Goal: Task Accomplishment & Management: Complete application form

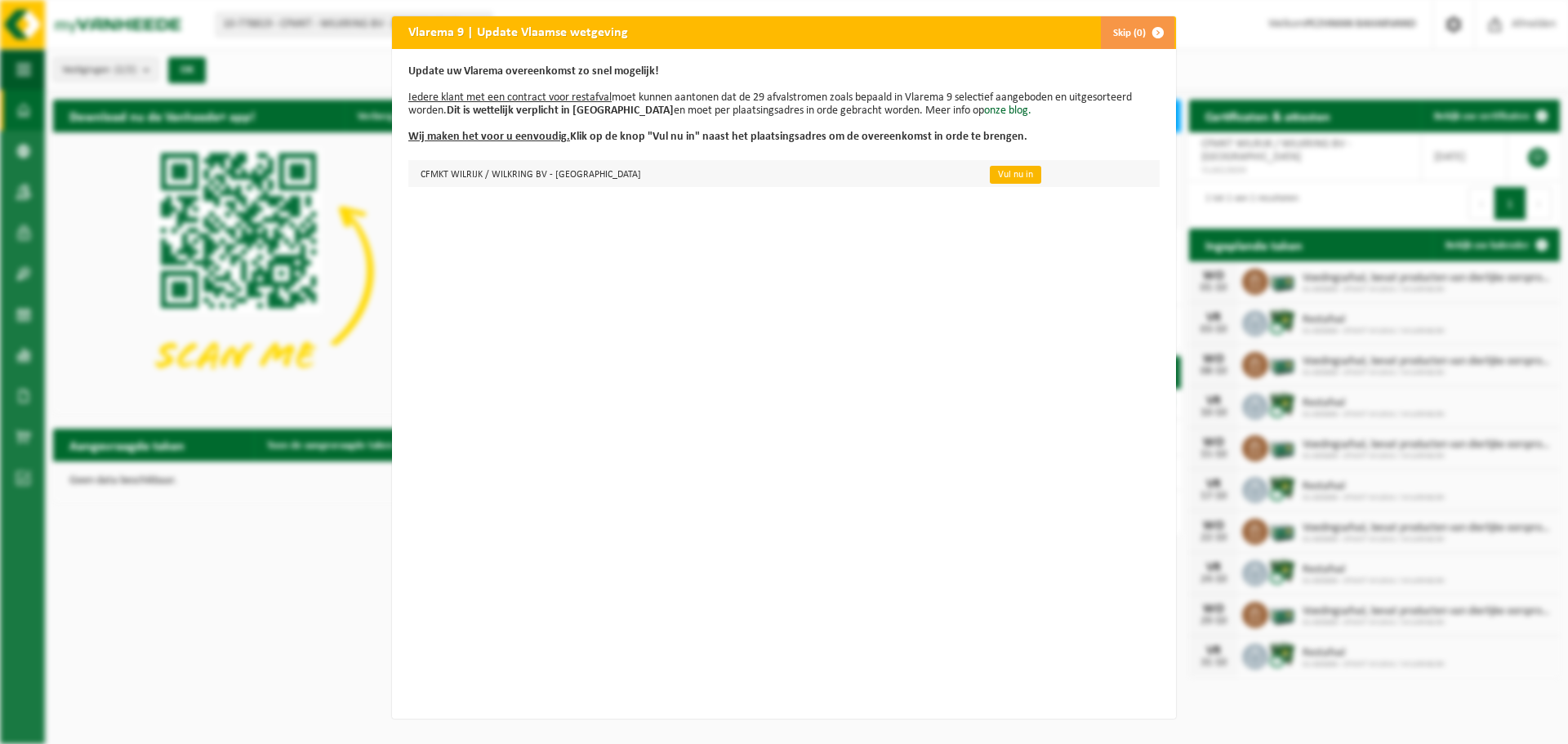
click at [990, 174] on link "Vul nu in" at bounding box center [1016, 174] width 52 height 18
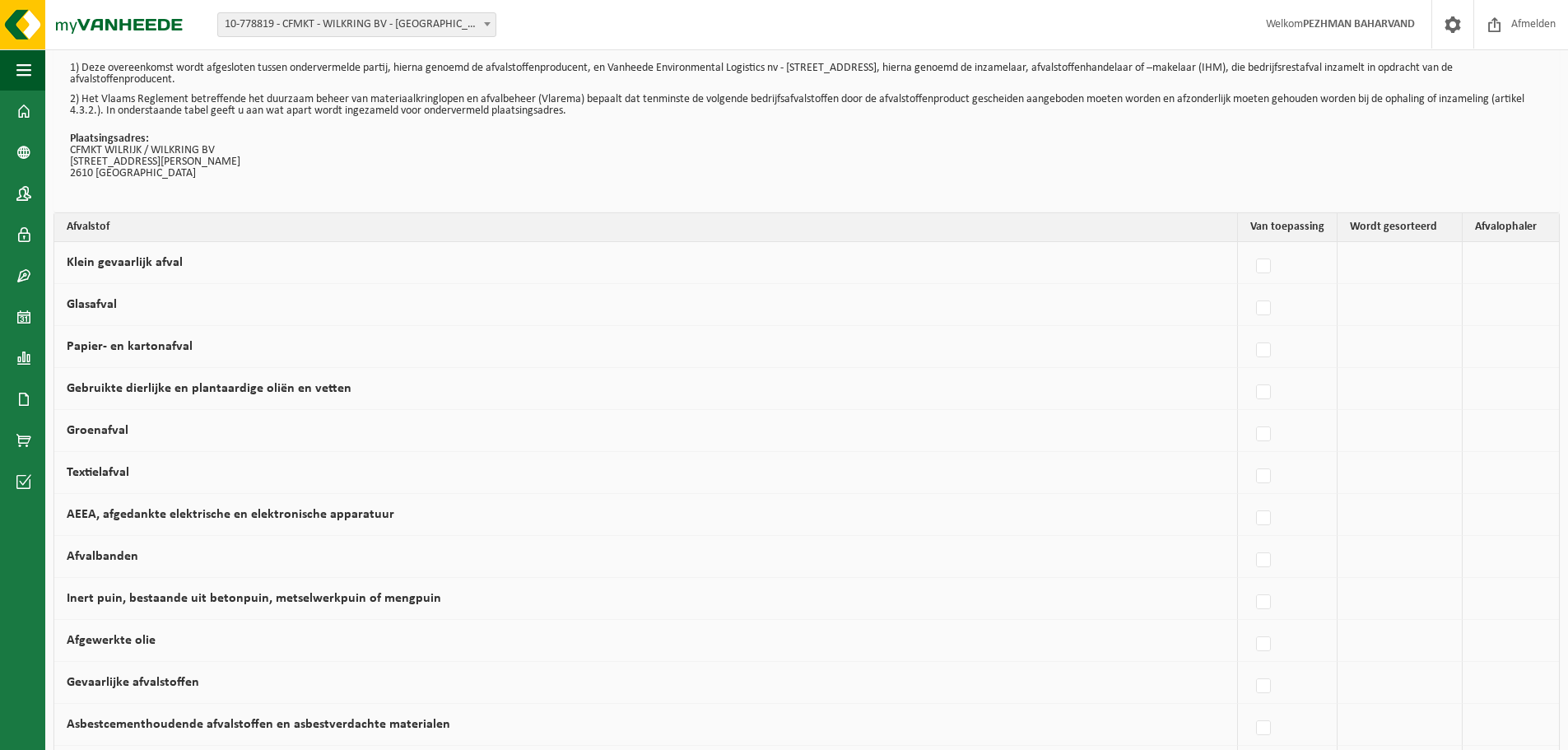
scroll to position [83, 0]
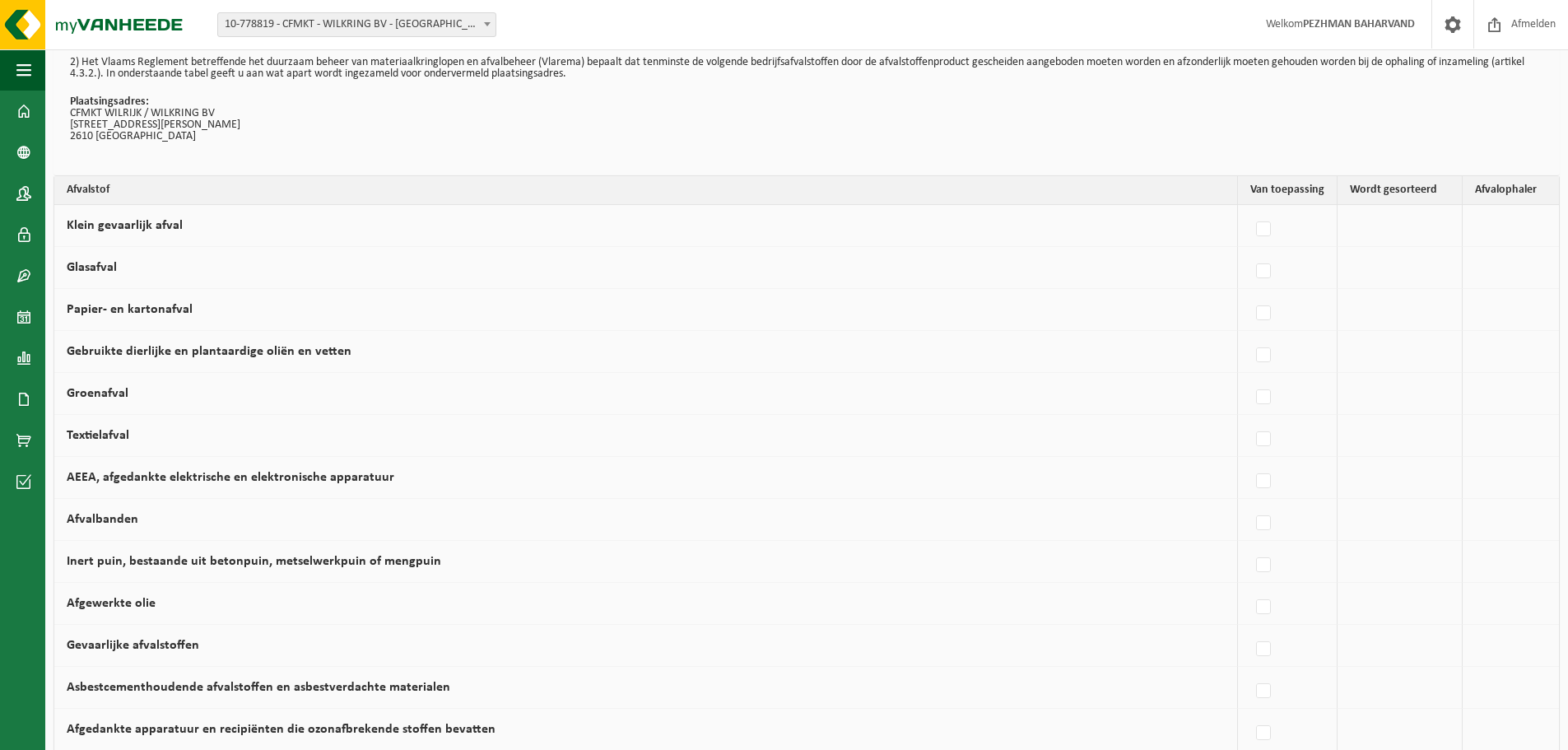
click at [83, 190] on th "Afvalstof" at bounding box center [646, 190] width 1184 height 29
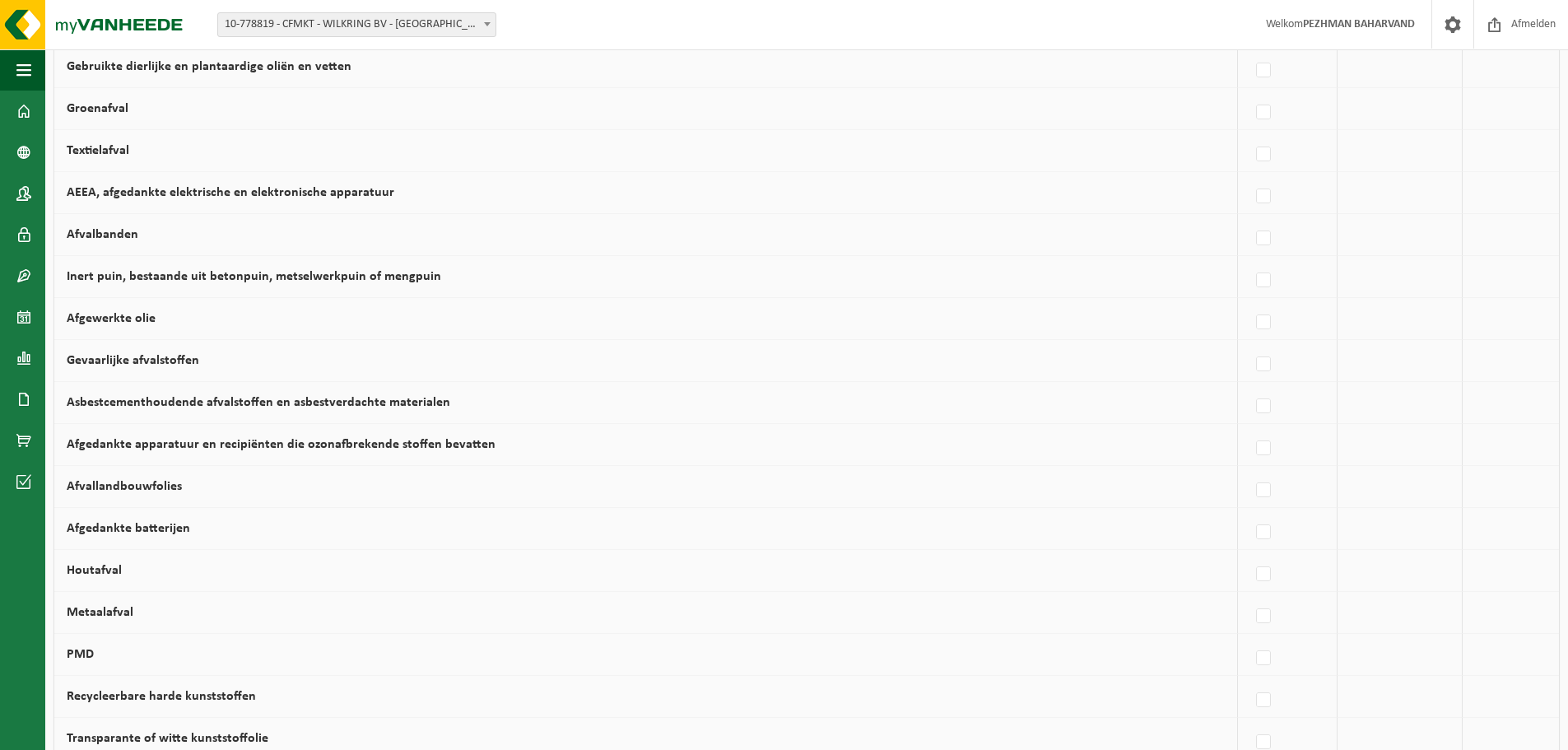
scroll to position [0, 0]
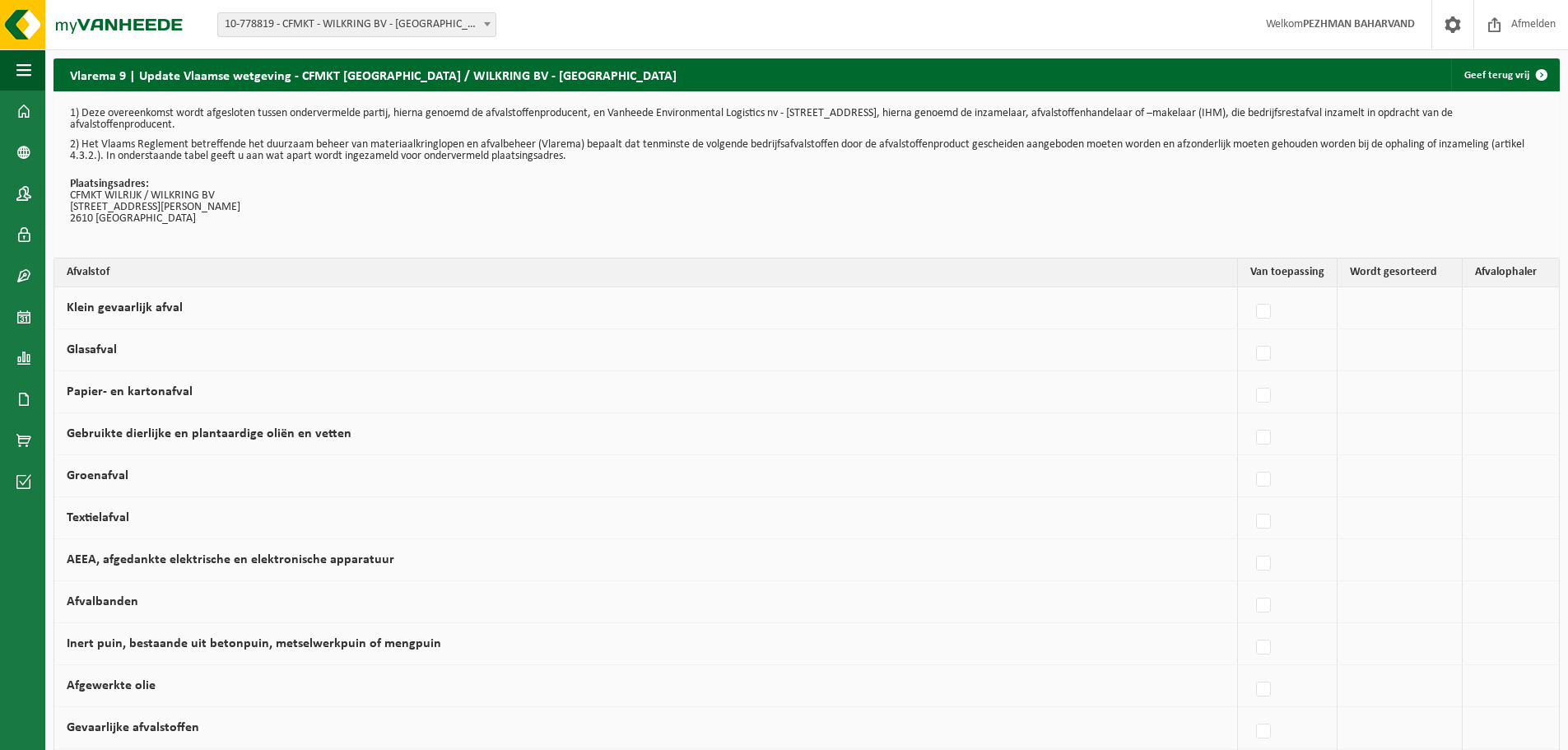
click at [1278, 275] on th "Van toepassing" at bounding box center [1288, 273] width 100 height 29
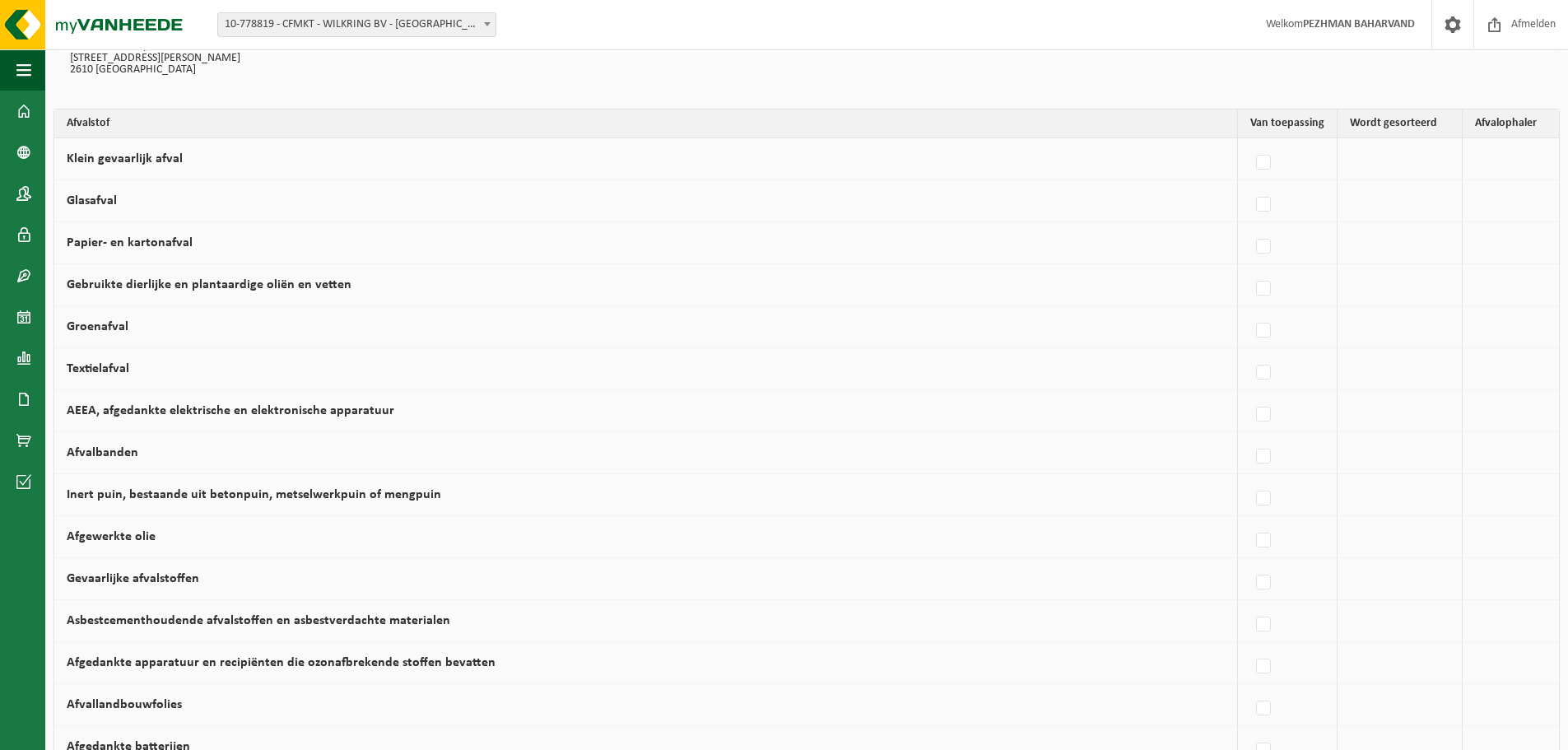
scroll to position [164, 0]
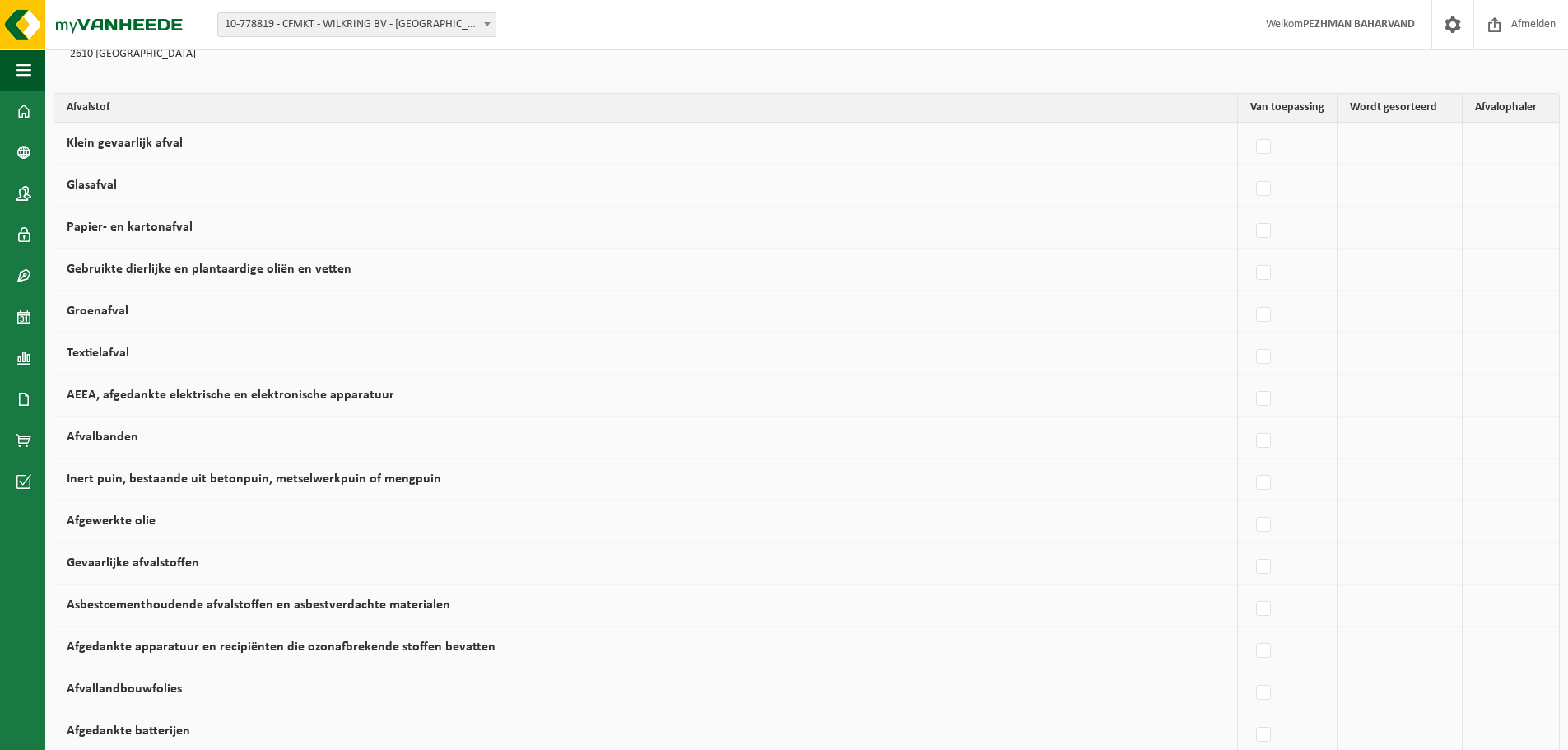
click at [136, 229] on label "Papier- en kartonafval" at bounding box center [129, 227] width 126 height 13
click at [1249, 211] on input "Papier- en kartonafval" at bounding box center [1249, 210] width 1 height 1
checkbox input "true"
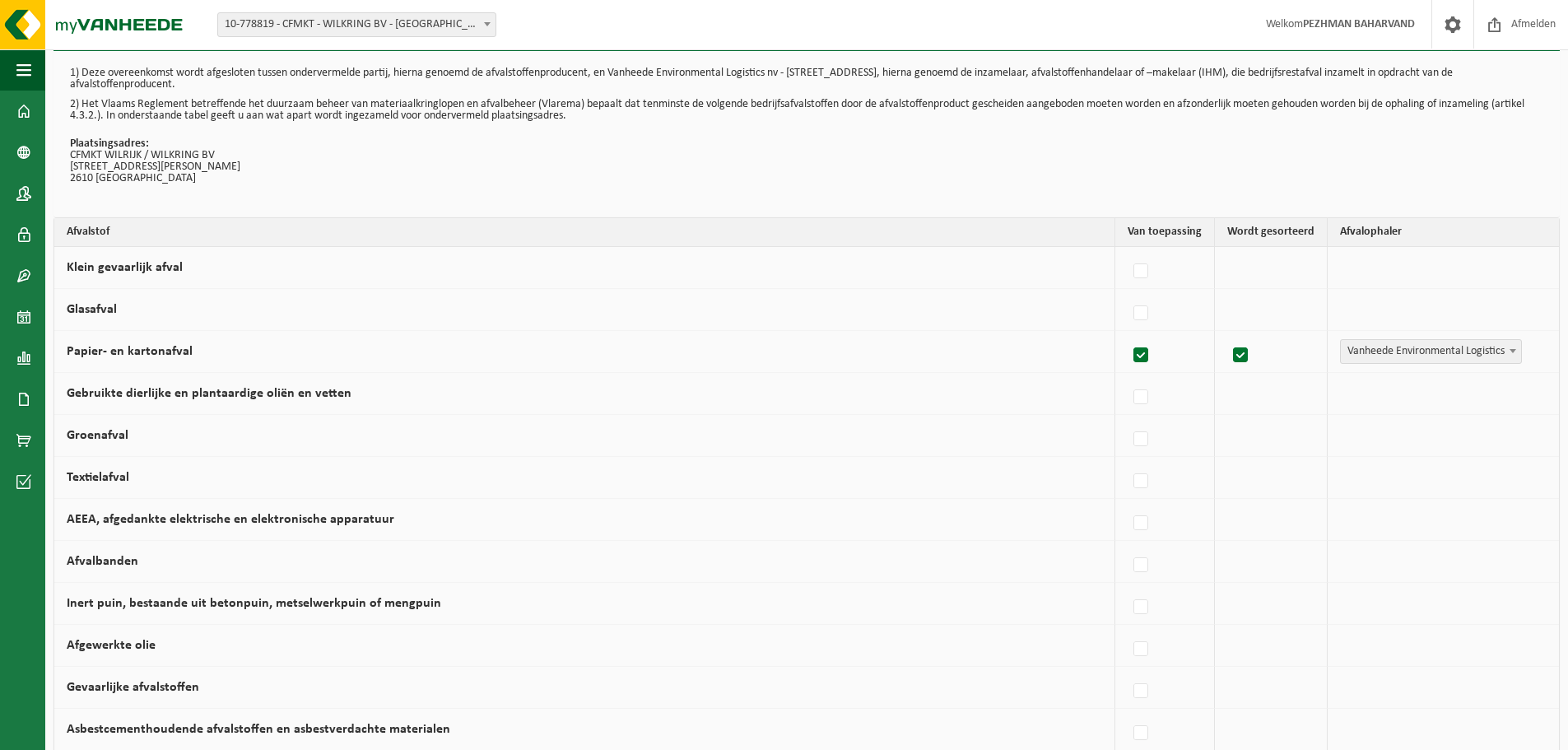
scroll to position [0, 0]
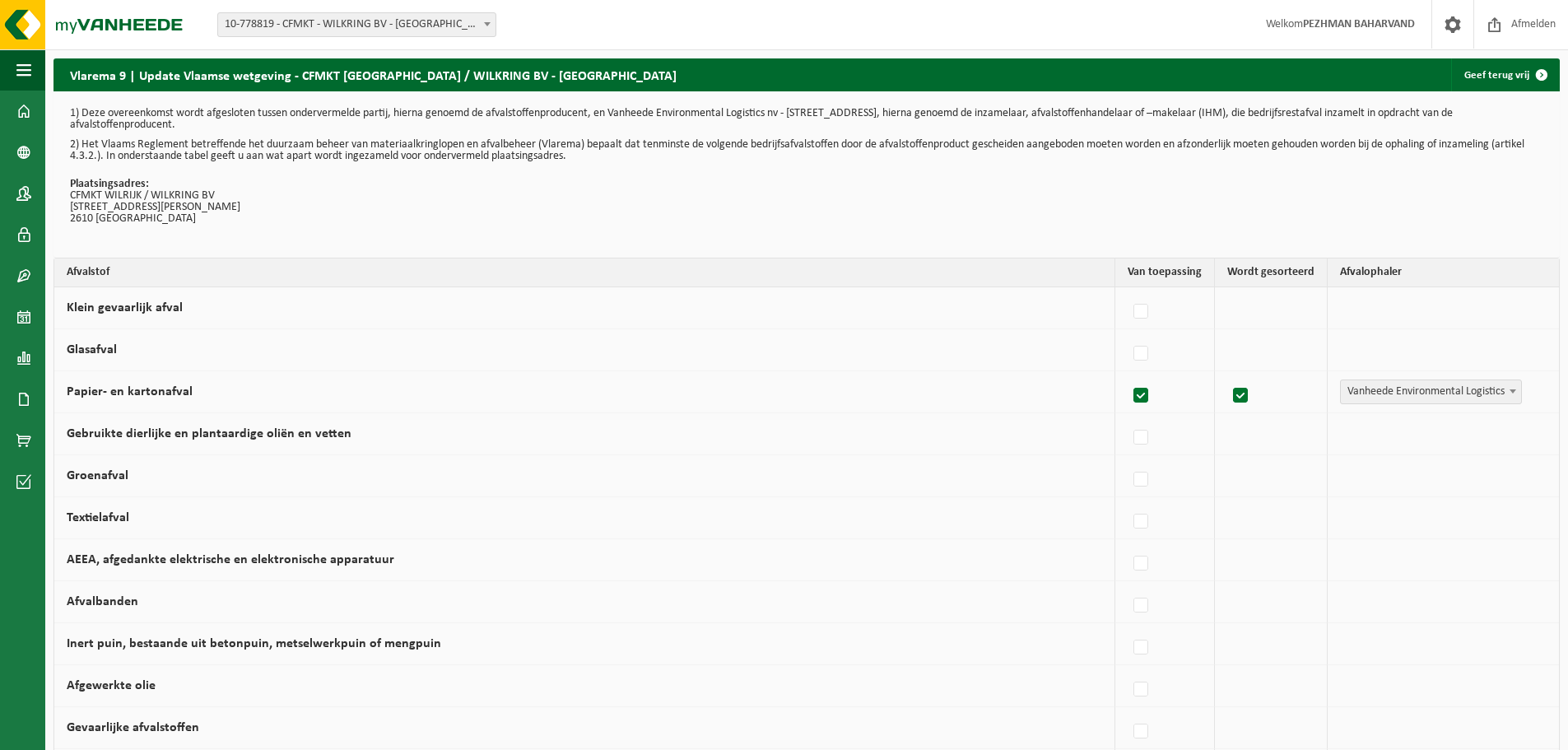
click at [100, 349] on label "Glasafval" at bounding box center [92, 350] width 50 height 13
click at [1127, 333] on input "Glasafval" at bounding box center [1127, 333] width 1 height 1
checkbox input "true"
click at [104, 271] on th "Afvalstof" at bounding box center [585, 273] width 1061 height 29
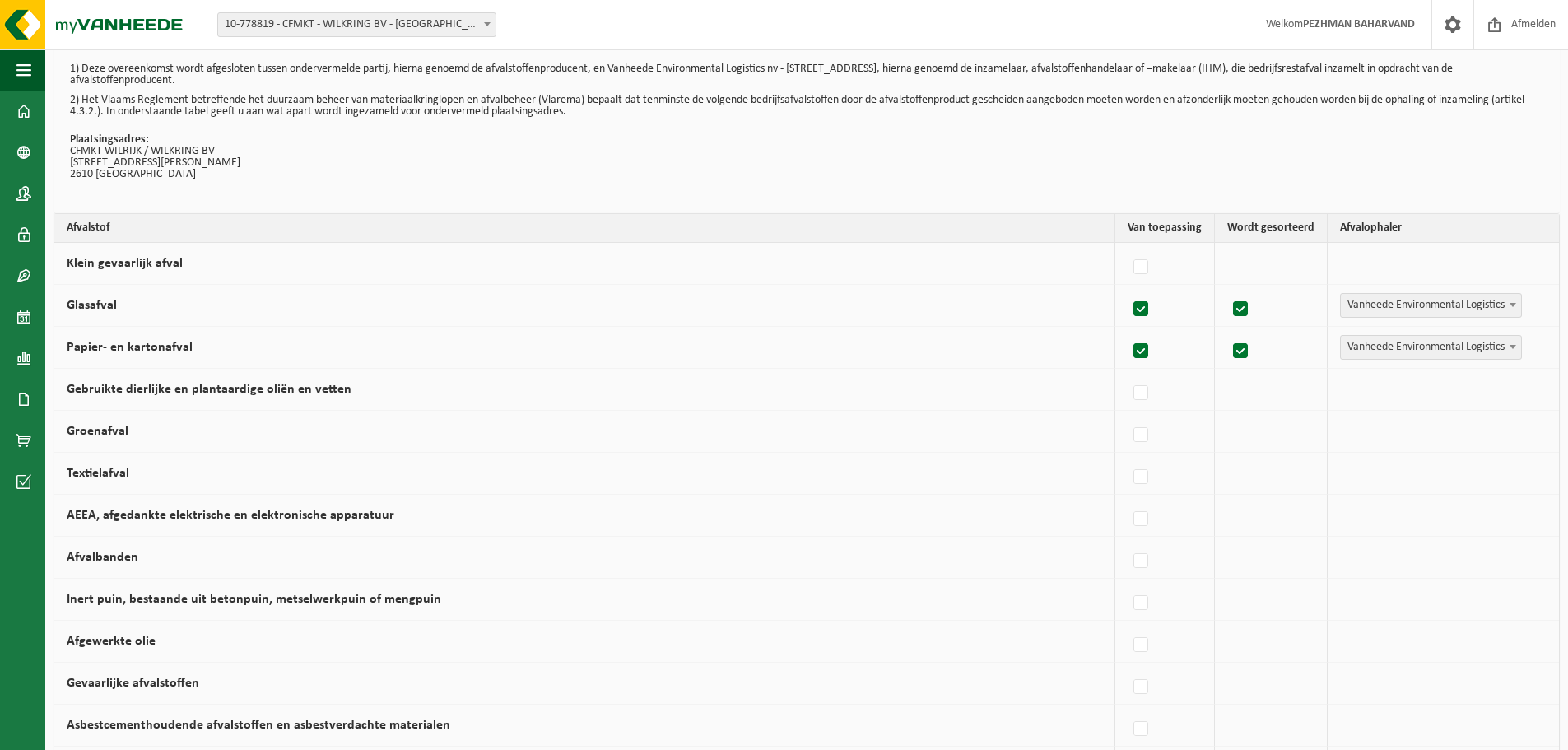
scroll to position [83, 0]
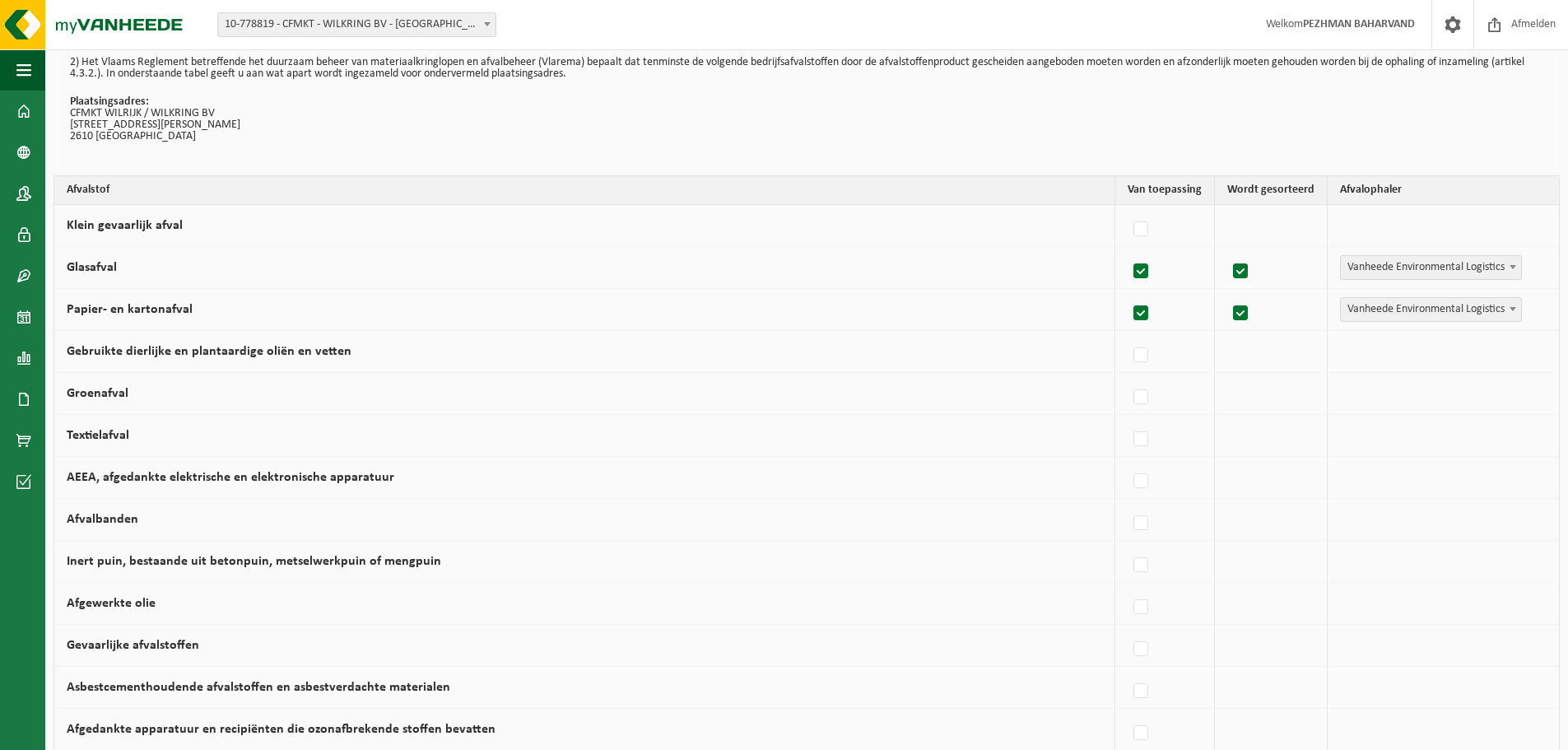
click at [118, 397] on label "Groenafval" at bounding box center [97, 393] width 62 height 13
click at [1127, 377] on input "Groenafval" at bounding box center [1127, 376] width 1 height 1
checkbox input "true"
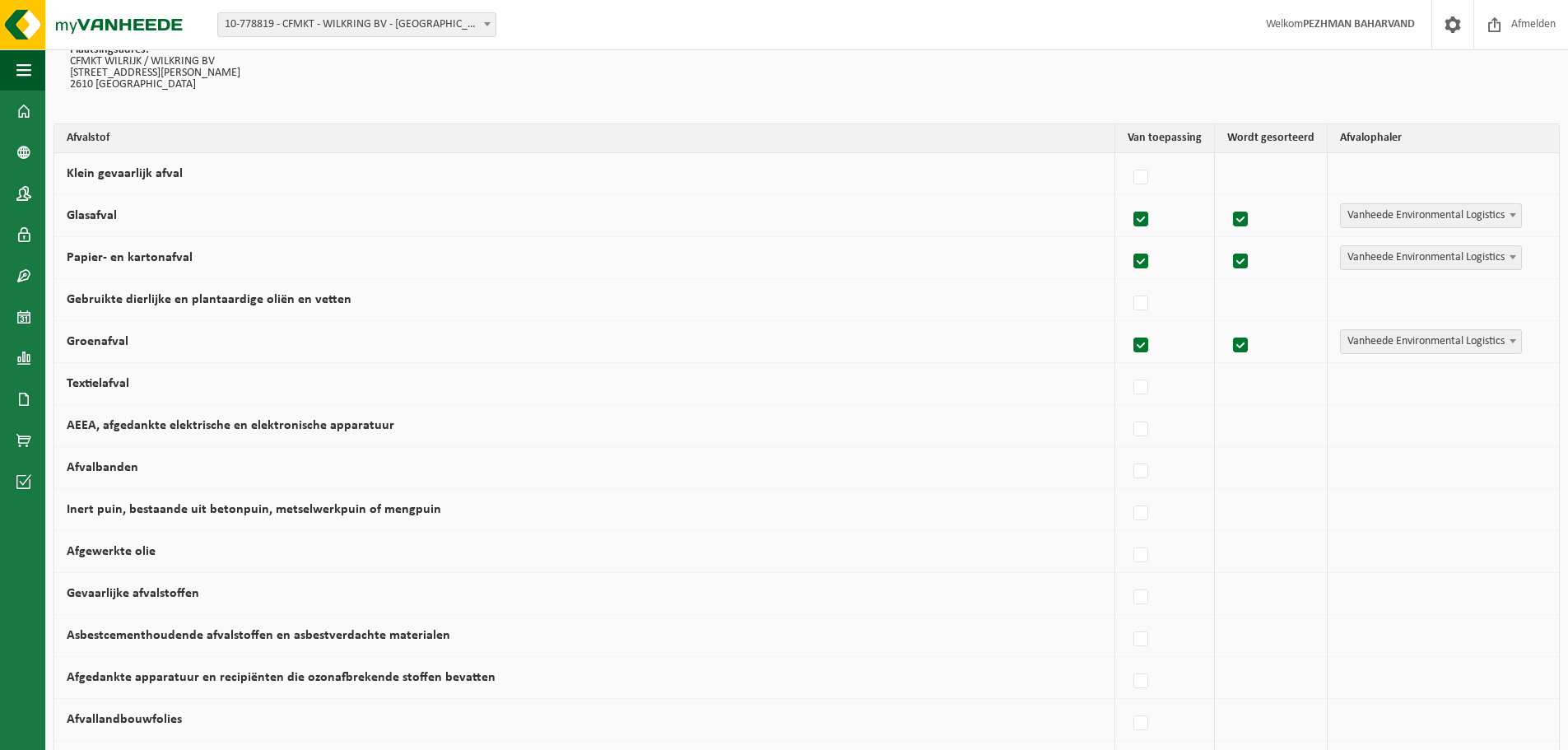
scroll to position [247, 0]
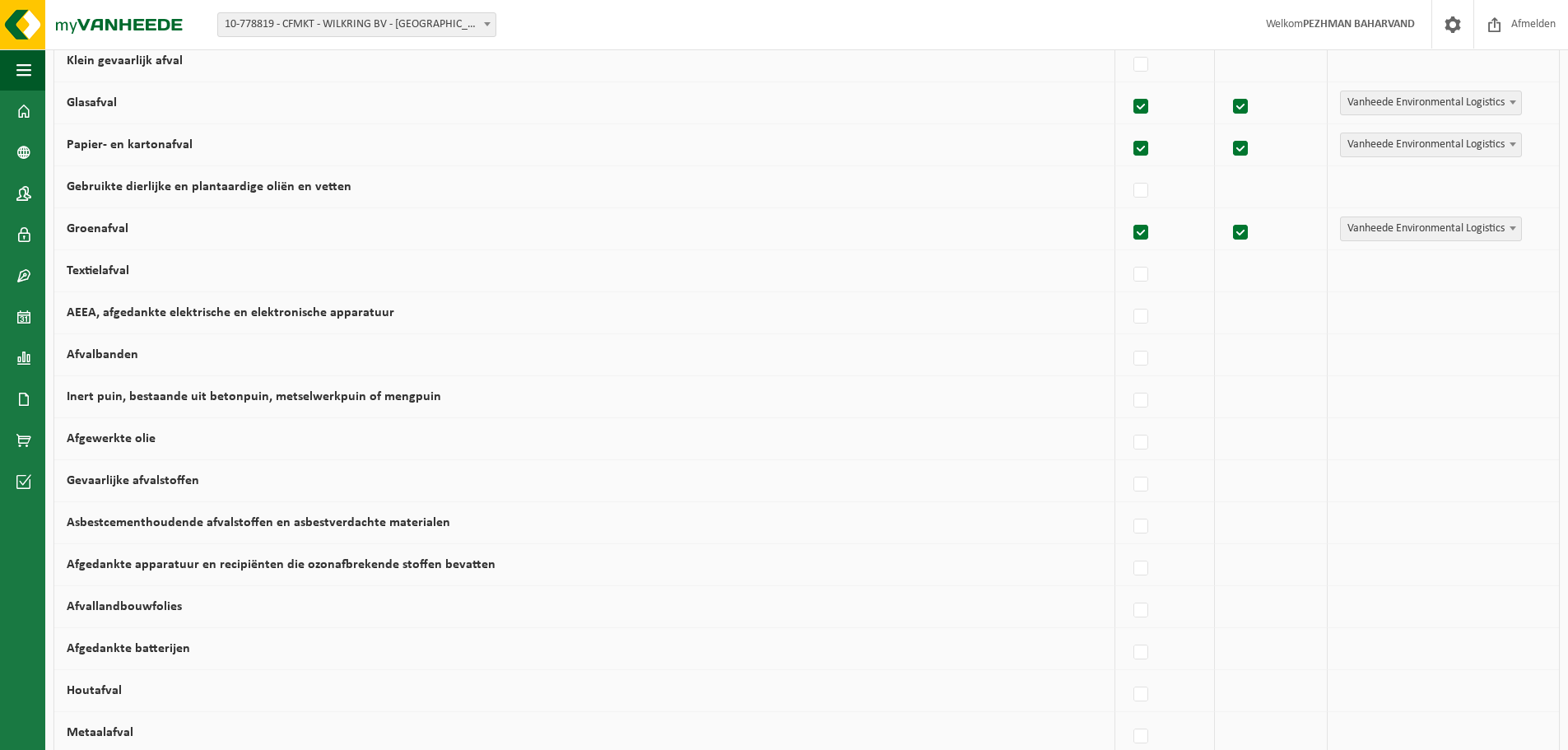
click at [145, 306] on label "AEEA, afgedankte elektrische en elektronische apparatuur" at bounding box center [230, 312] width 328 height 13
click at [1127, 296] on input "AEEA, afgedankte elektrische en elektronische apparatuur" at bounding box center [1127, 295] width 1 height 1
checkbox input "true"
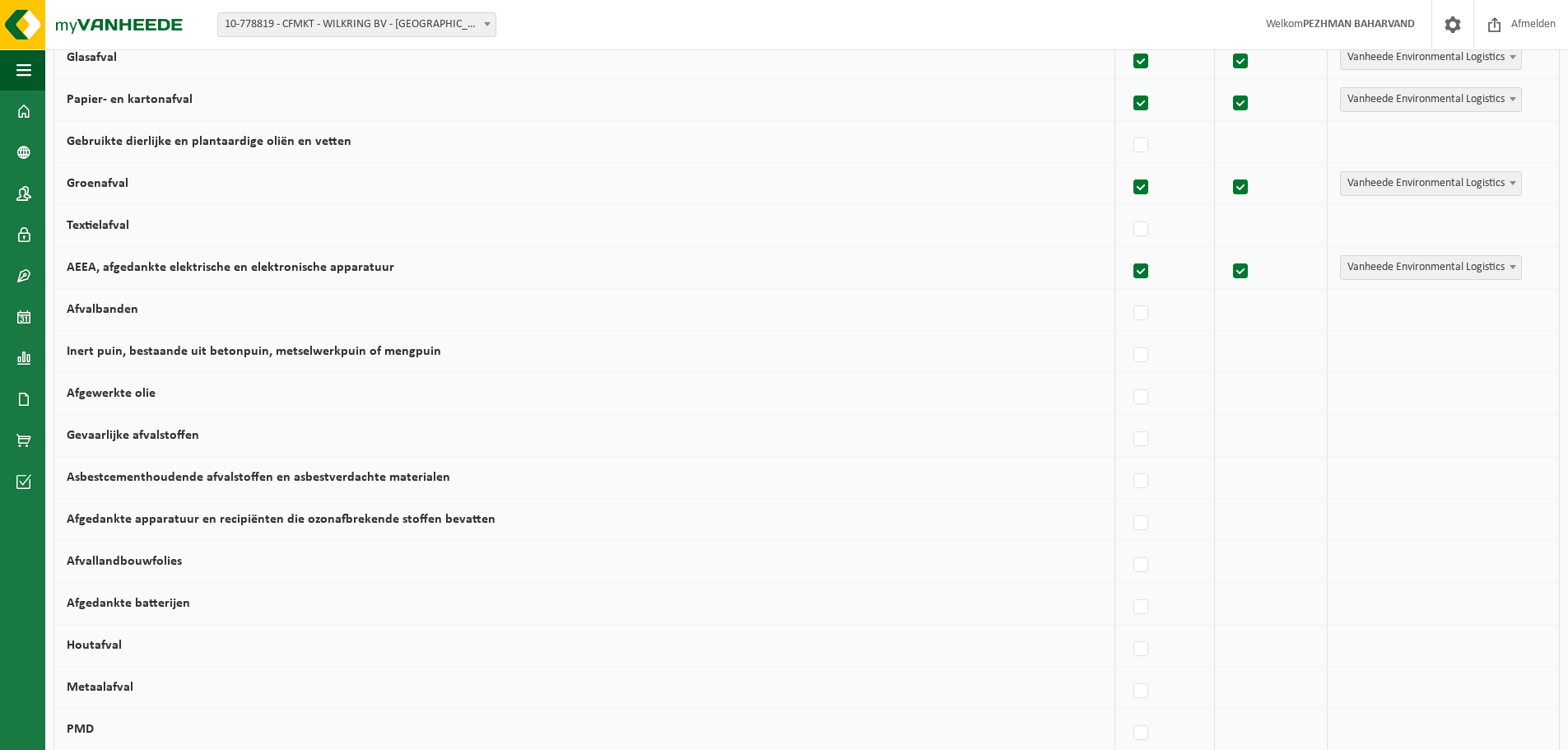
scroll to position [329, 0]
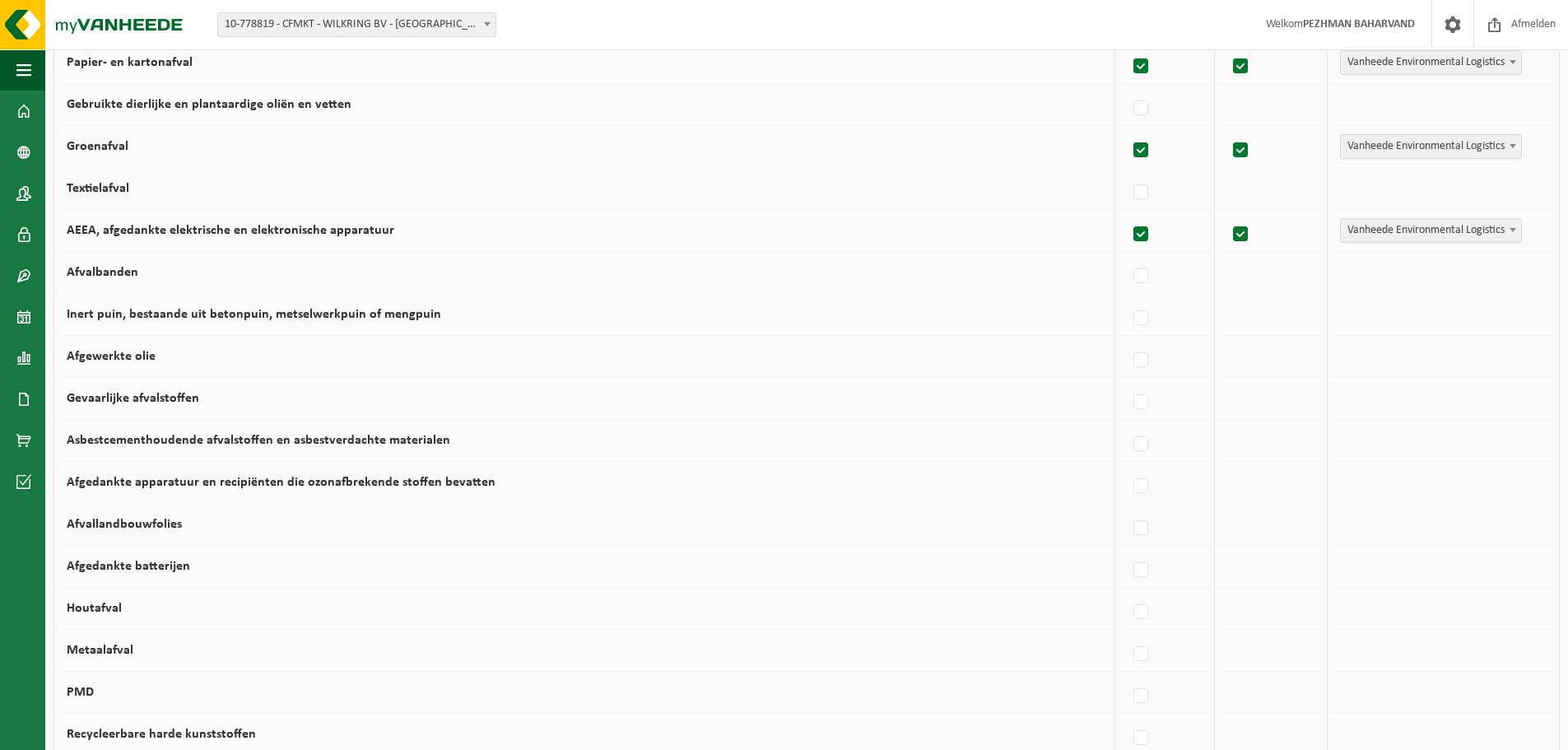
click at [91, 358] on label "Afgewerkte olie" at bounding box center [110, 356] width 89 height 13
click at [1127, 340] on input "Afgewerkte olie" at bounding box center [1127, 339] width 1 height 1
checkbox input "true"
click at [91, 358] on label "Afgewerkte olie" at bounding box center [110, 356] width 89 height 13
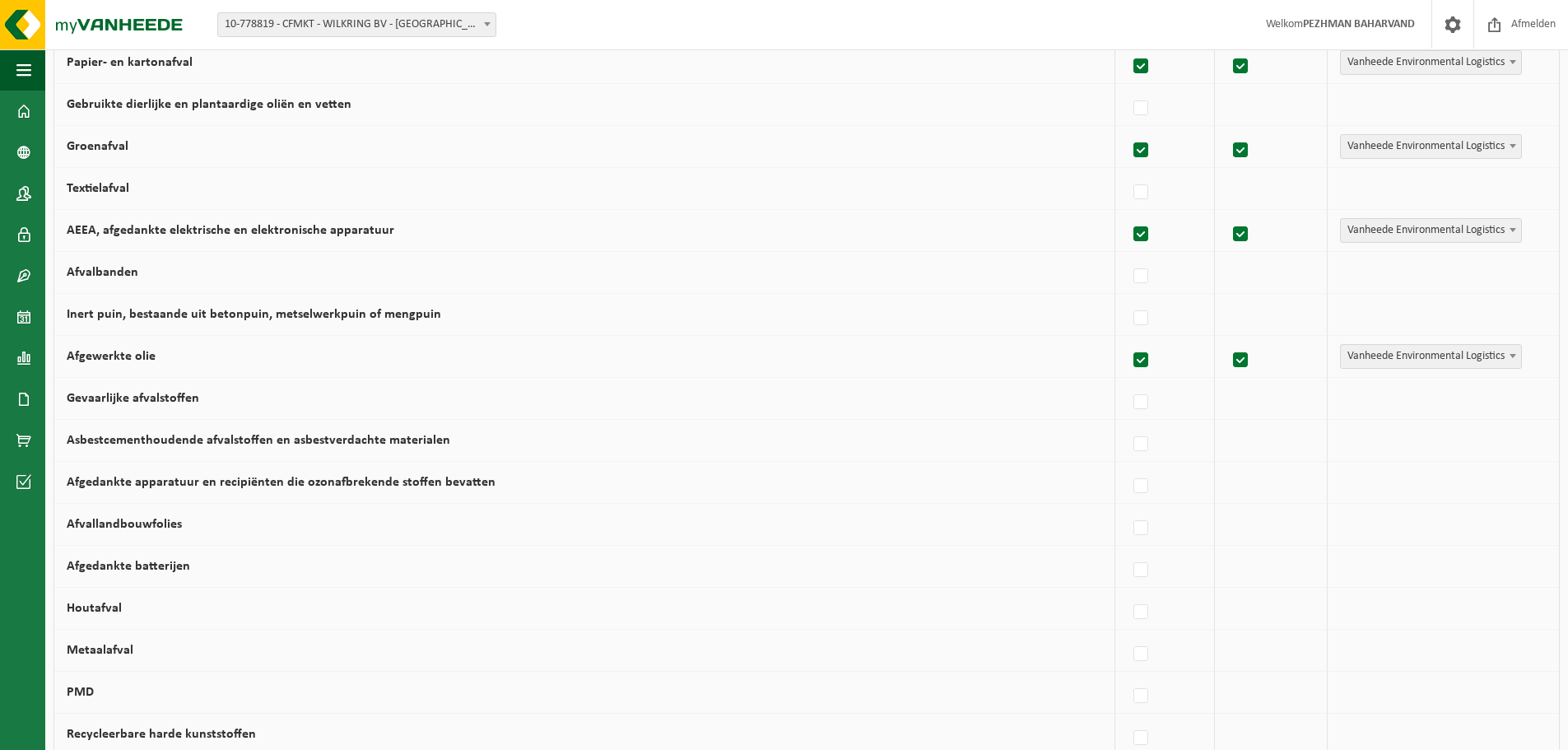
click at [1127, 340] on input "Afgewerkte olie" at bounding box center [1127, 339] width 1 height 1
checkbox input "false"
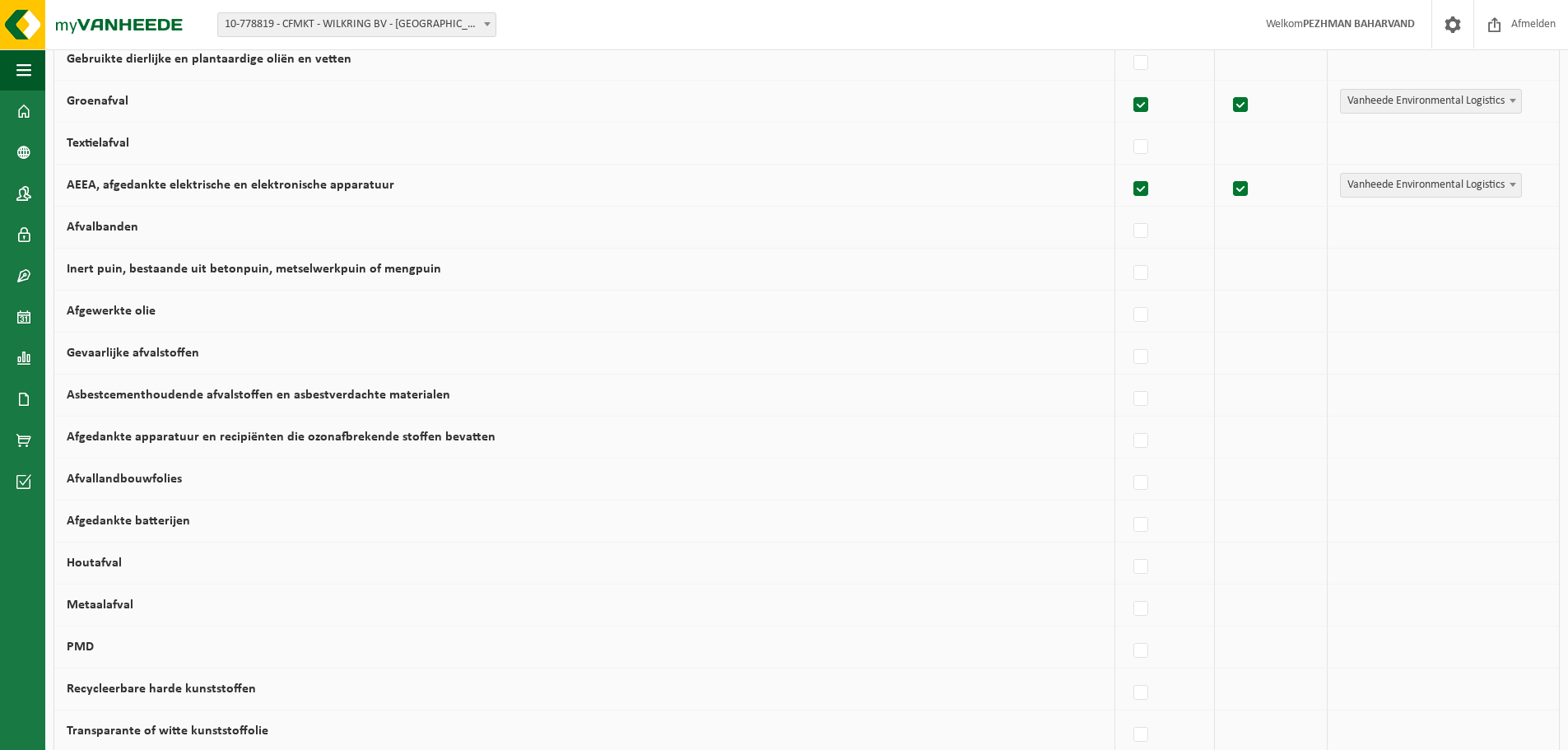
scroll to position [412, 0]
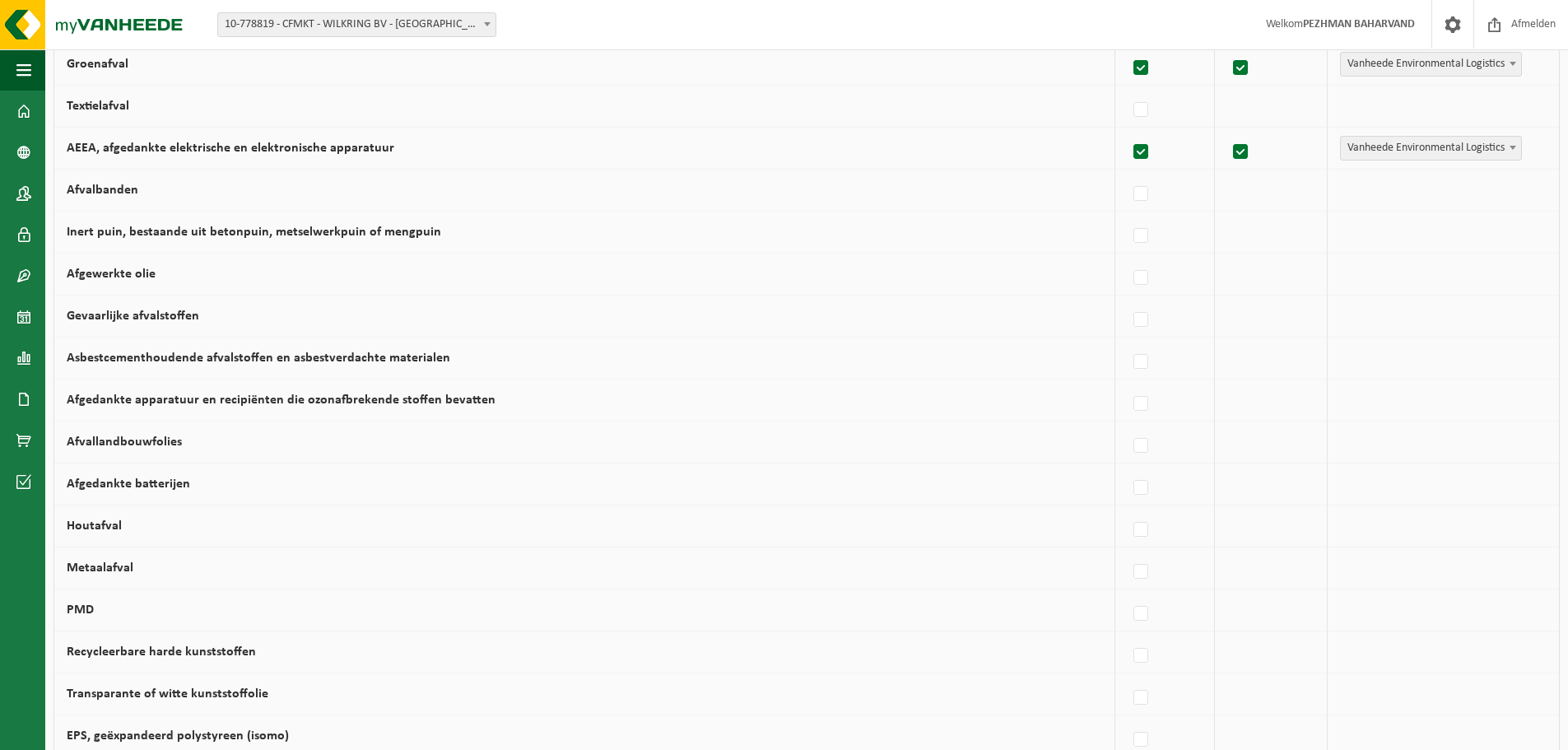
click at [177, 407] on td "Afgedankte apparatuur en recipiënten die ozonafbrekende stoffen bevatten" at bounding box center [585, 400] width 1061 height 42
click at [180, 403] on label "Afgedankte apparatuur en recipiënten die ozonafbrekende stoffen bevatten" at bounding box center [281, 399] width 429 height 13
click at [1127, 383] on input "Afgedankte apparatuur en recipiënten die ozonafbrekende stoffen bevatten" at bounding box center [1127, 383] width 1 height 1
checkbox input "true"
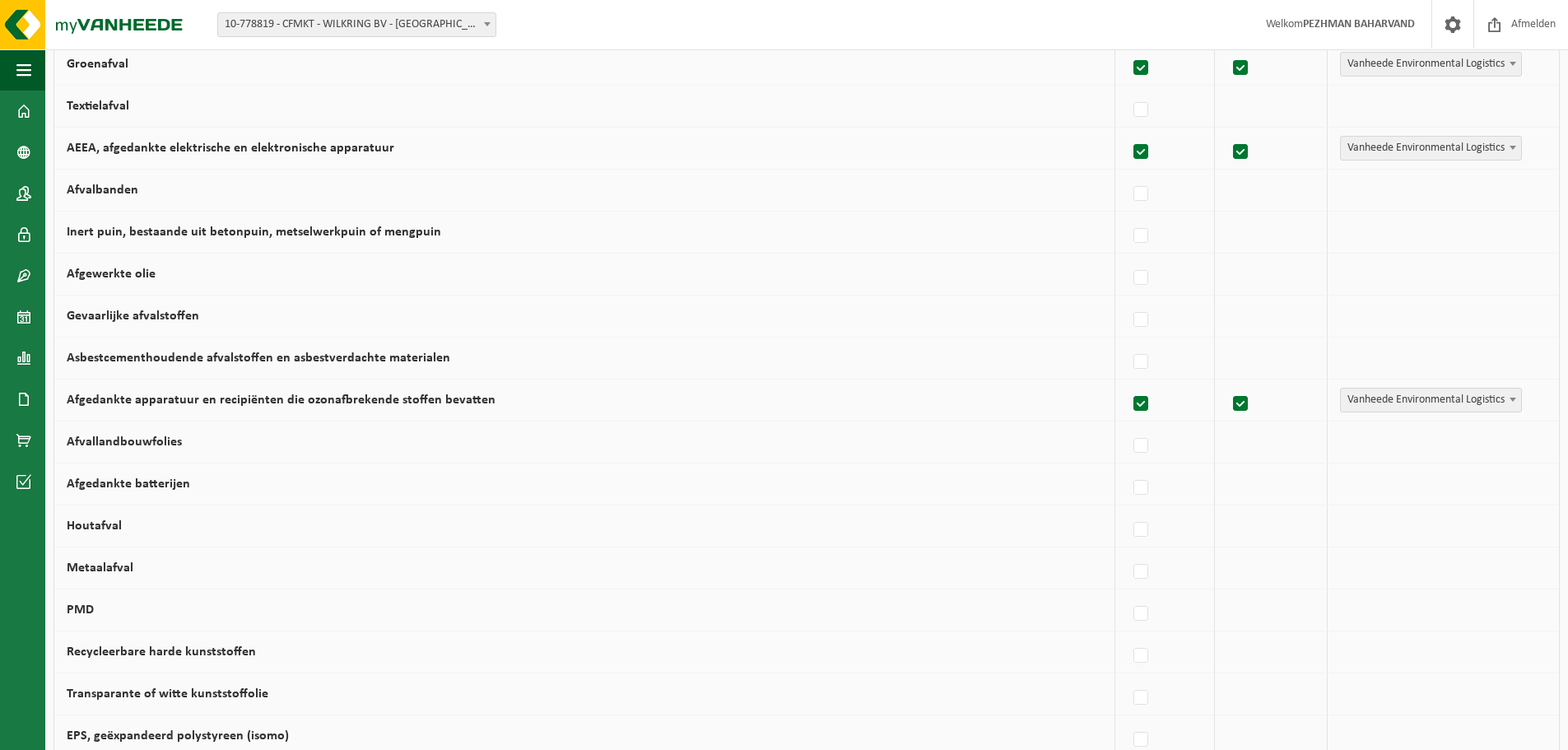
scroll to position [493, 0]
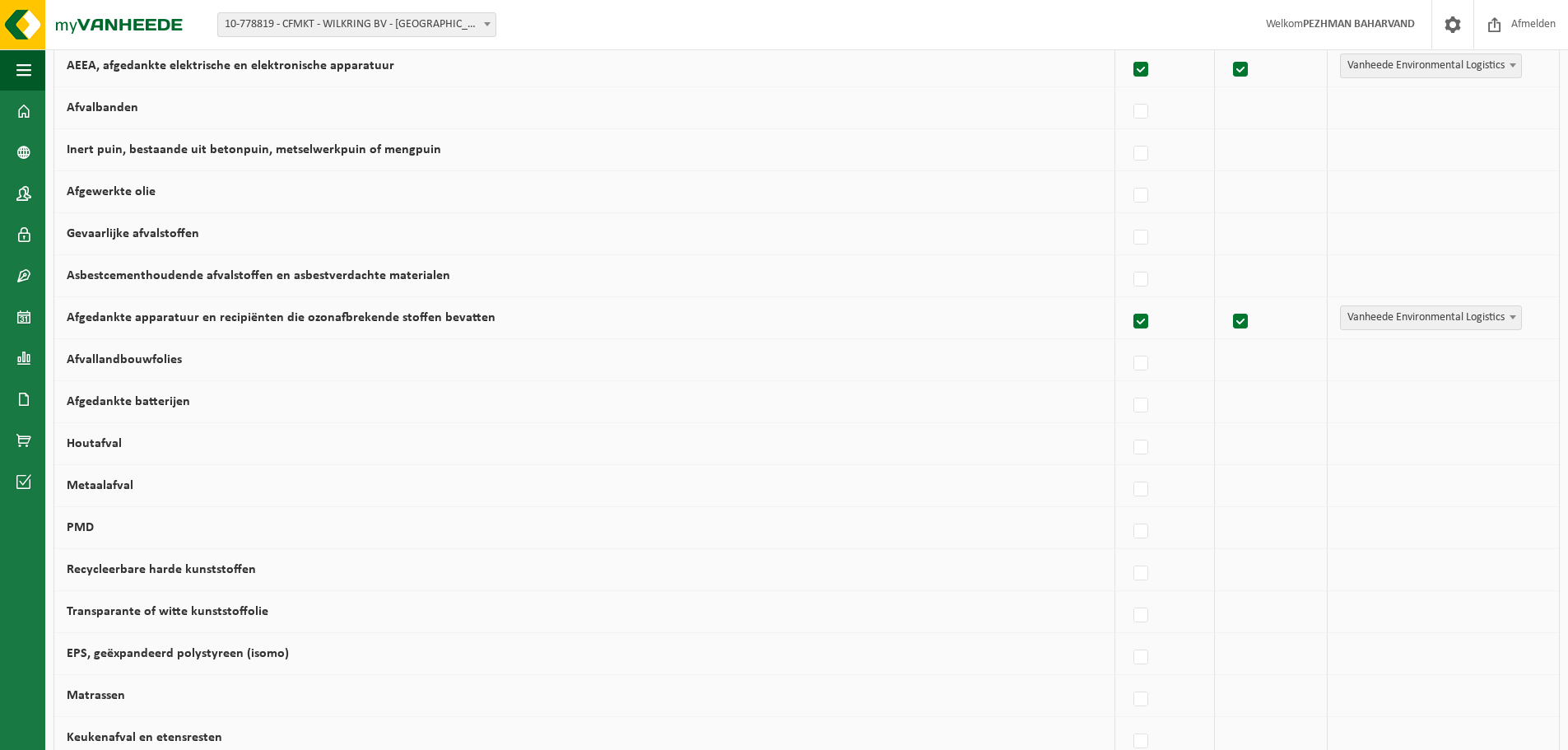
click at [130, 397] on label "Afgedankte batterijen" at bounding box center [128, 401] width 124 height 13
click at [1127, 385] on input "Afgedankte batterijen" at bounding box center [1127, 384] width 1 height 1
checkbox input "true"
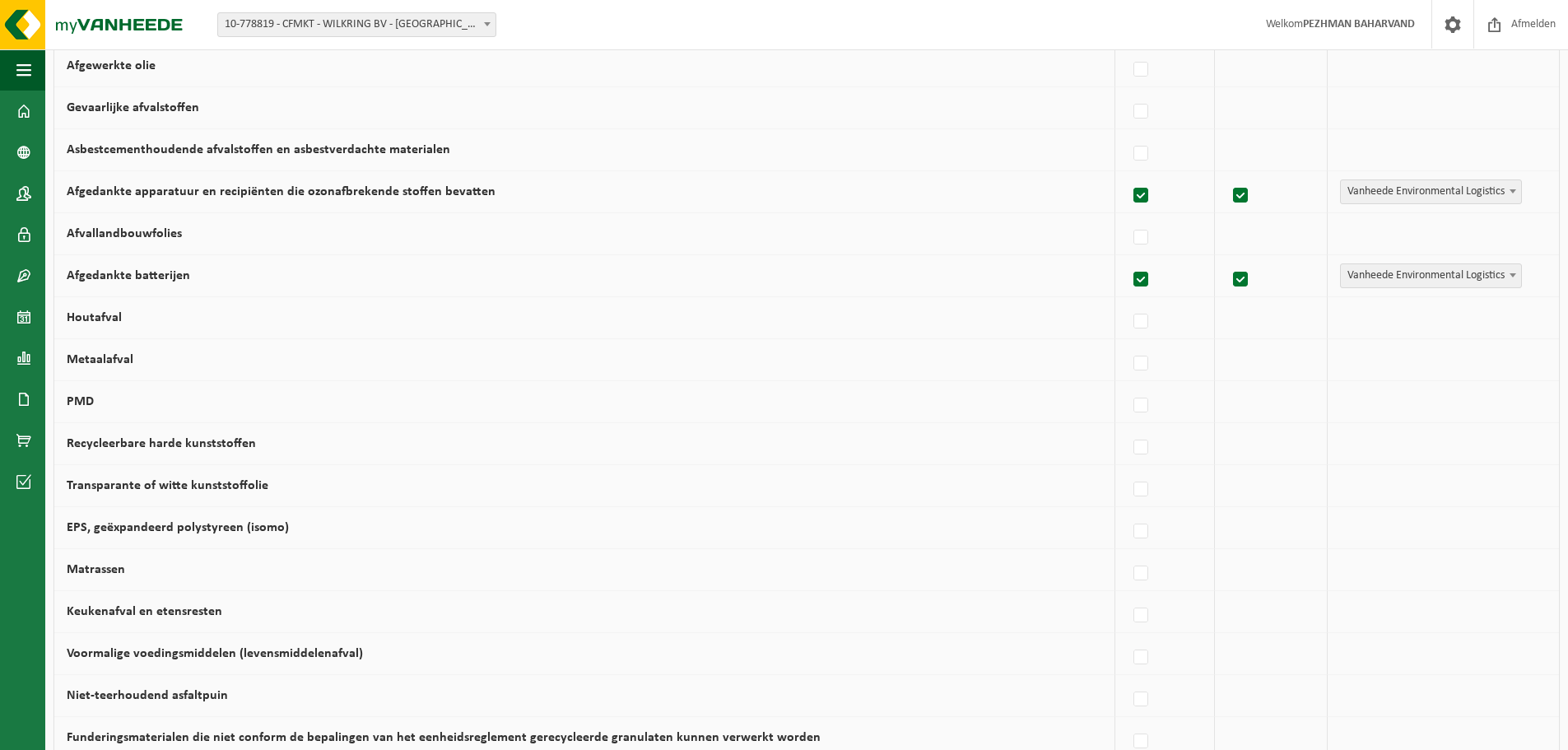
scroll to position [658, 0]
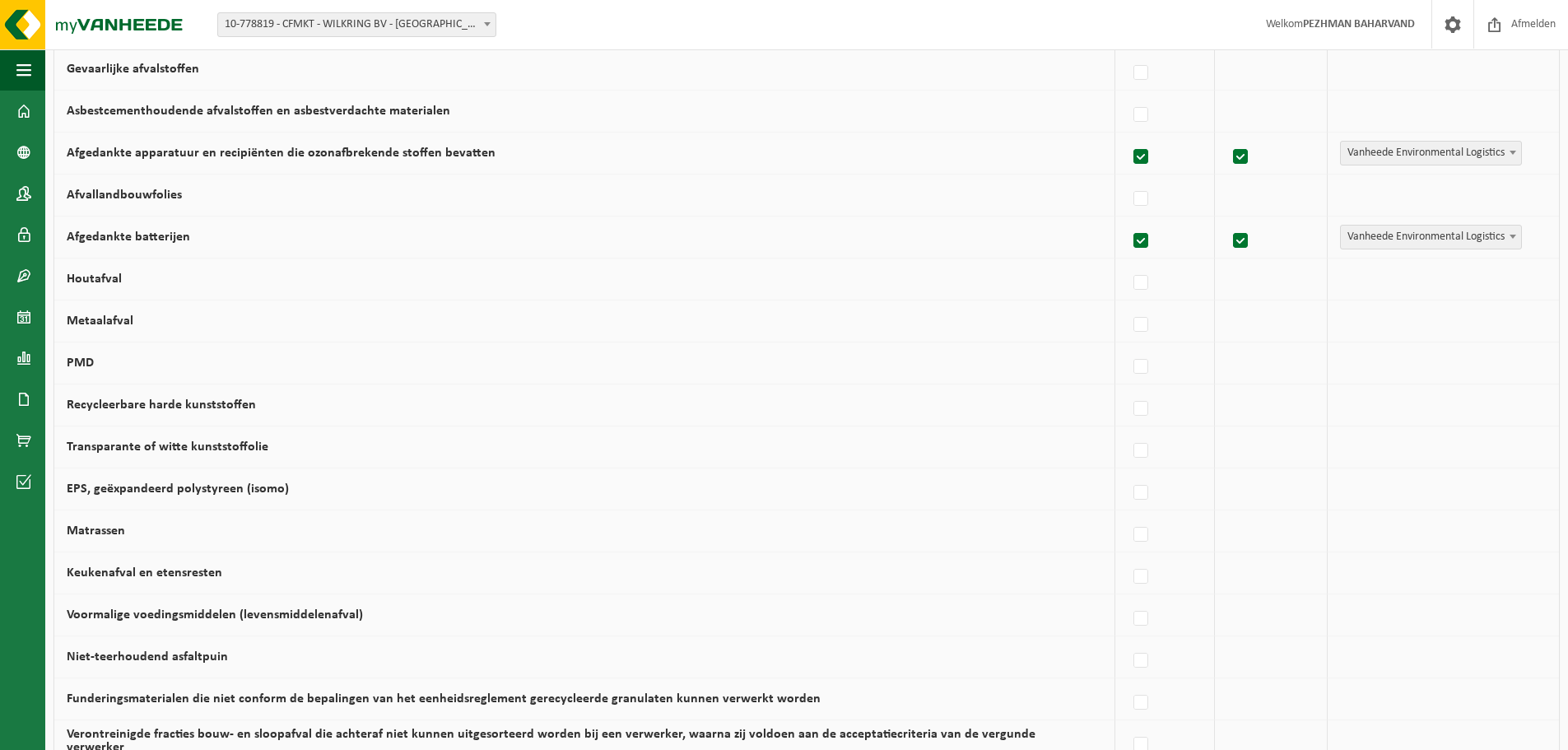
click at [77, 358] on label "PMD" at bounding box center [80, 362] width 27 height 13
click at [1127, 346] on input "PMD" at bounding box center [1127, 345] width 1 height 1
checkbox input "true"
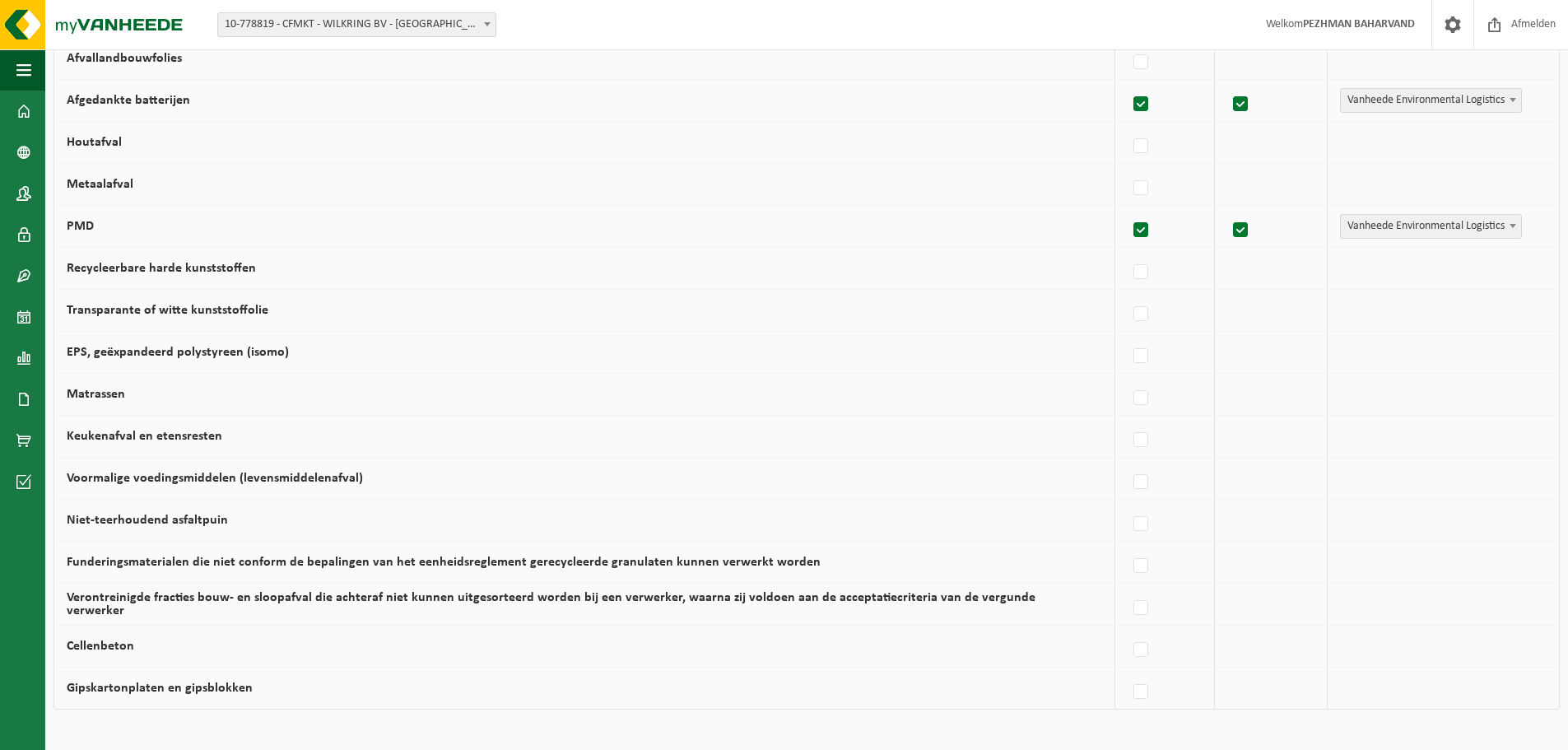
scroll to position [823, 0]
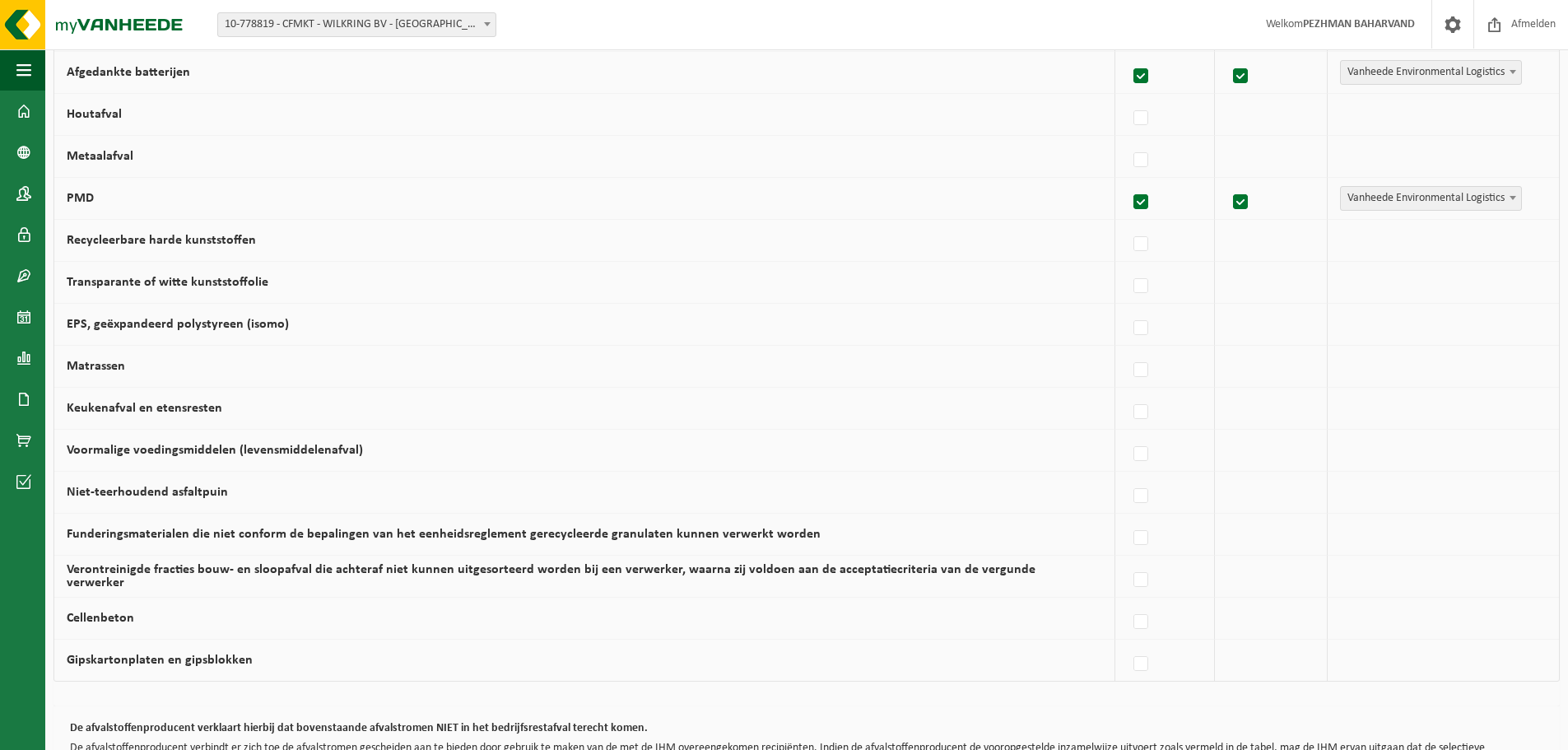
click at [182, 405] on label "Keukenafval en etensresten" at bounding box center [144, 408] width 155 height 13
click at [1127, 392] on input "Keukenafval en etensresten" at bounding box center [1127, 391] width 1 height 1
checkbox input "true"
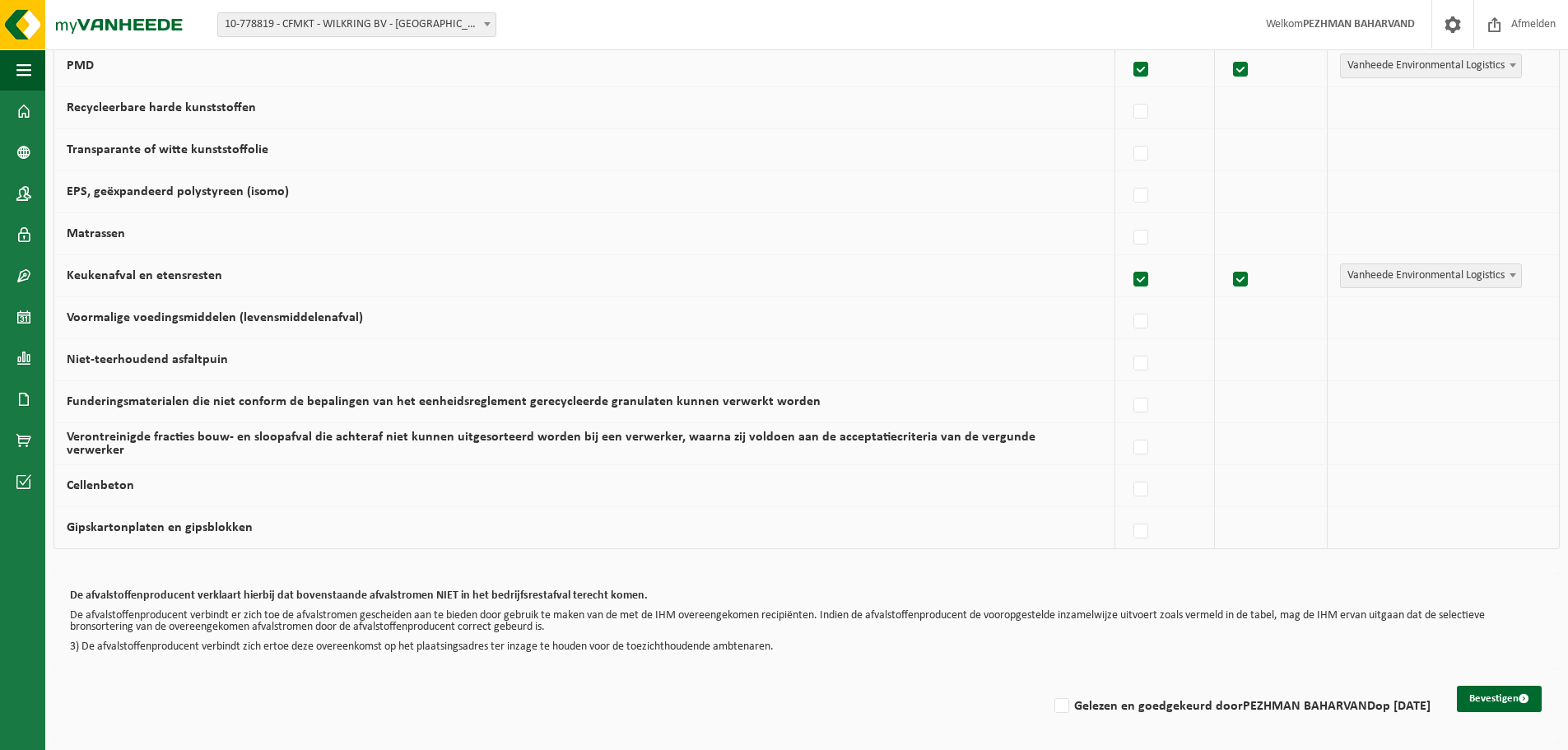
scroll to position [957, 0]
click at [225, 318] on label "Voormalige voedingsmiddelen (levensmiddelenafval)" at bounding box center [215, 316] width 296 height 13
click at [1127, 300] on input "Voormalige voedingsmiddelen (levensmiddelenafval)" at bounding box center [1127, 299] width 1 height 1
checkbox input "true"
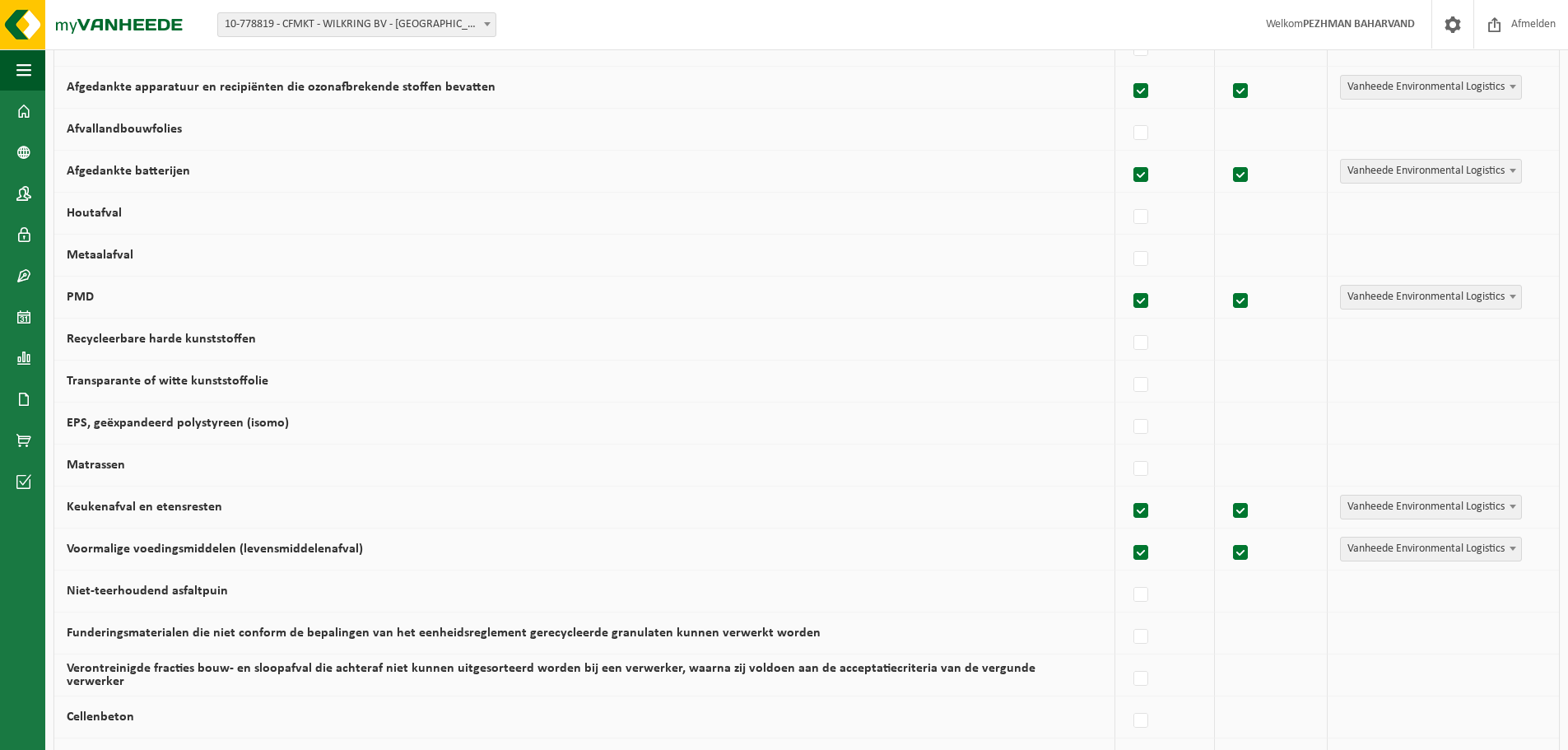
scroll to position [711, 0]
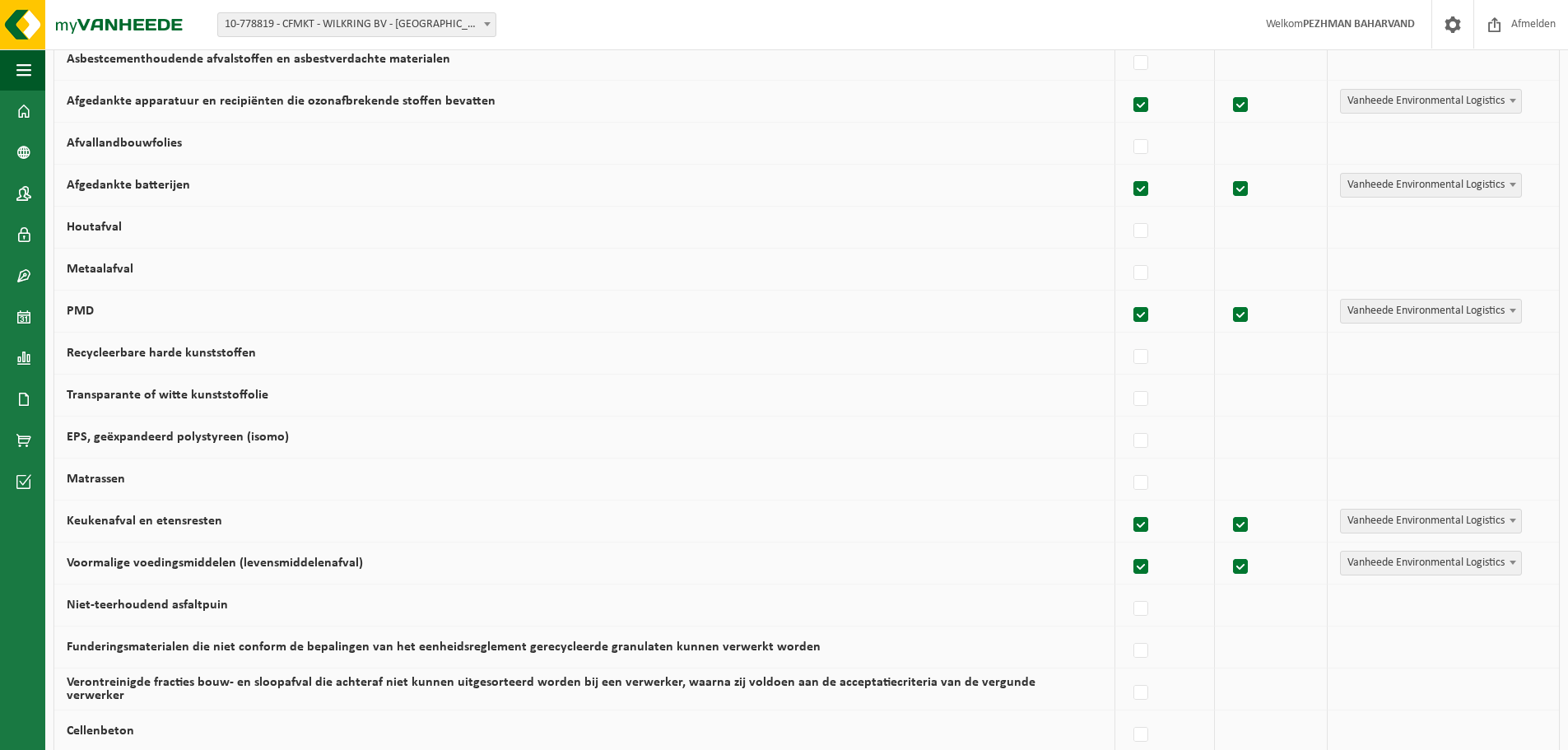
click at [156, 393] on label "Transparante of witte kunststoffolie" at bounding box center [167, 395] width 202 height 13
click at [1127, 379] on input "Transparante of witte kunststoffolie" at bounding box center [1127, 378] width 1 height 1
checkbox input "true"
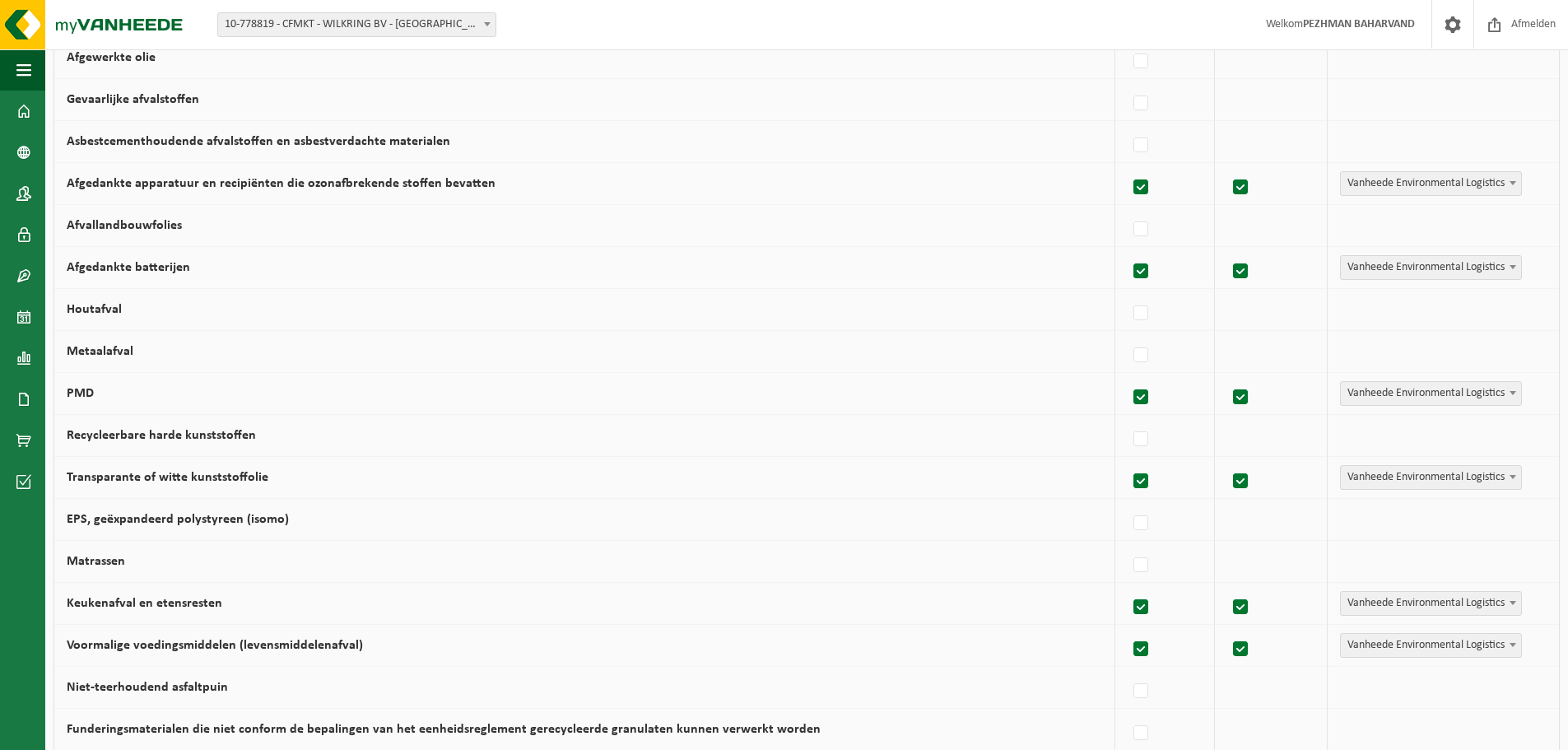
scroll to position [545, 0]
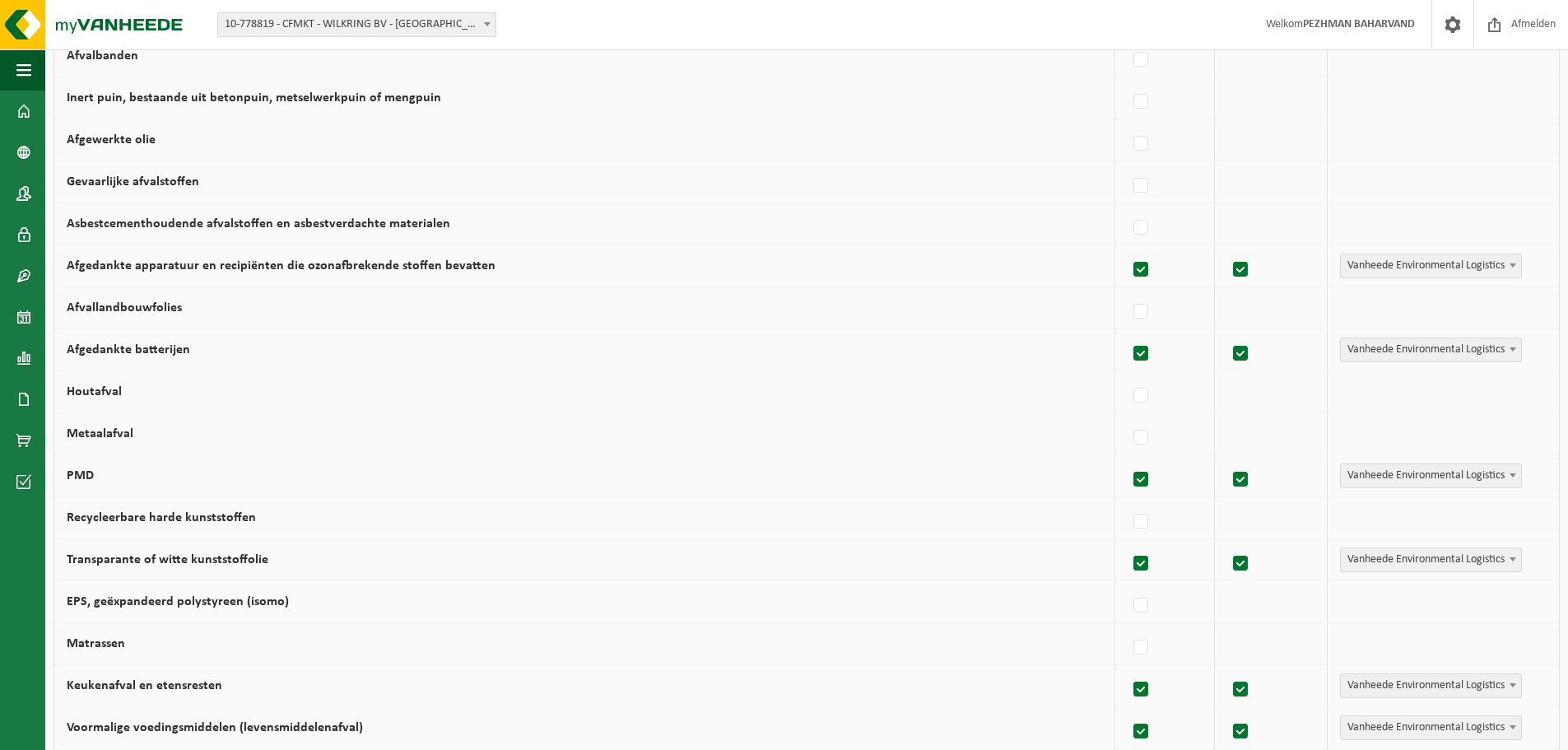
click at [110, 428] on label "Metaalafval" at bounding box center [100, 433] width 66 height 13
click at [1127, 417] on input "Metaalafval" at bounding box center [1127, 416] width 1 height 1
checkbox input "true"
click at [106, 387] on label "Houtafval" at bounding box center [93, 391] width 55 height 13
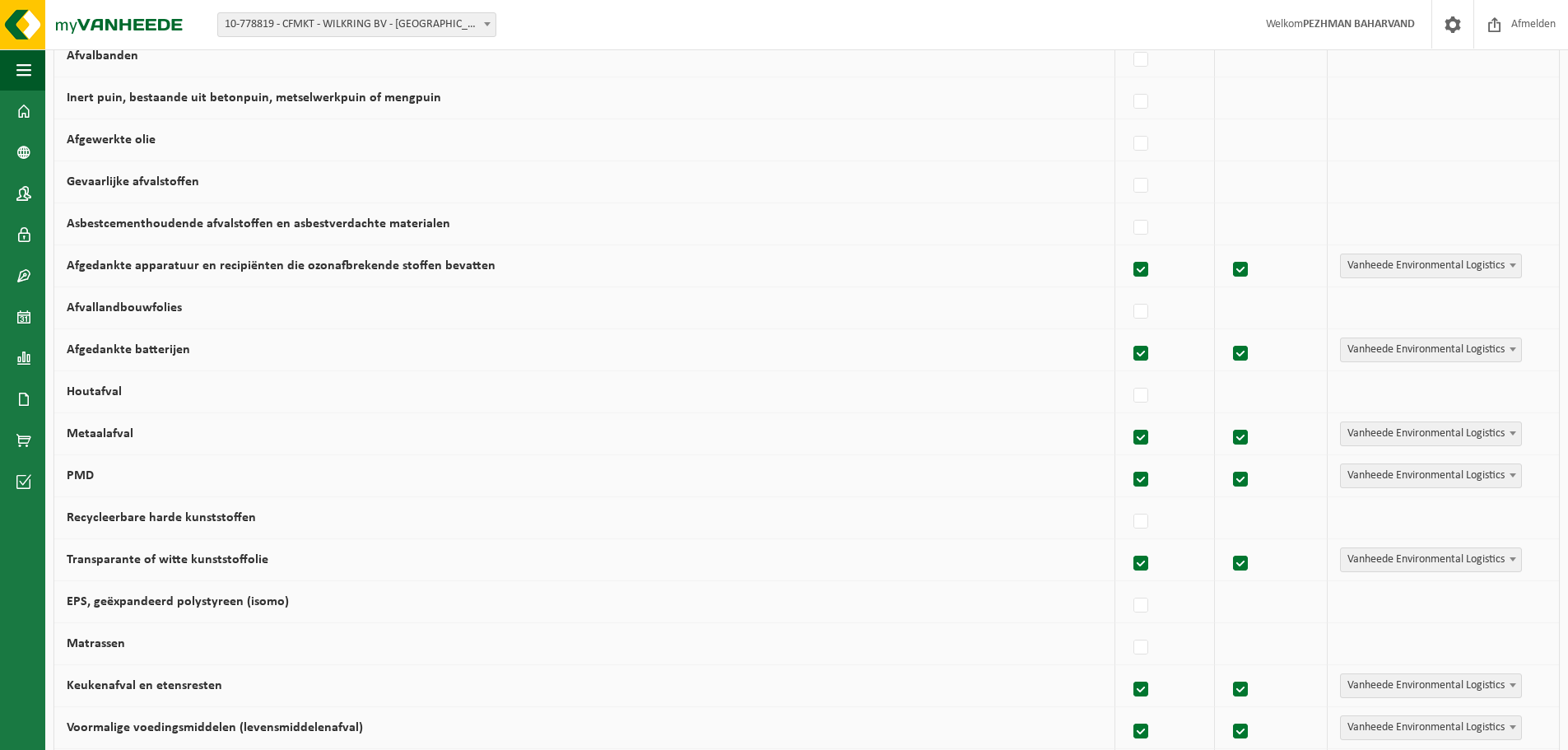
click at [1127, 375] on input "Houtafval" at bounding box center [1127, 374] width 1 height 1
checkbox input "true"
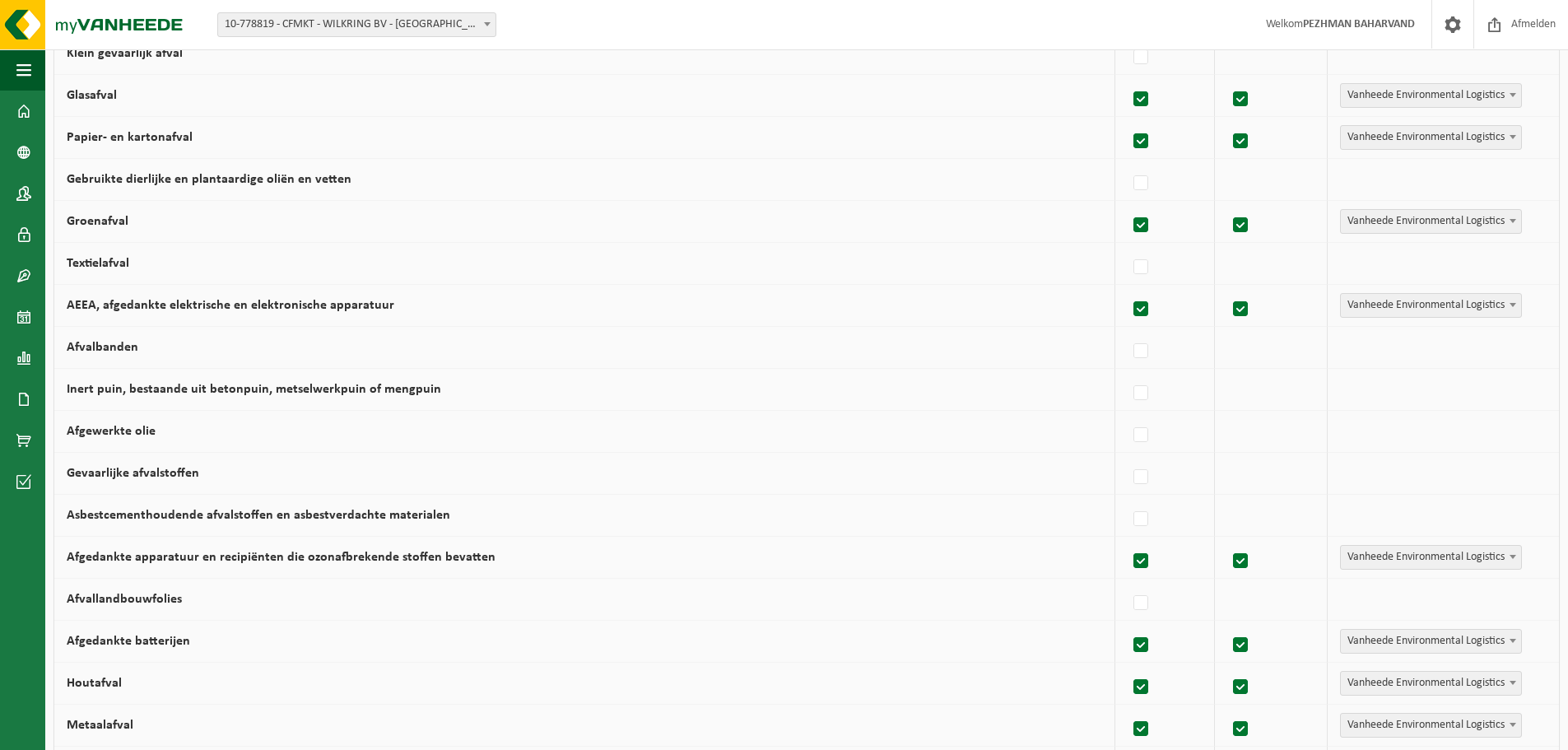
scroll to position [216, 0]
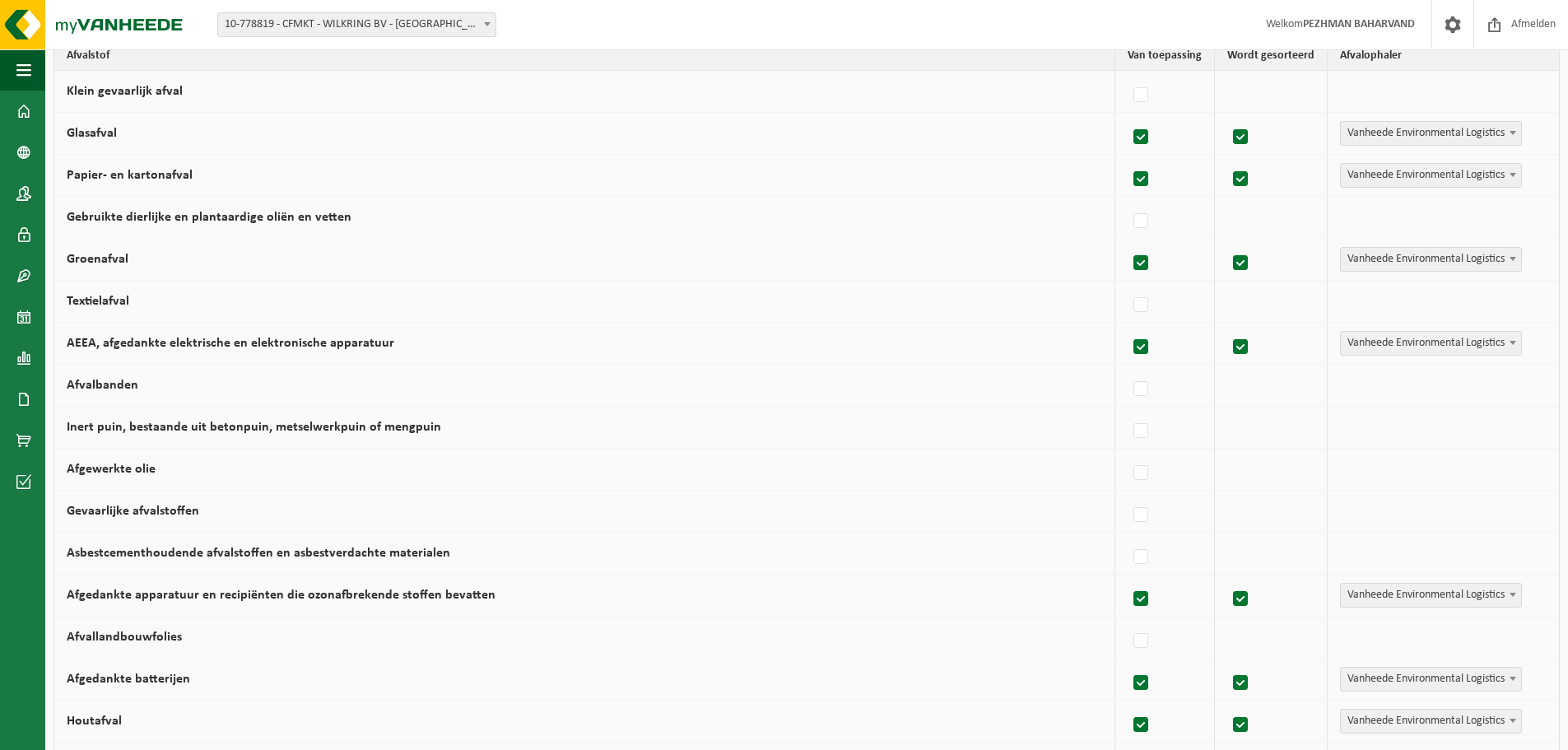
click at [103, 257] on label "Groenafval" at bounding box center [97, 259] width 62 height 13
click at [1127, 243] on input "Groenafval" at bounding box center [1127, 242] width 1 height 1
click at [103, 257] on label "Groenafval" at bounding box center [97, 259] width 62 height 13
click at [1127, 243] on input "Groenafval" at bounding box center [1127, 242] width 1 height 1
checkbox input "true"
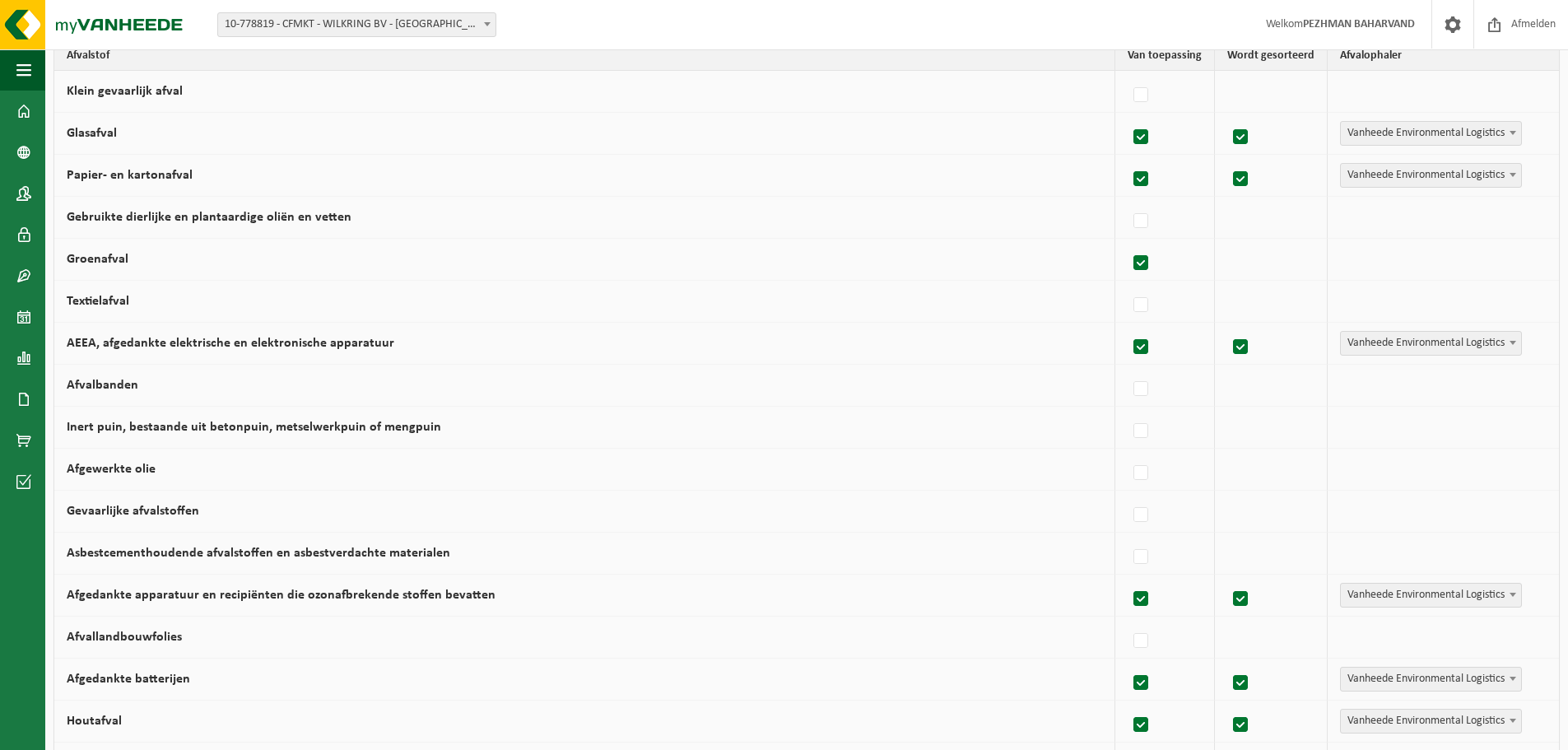
checkbox input "true"
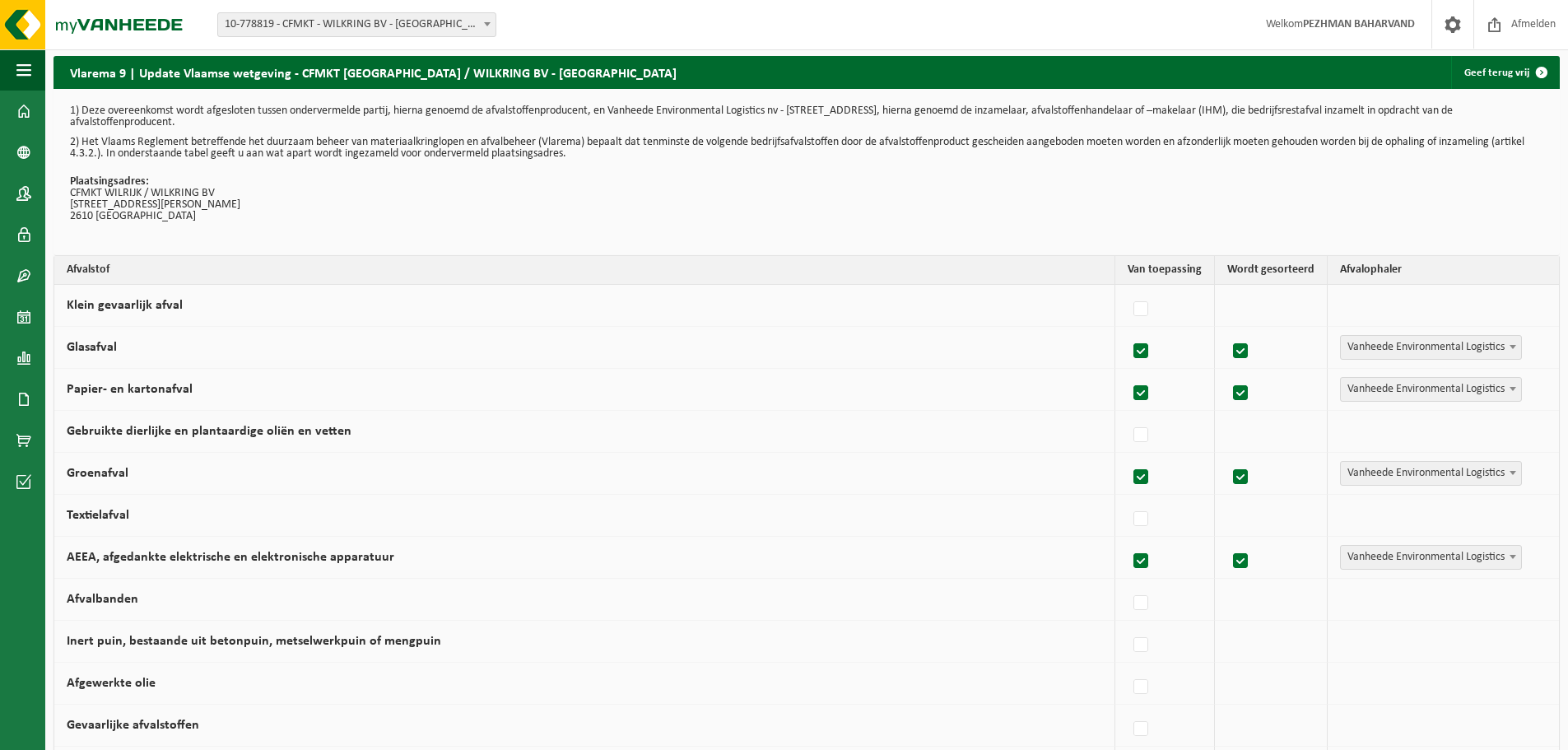
scroll to position [0, 0]
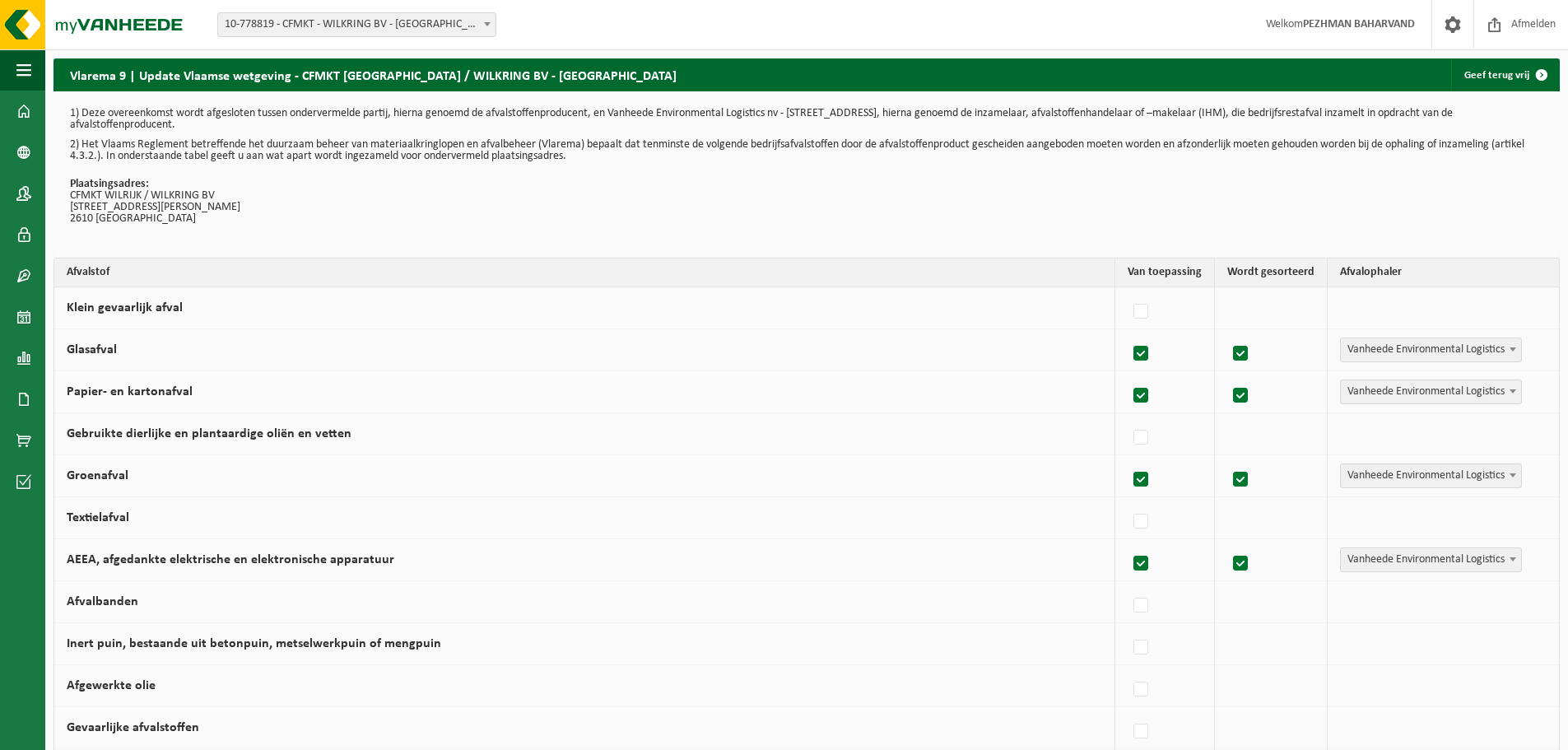
click at [114, 390] on label "Papier- en kartonafval" at bounding box center [129, 391] width 126 height 13
click at [1127, 375] on input "Papier- en kartonafval" at bounding box center [1127, 374] width 1 height 1
click at [114, 390] on label "Papier- en kartonafval" at bounding box center [129, 391] width 126 height 13
click at [1127, 375] on input "Papier- en kartonafval" at bounding box center [1127, 374] width 1 height 1
checkbox input "true"
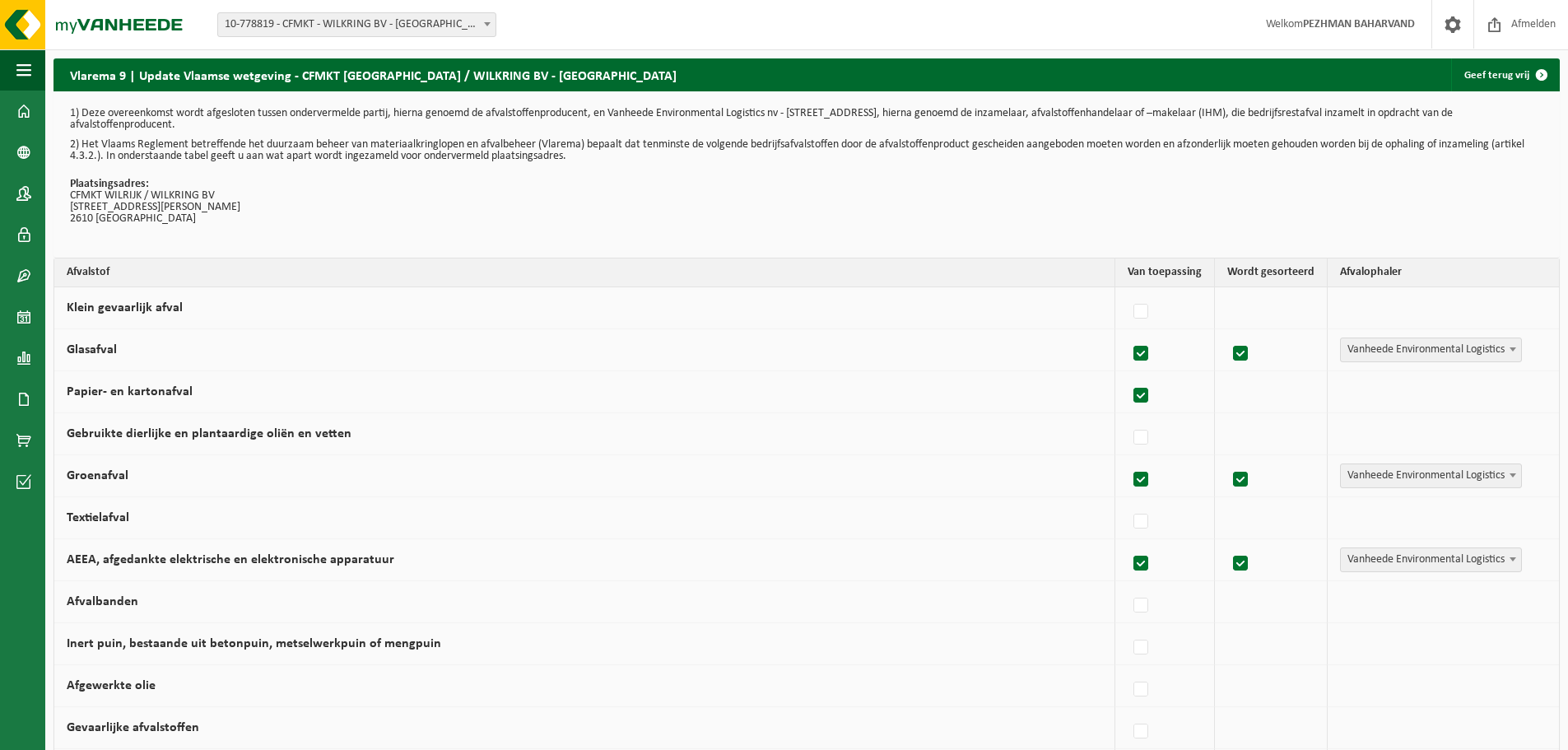
checkbox input "true"
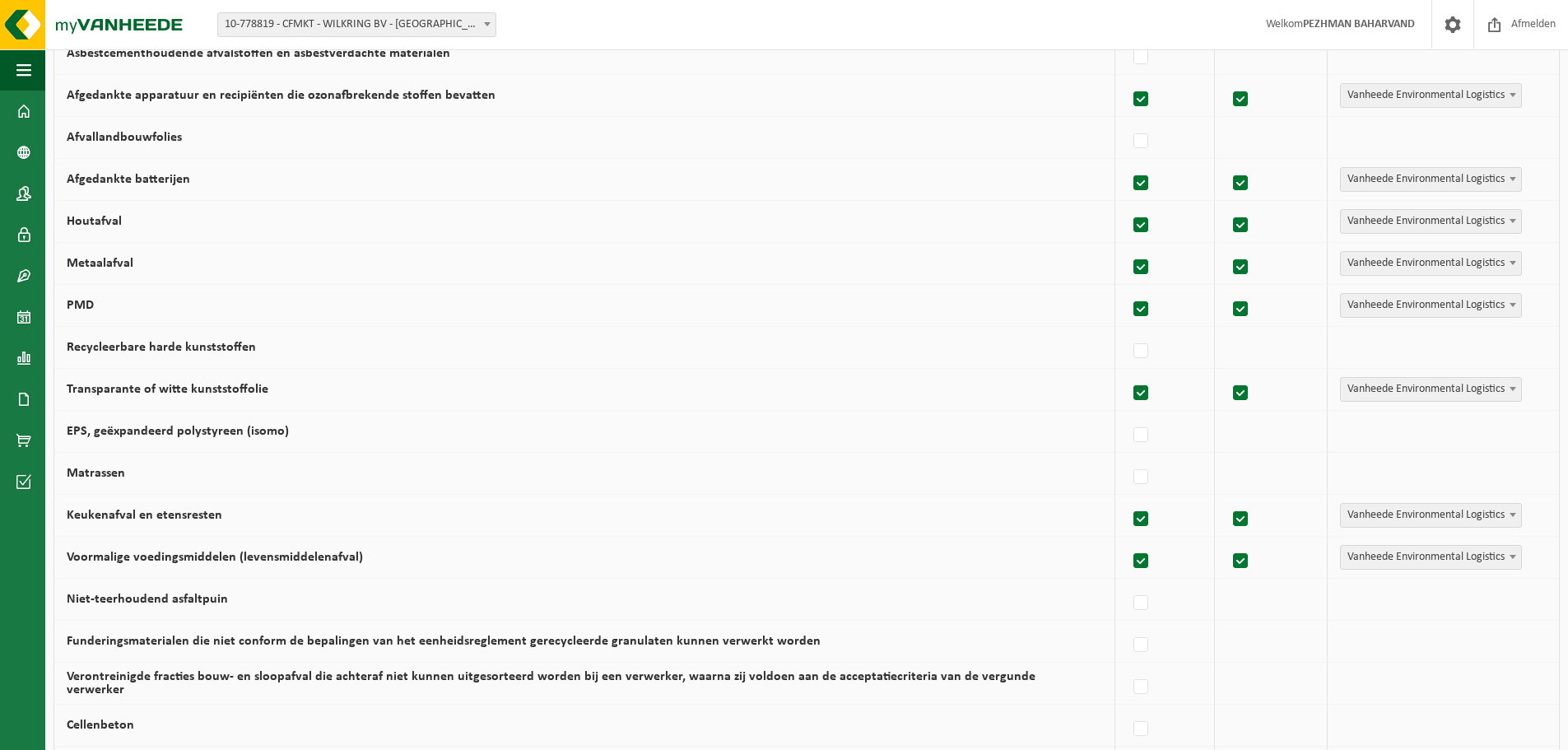
scroll to position [957, 0]
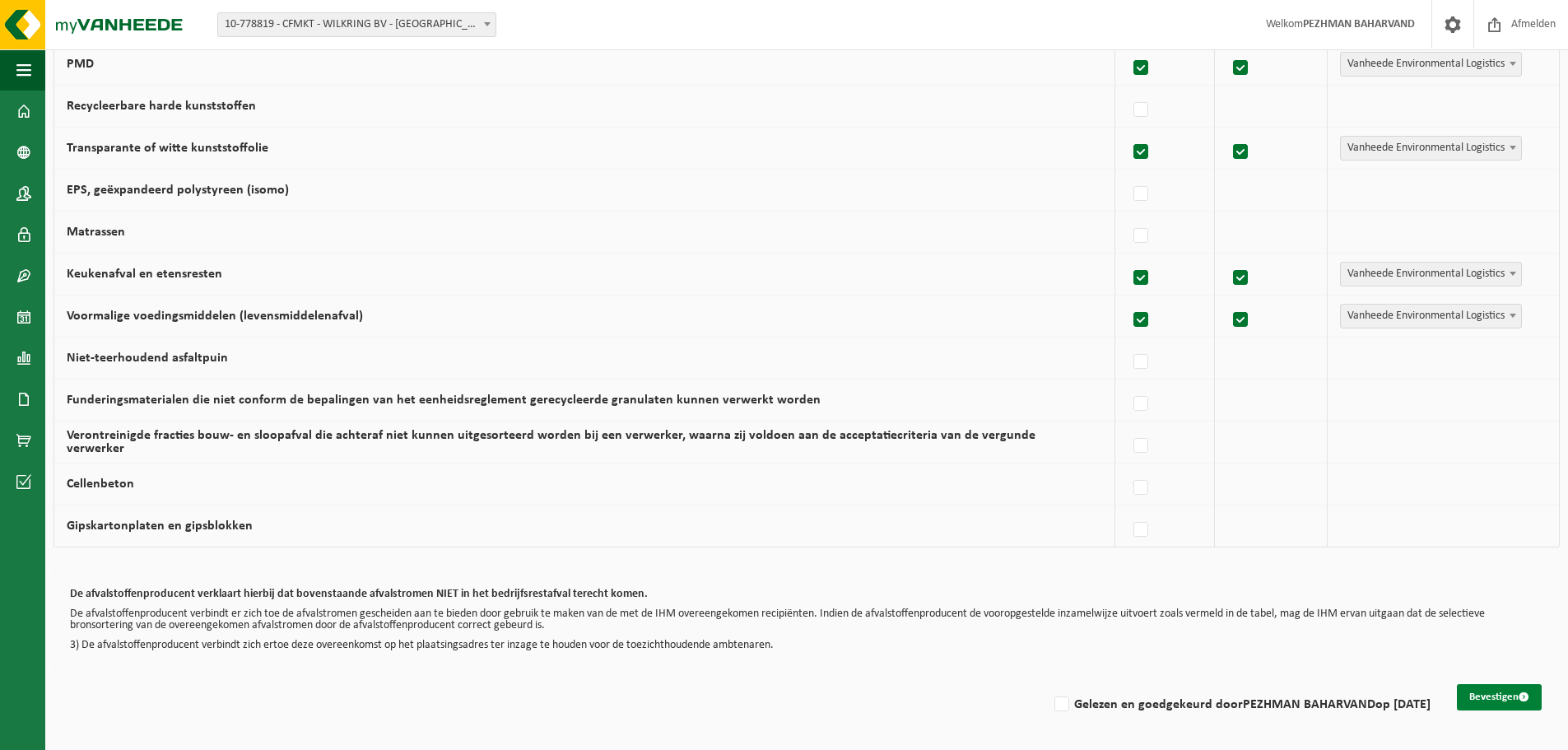
click at [1495, 709] on button "Bevestigen" at bounding box center [1500, 696] width 84 height 26
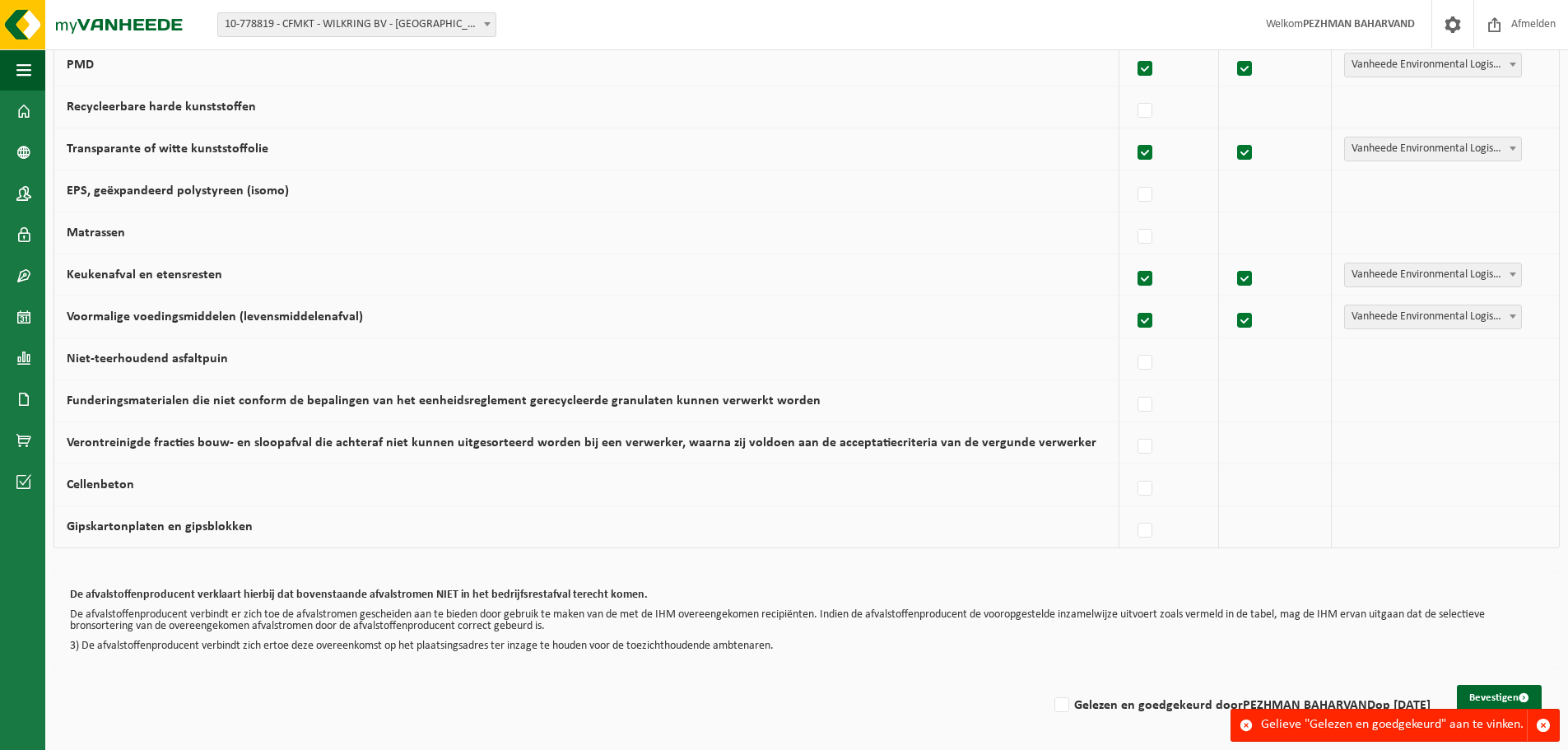
scroll to position [957, 0]
click at [1059, 705] on label "Gelezen en goedgekeurd door PEZHMAN BAHARVAND op 27/09/25" at bounding box center [1240, 704] width 380 height 25
click at [1049, 684] on input "Gelezen en goedgekeurd door PEZHMAN BAHARVAND op 27/09/25" at bounding box center [1048, 683] width 1 height 1
checkbox input "true"
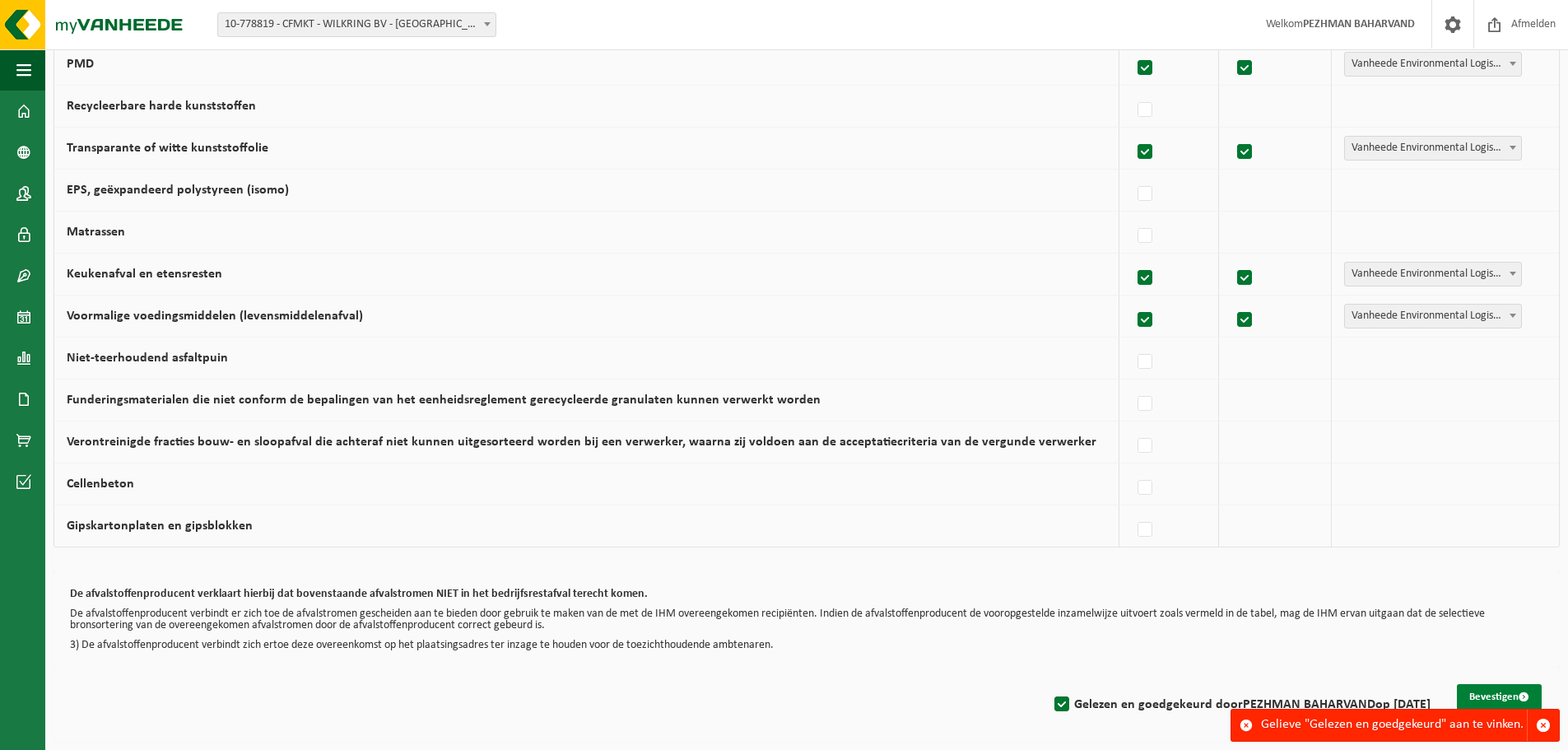
click at [1470, 702] on button "Bevestigen" at bounding box center [1500, 696] width 84 height 26
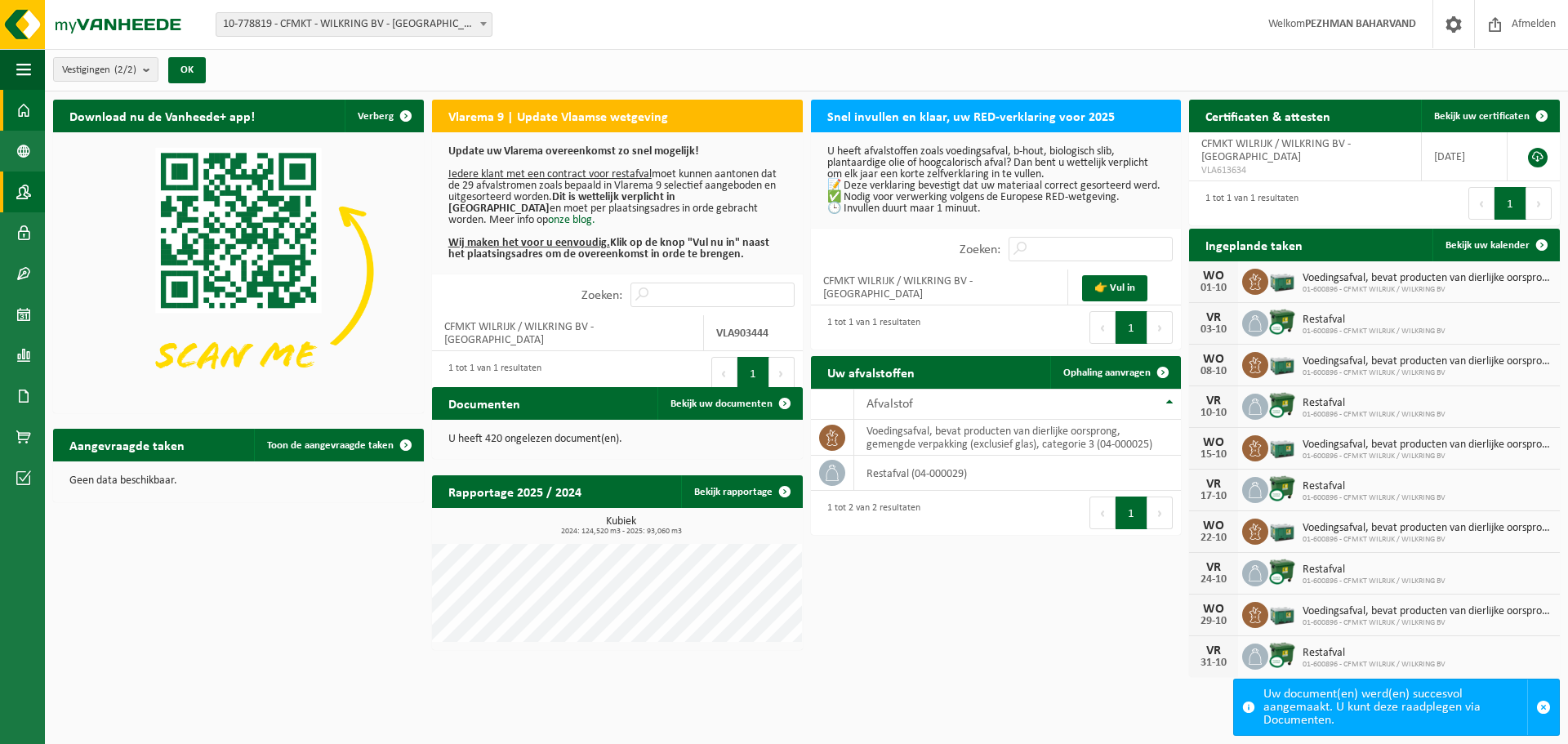
click at [28, 198] on span at bounding box center [23, 192] width 15 height 41
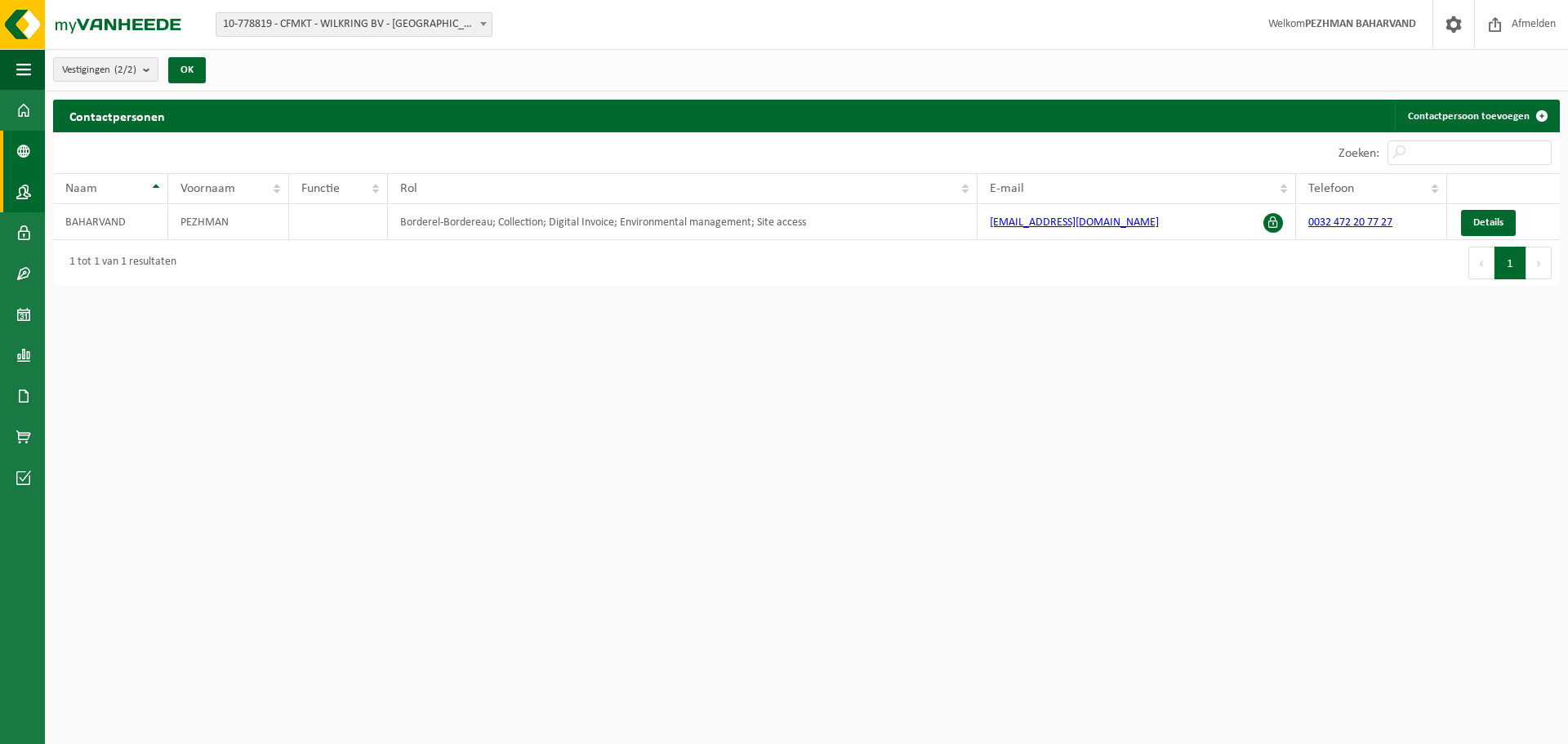
click at [32, 154] on link "Bedrijfsgegevens" at bounding box center [22, 151] width 45 height 41
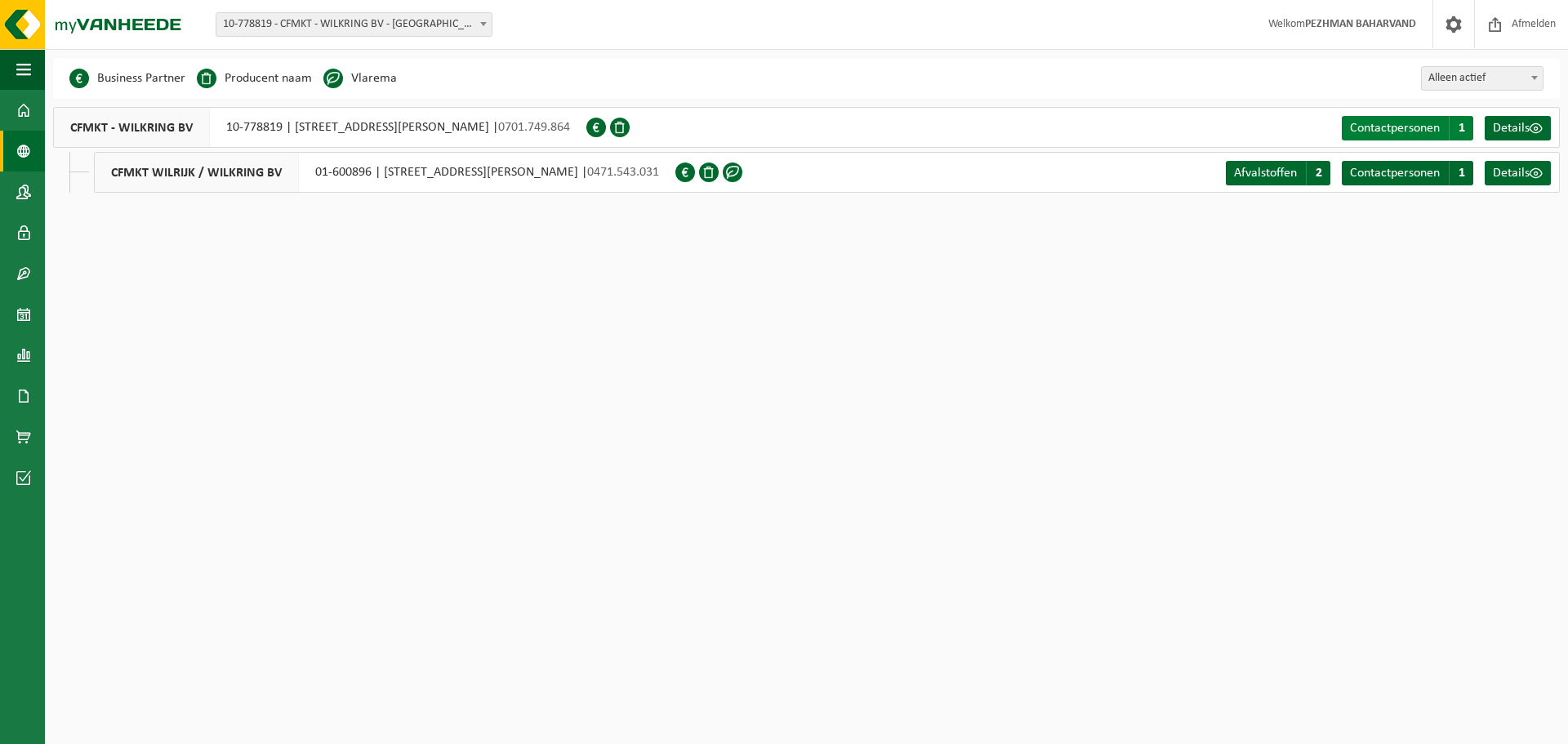
click at [1419, 131] on span "Contactpersonen" at bounding box center [1394, 128] width 90 height 13
click at [36, 111] on link "Dashboard" at bounding box center [22, 110] width 45 height 41
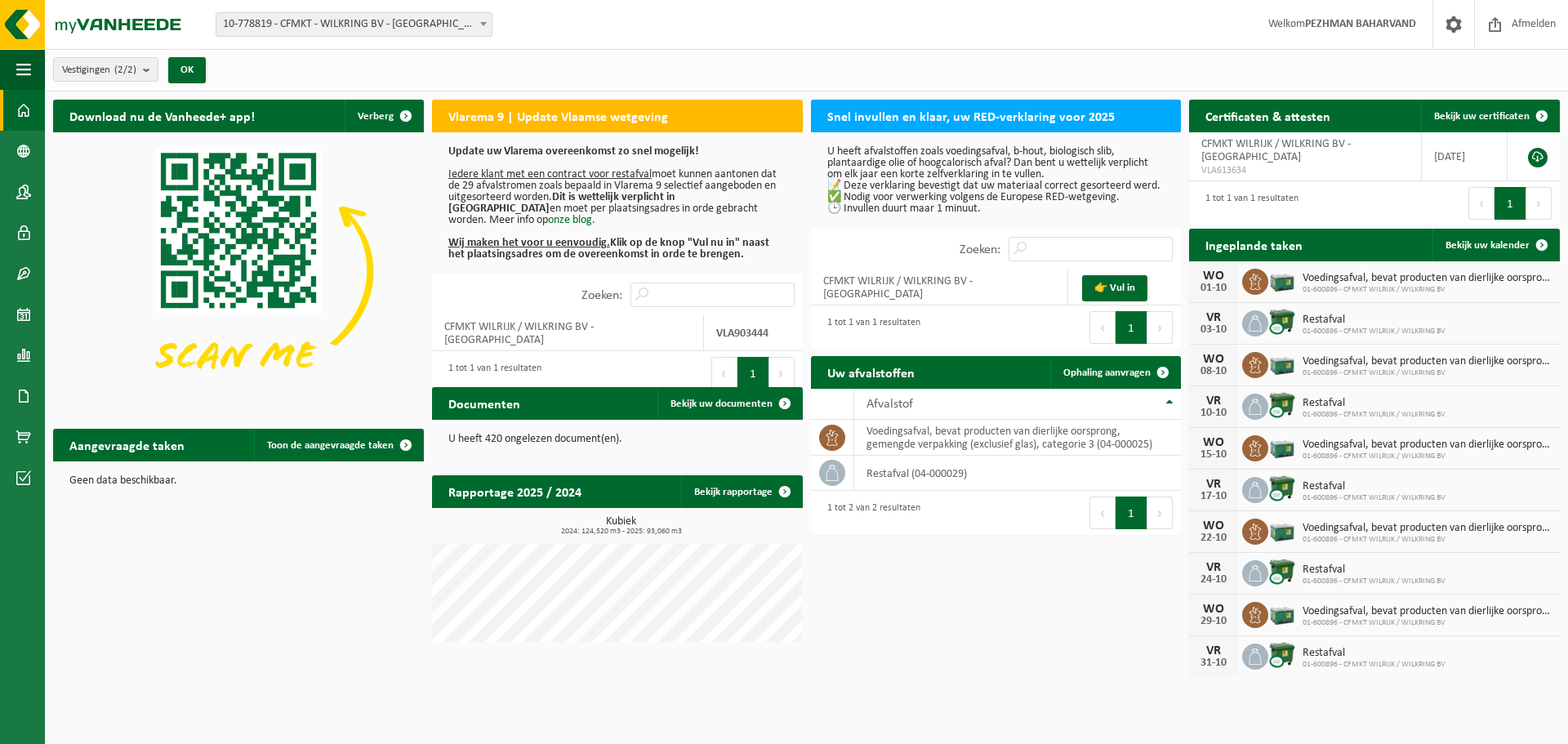
click at [30, 114] on span at bounding box center [23, 110] width 15 height 41
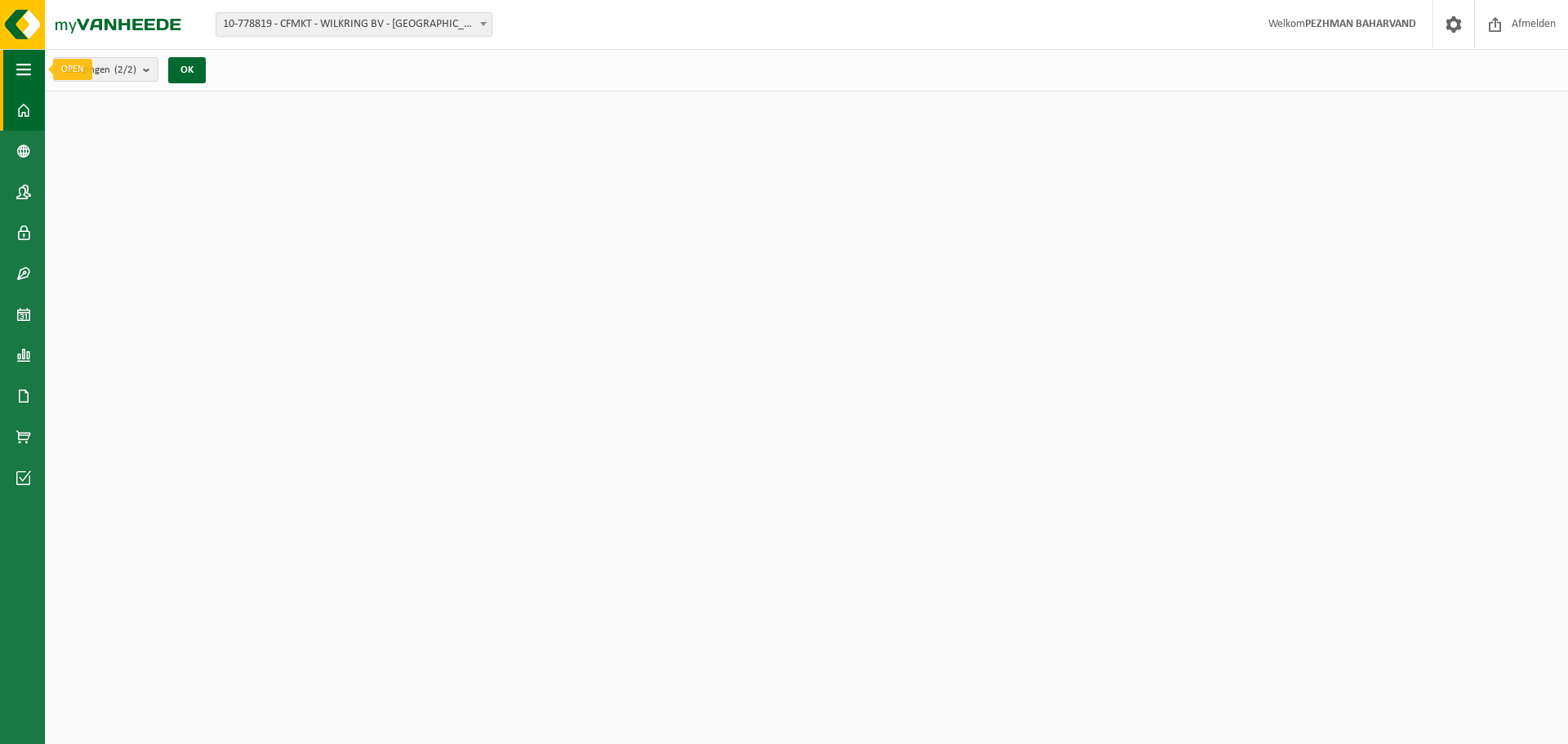
click at [28, 66] on span "button" at bounding box center [23, 69] width 15 height 41
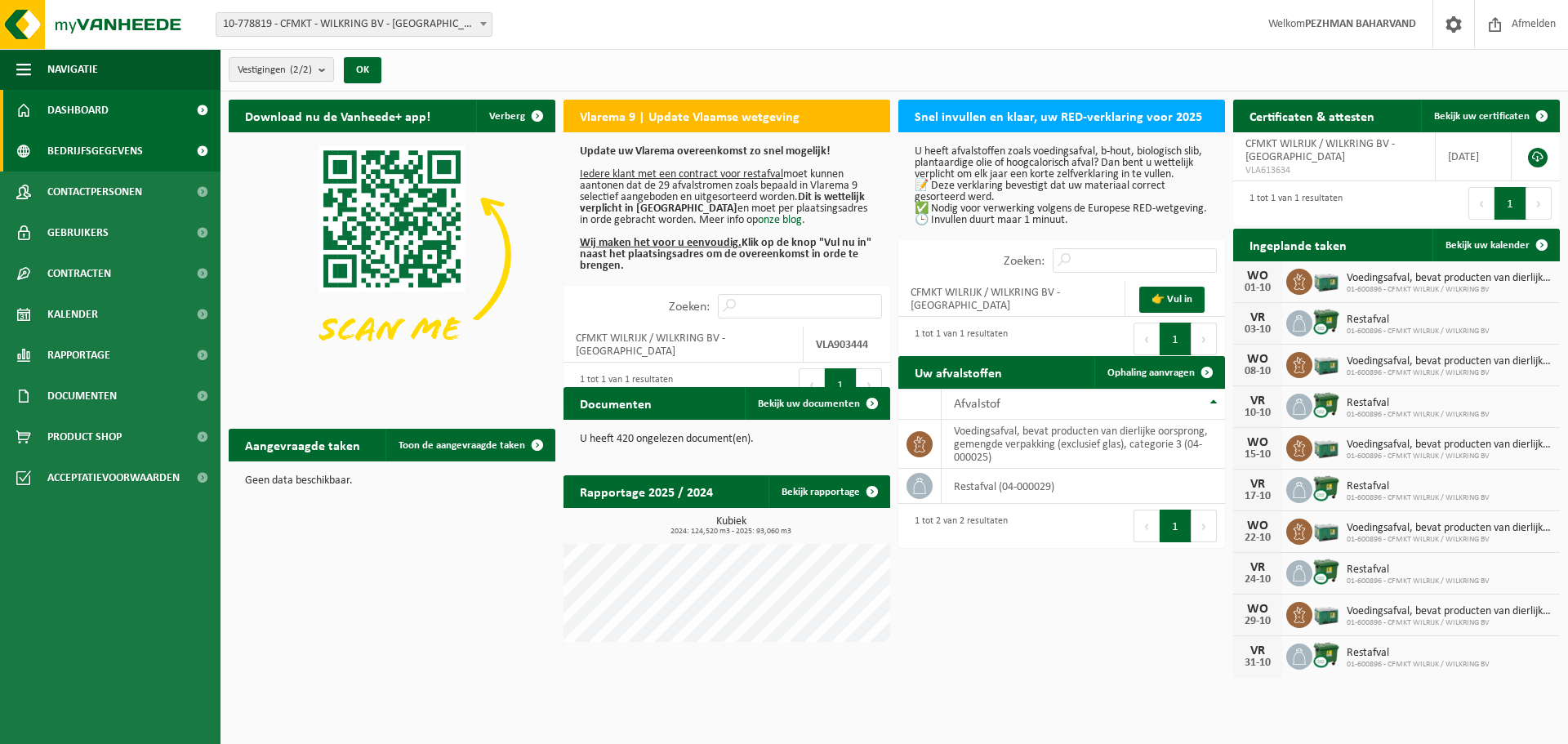
click at [180, 143] on link "Bedrijfsgegevens" at bounding box center [110, 151] width 221 height 41
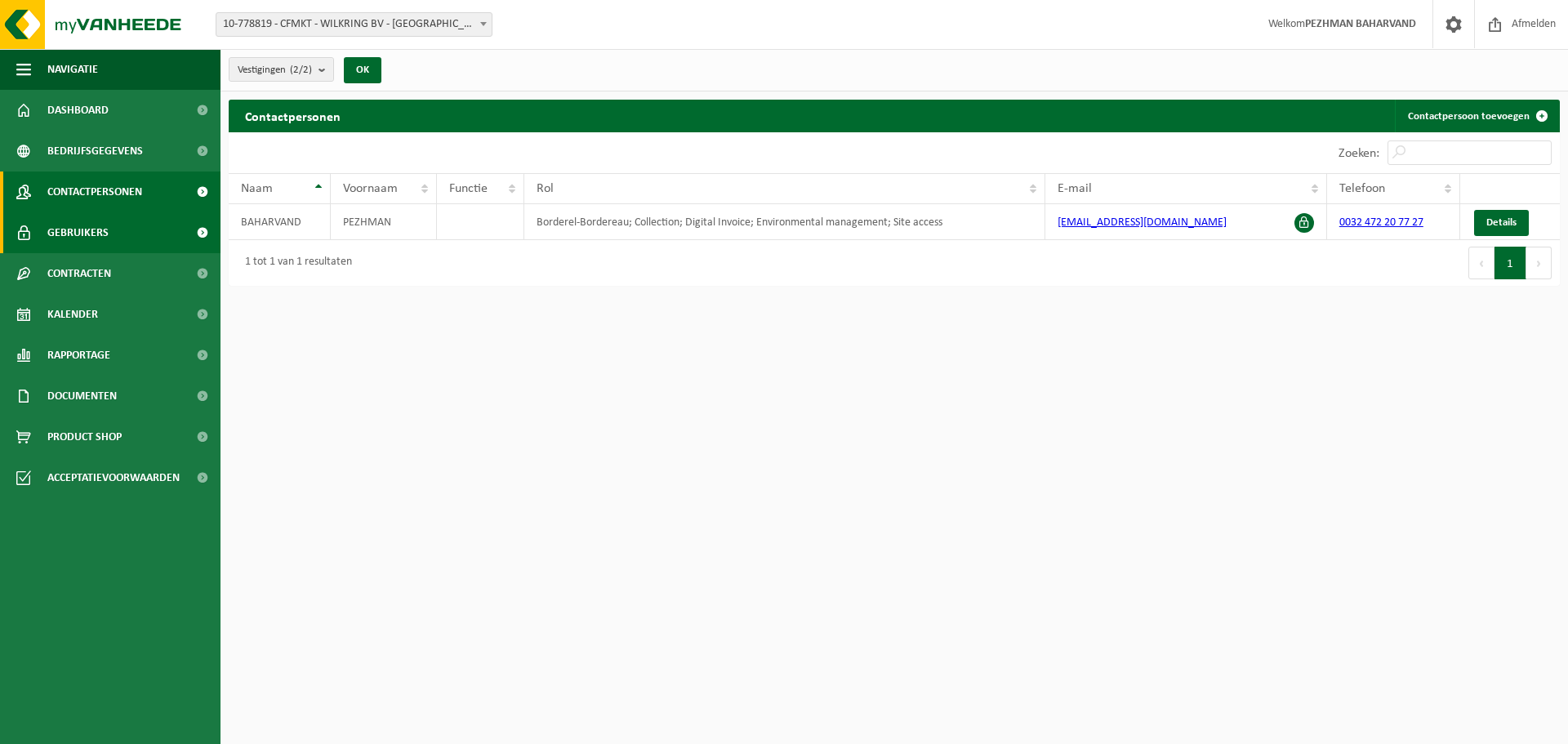
click at [123, 230] on link "Gebruikers" at bounding box center [110, 232] width 221 height 41
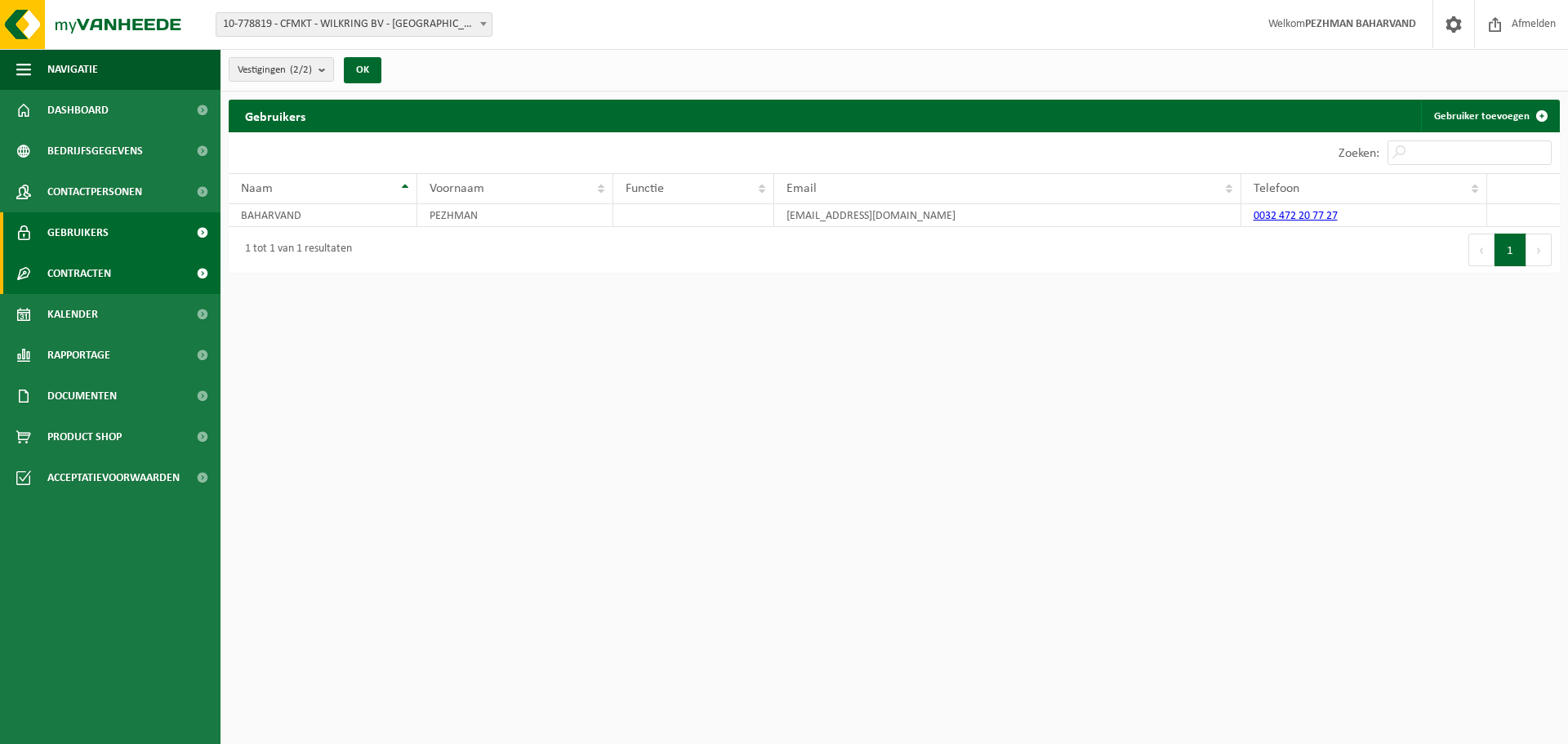
click at [93, 280] on span "Contracten" at bounding box center [79, 273] width 64 height 41
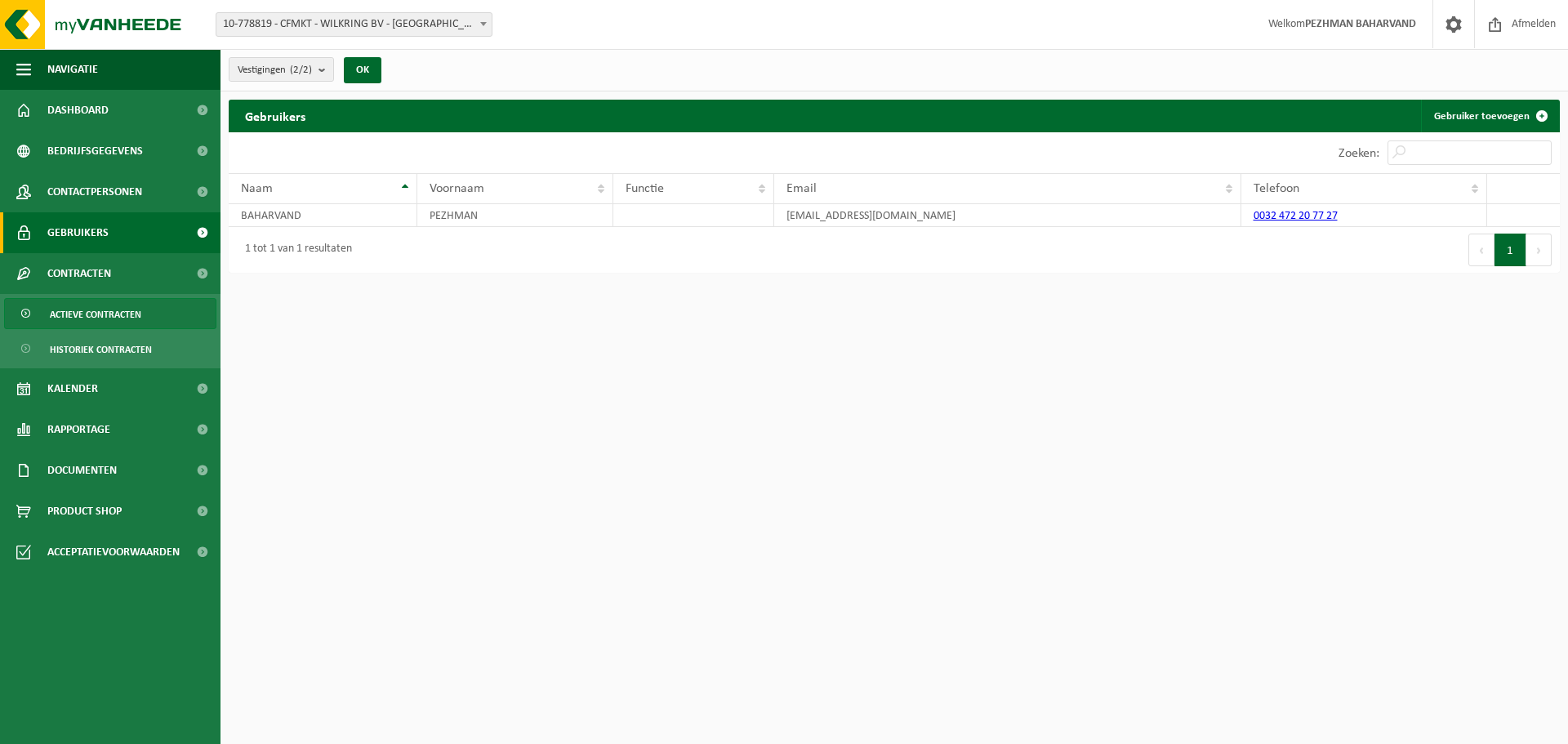
click at [114, 324] on span "Actieve contracten" at bounding box center [95, 314] width 92 height 31
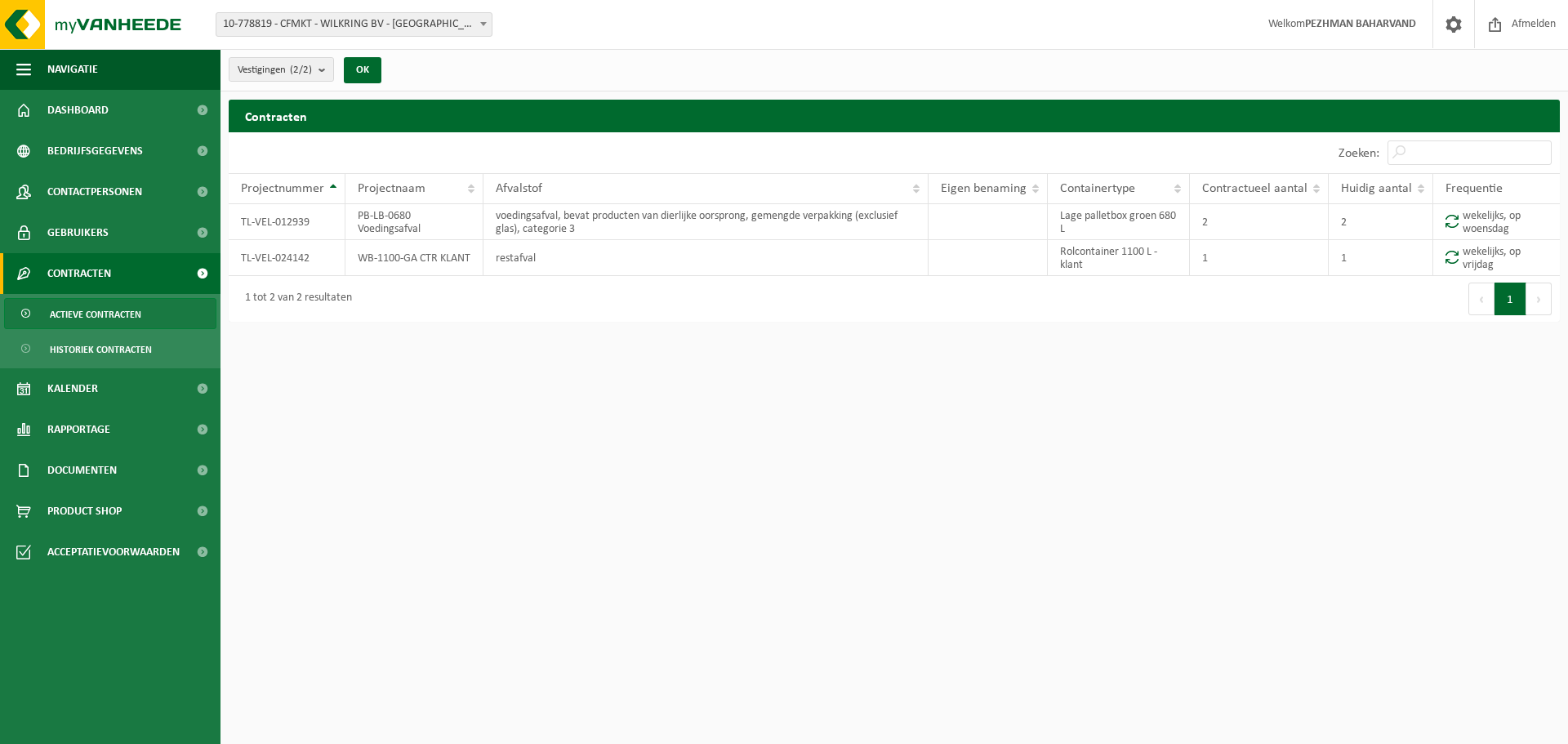
click at [116, 324] on span "Actieve contracten" at bounding box center [95, 314] width 92 height 31
click at [80, 401] on span "Kalender" at bounding box center [72, 389] width 51 height 41
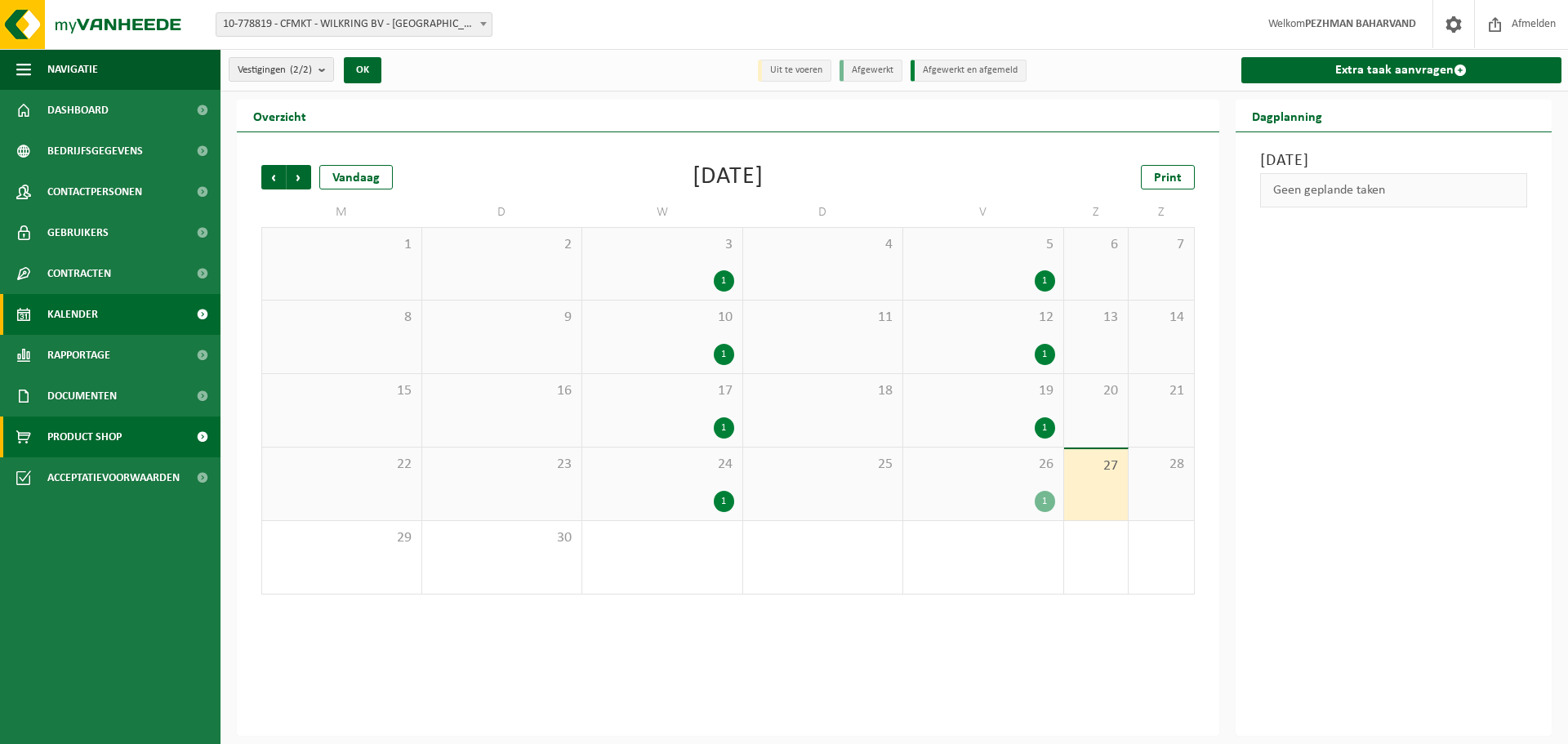
click at [84, 427] on span "Product Shop" at bounding box center [84, 437] width 74 height 41
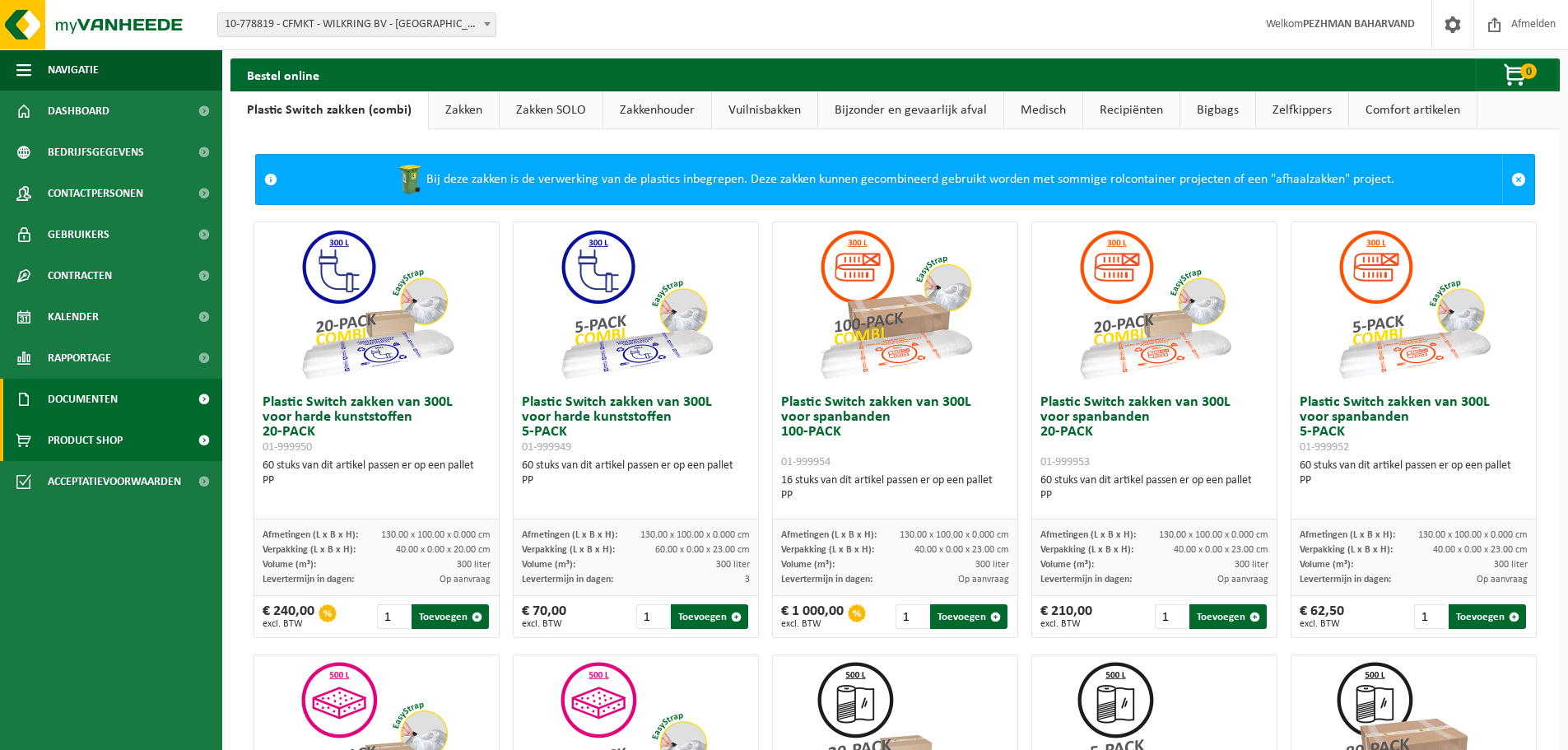
click at [118, 398] on span "Documenten" at bounding box center [83, 399] width 70 height 41
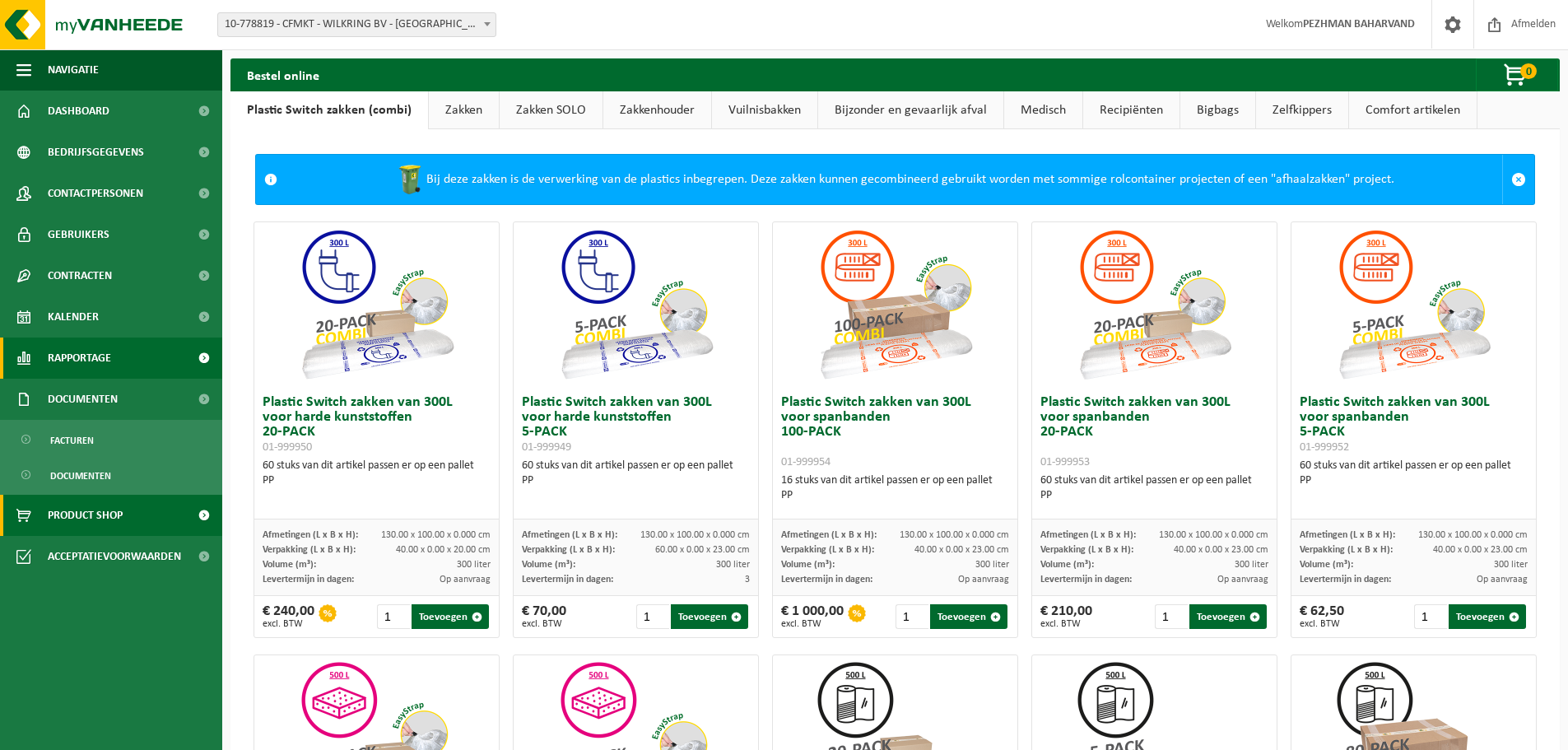
click at [83, 357] on span "Rapportage" at bounding box center [79, 358] width 64 height 41
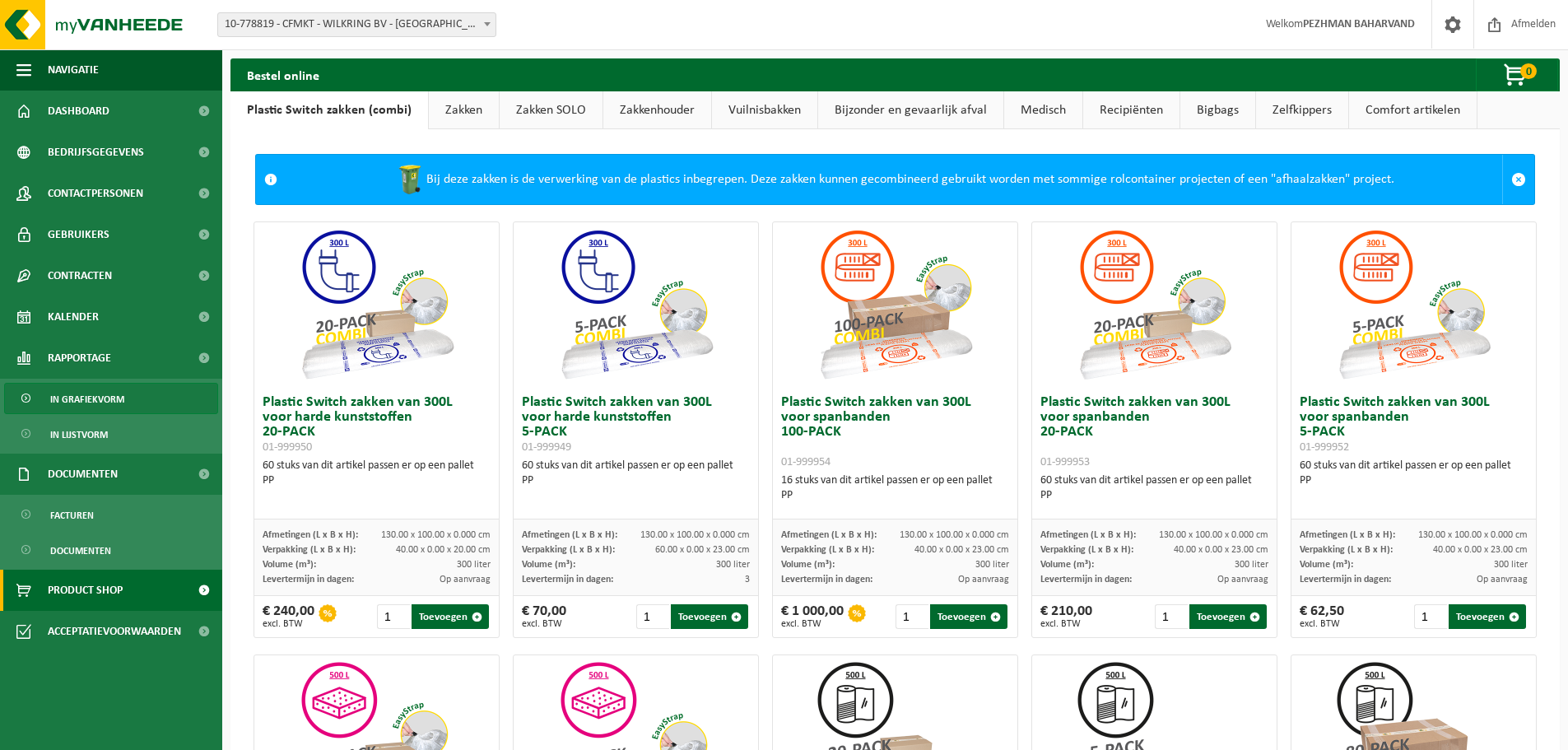
click at [94, 400] on span "In grafiekvorm" at bounding box center [87, 398] width 74 height 31
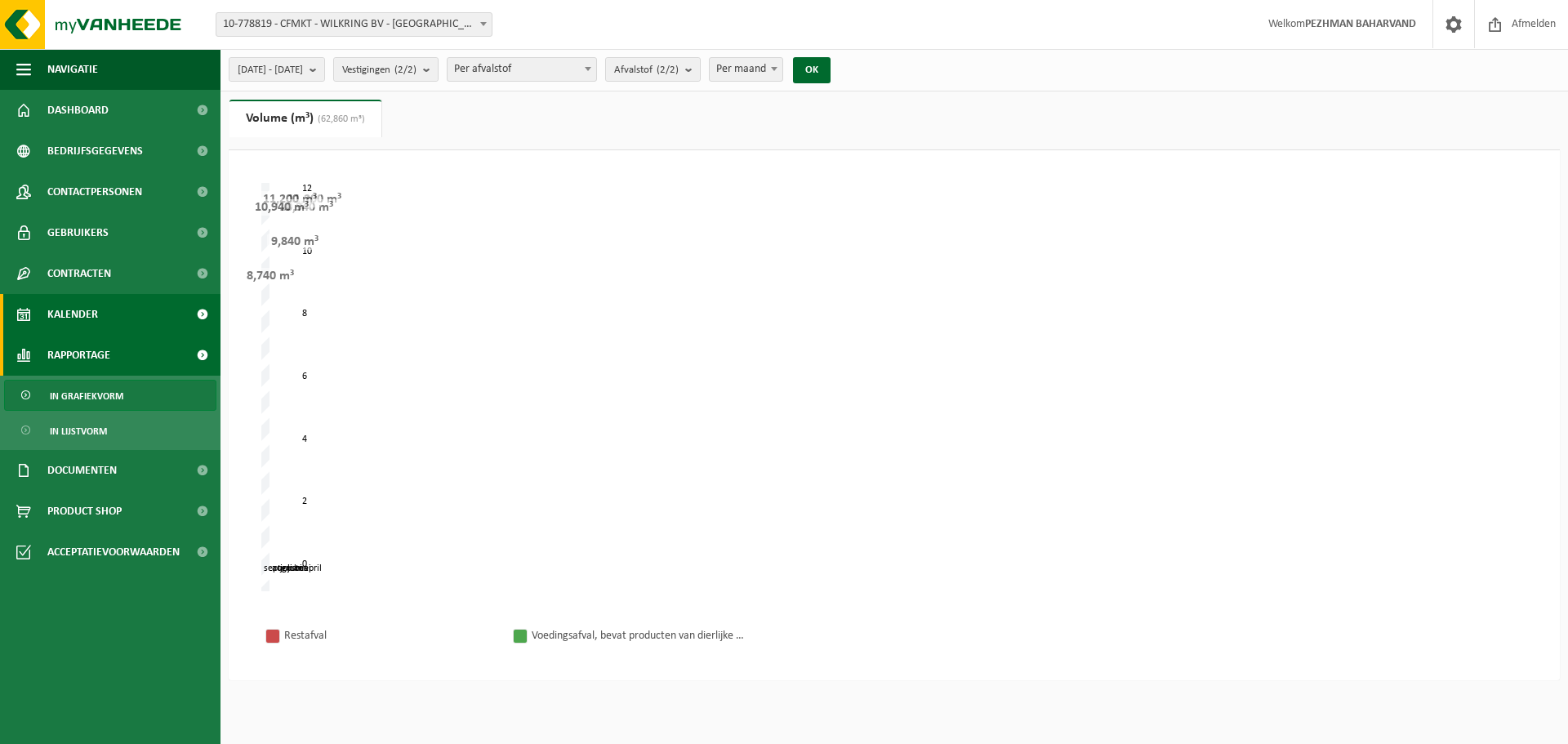
click at [67, 315] on span "Kalender" at bounding box center [72, 314] width 51 height 41
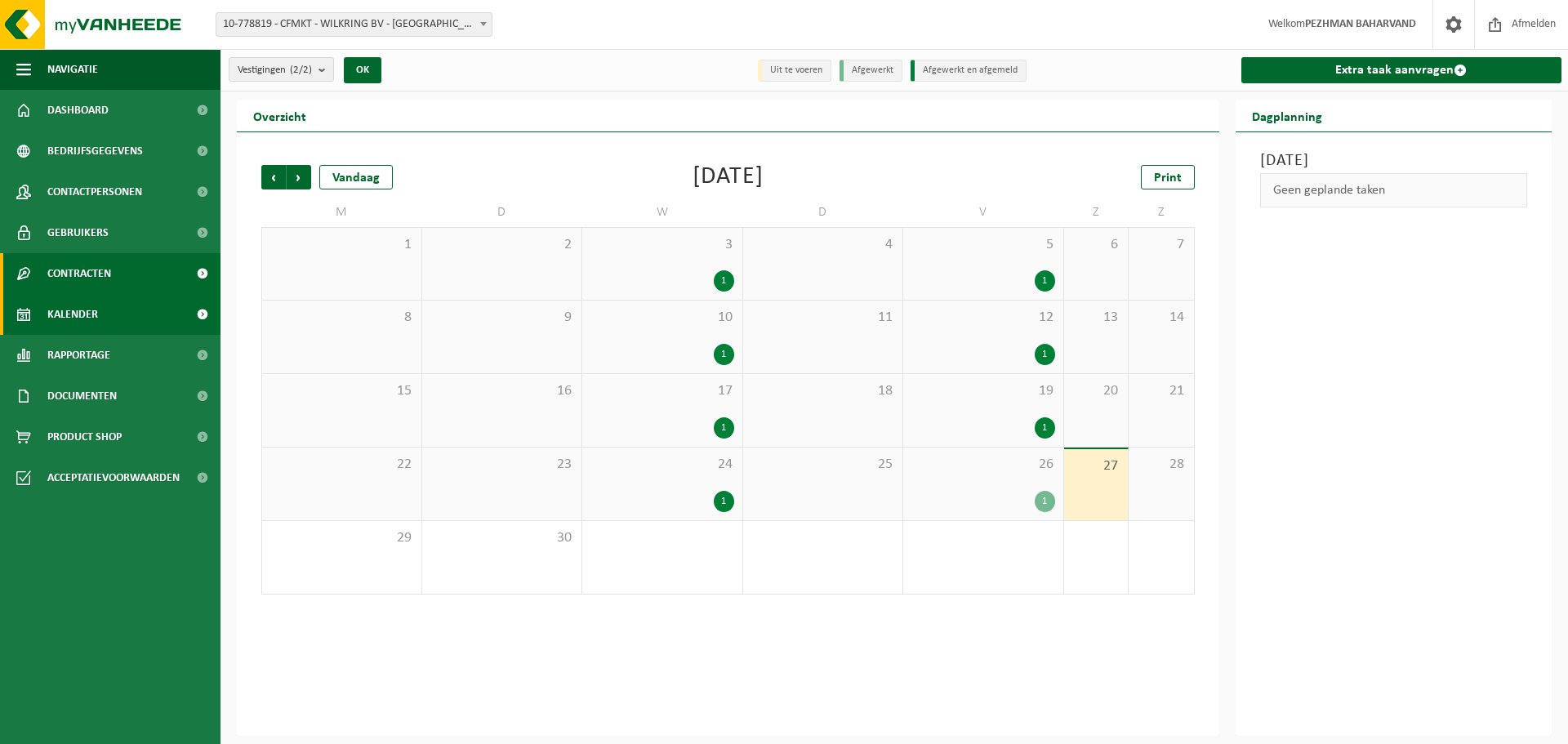
click at [76, 267] on span "Contracten" at bounding box center [79, 273] width 64 height 41
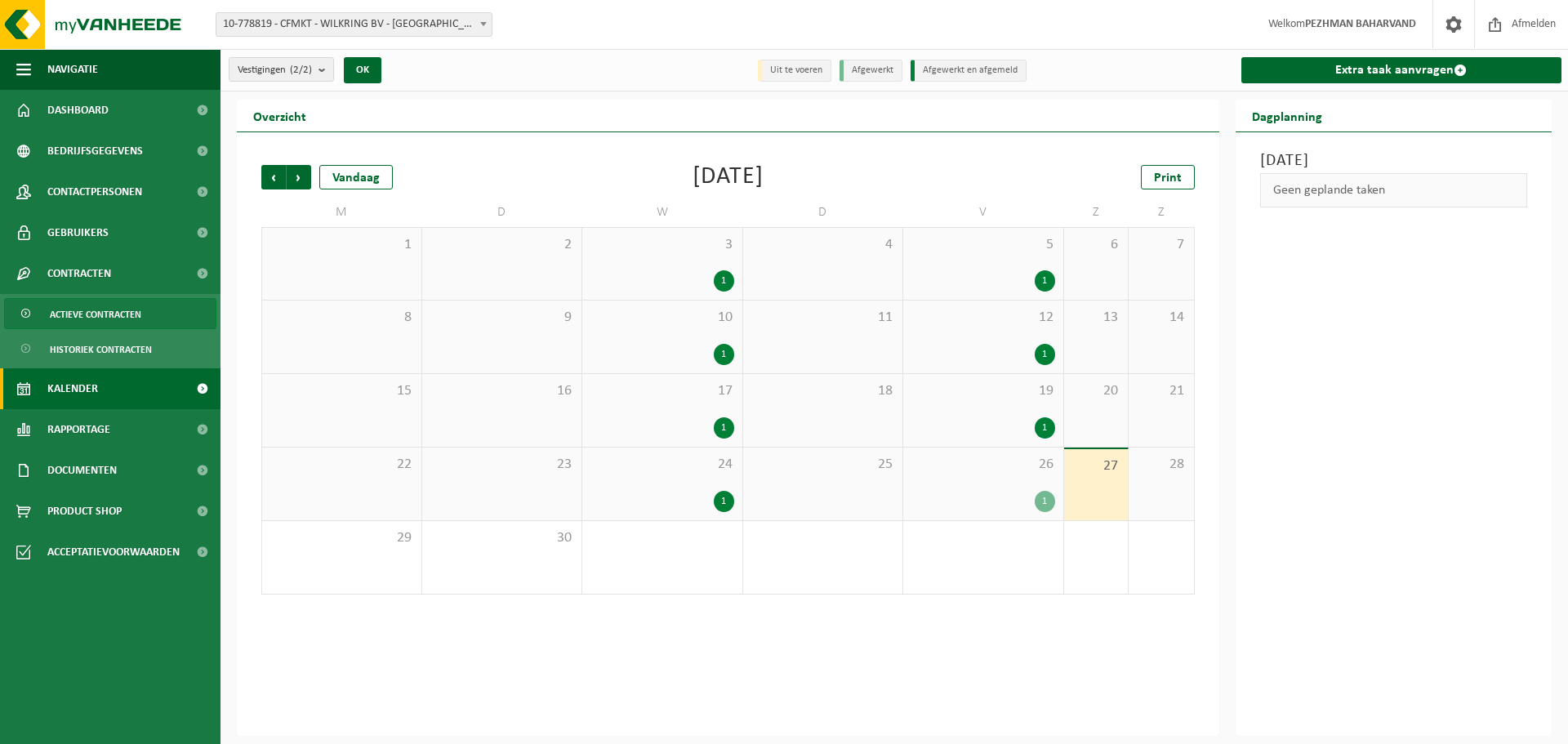
click at [69, 311] on span "Actieve contracten" at bounding box center [95, 314] width 92 height 31
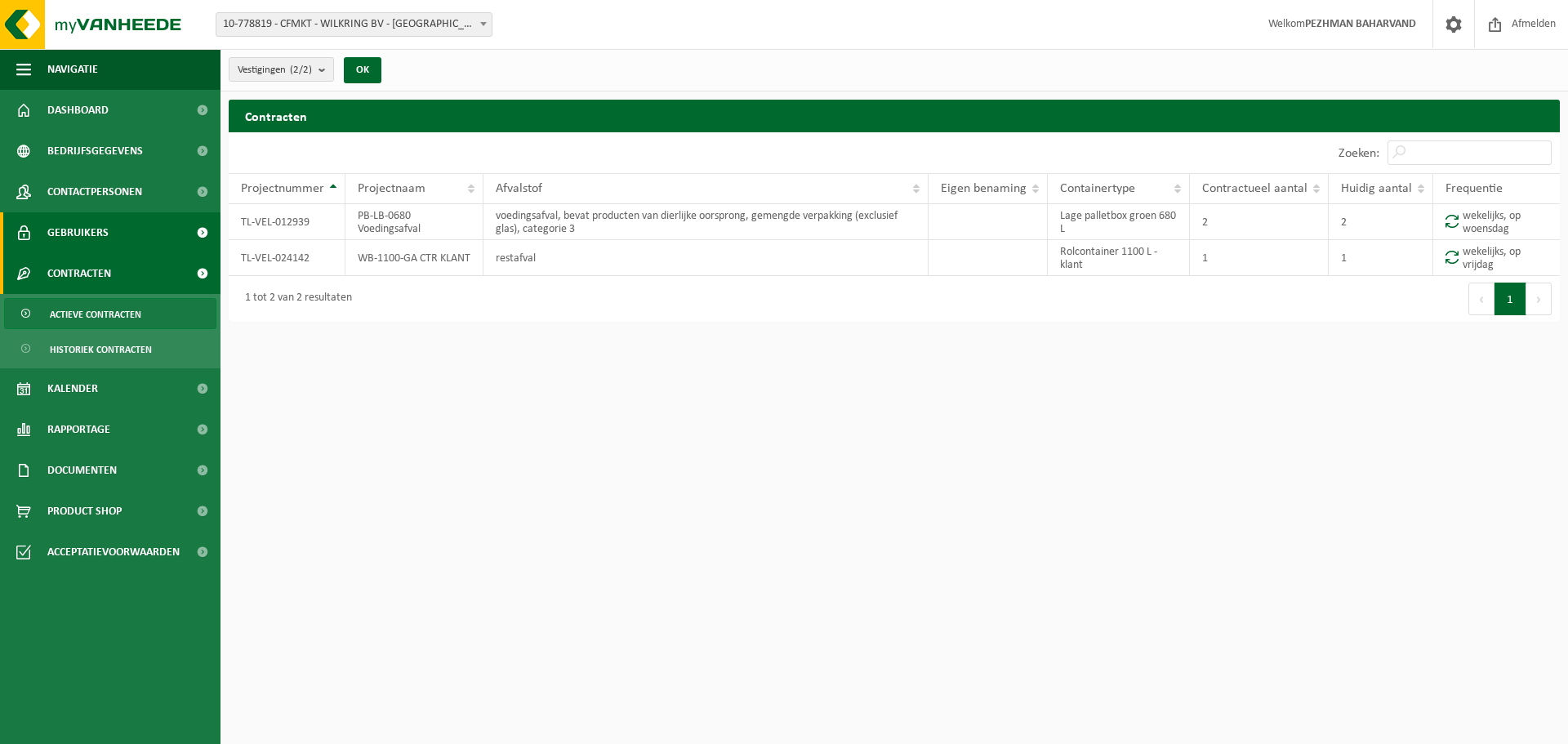
click at [78, 232] on span "Gebruikers" at bounding box center [77, 232] width 61 height 41
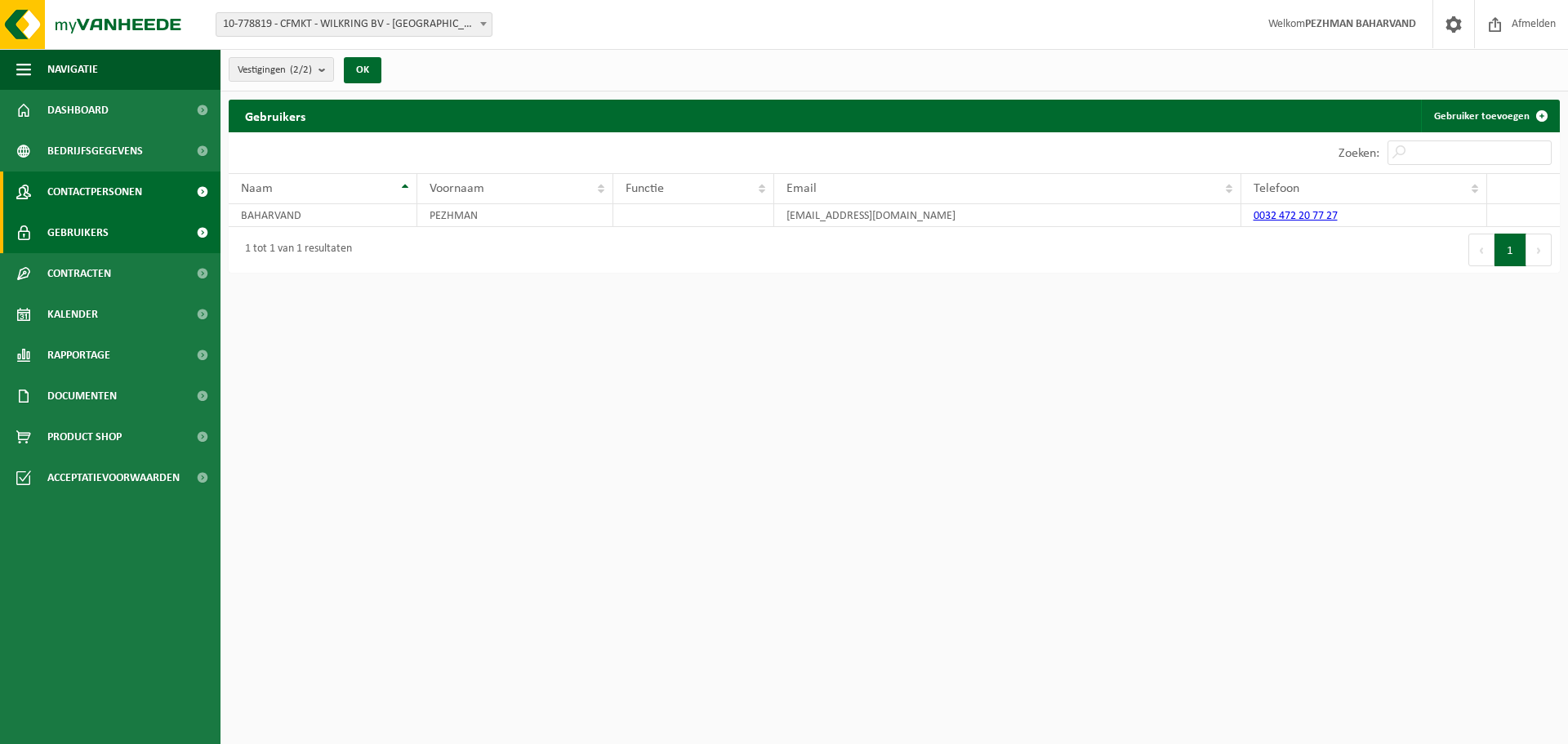
click at [74, 198] on span "Contactpersonen" at bounding box center [94, 192] width 94 height 41
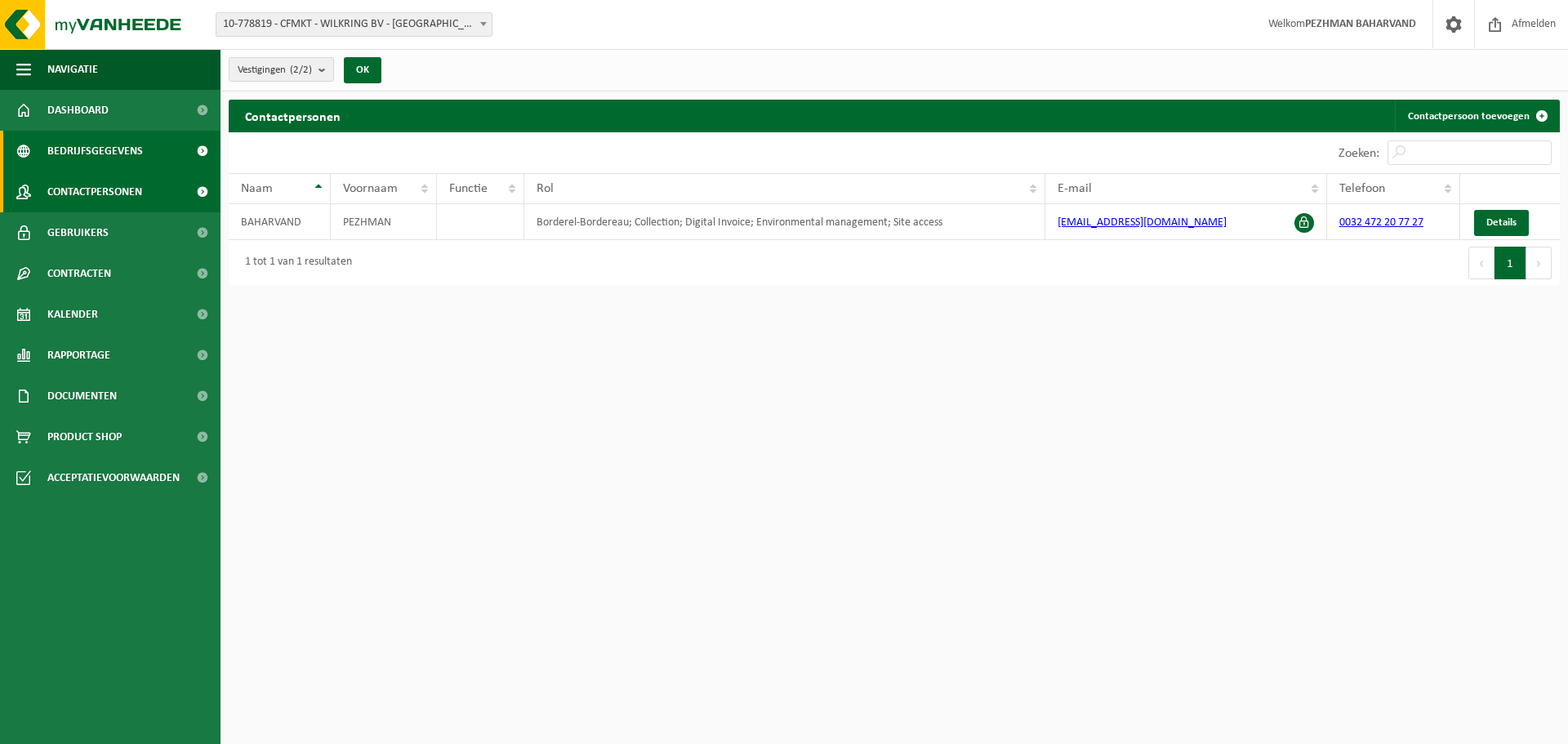
click at [118, 142] on span "Bedrijfsgegevens" at bounding box center [94, 151] width 95 height 41
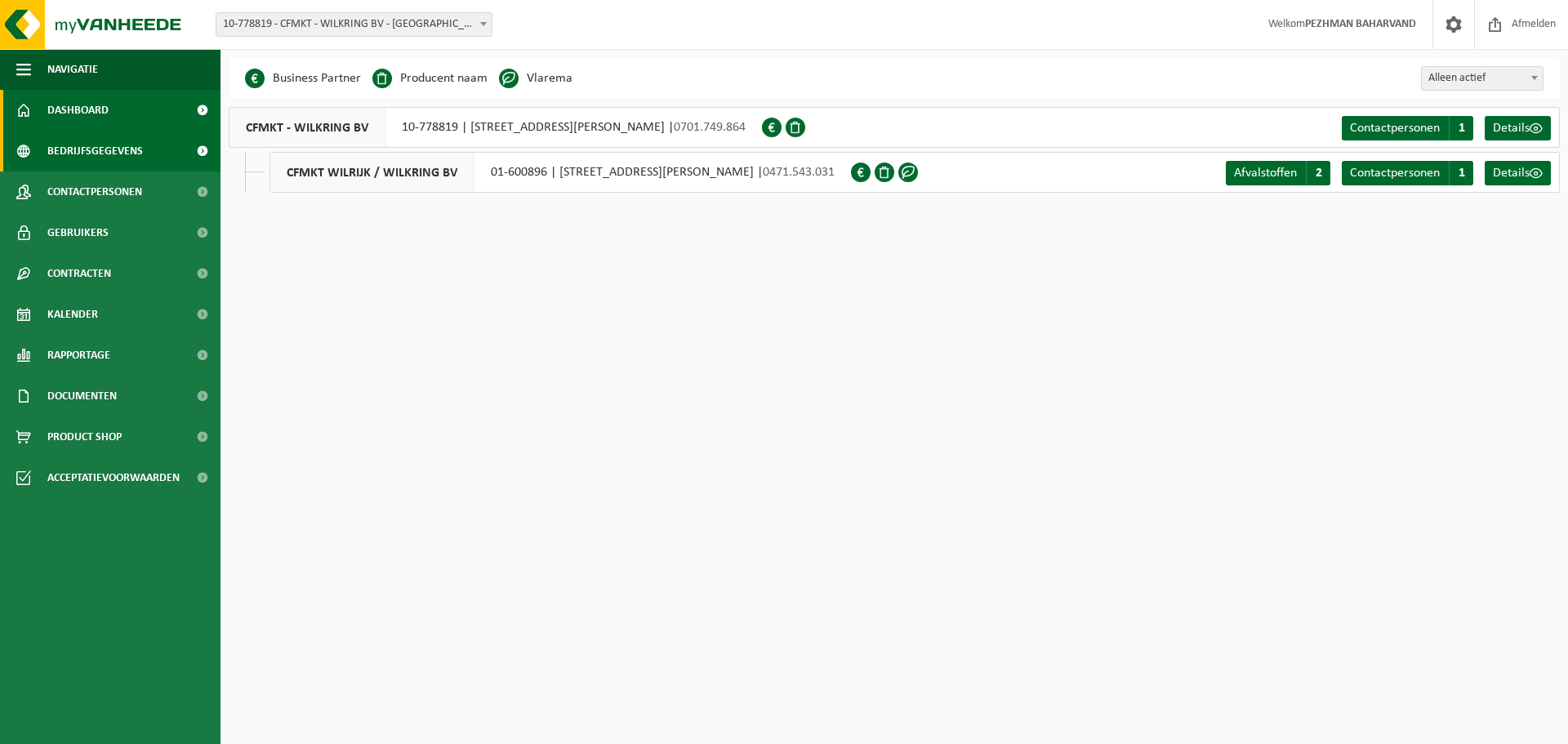
click at [107, 114] on span "Dashboard" at bounding box center [77, 110] width 61 height 41
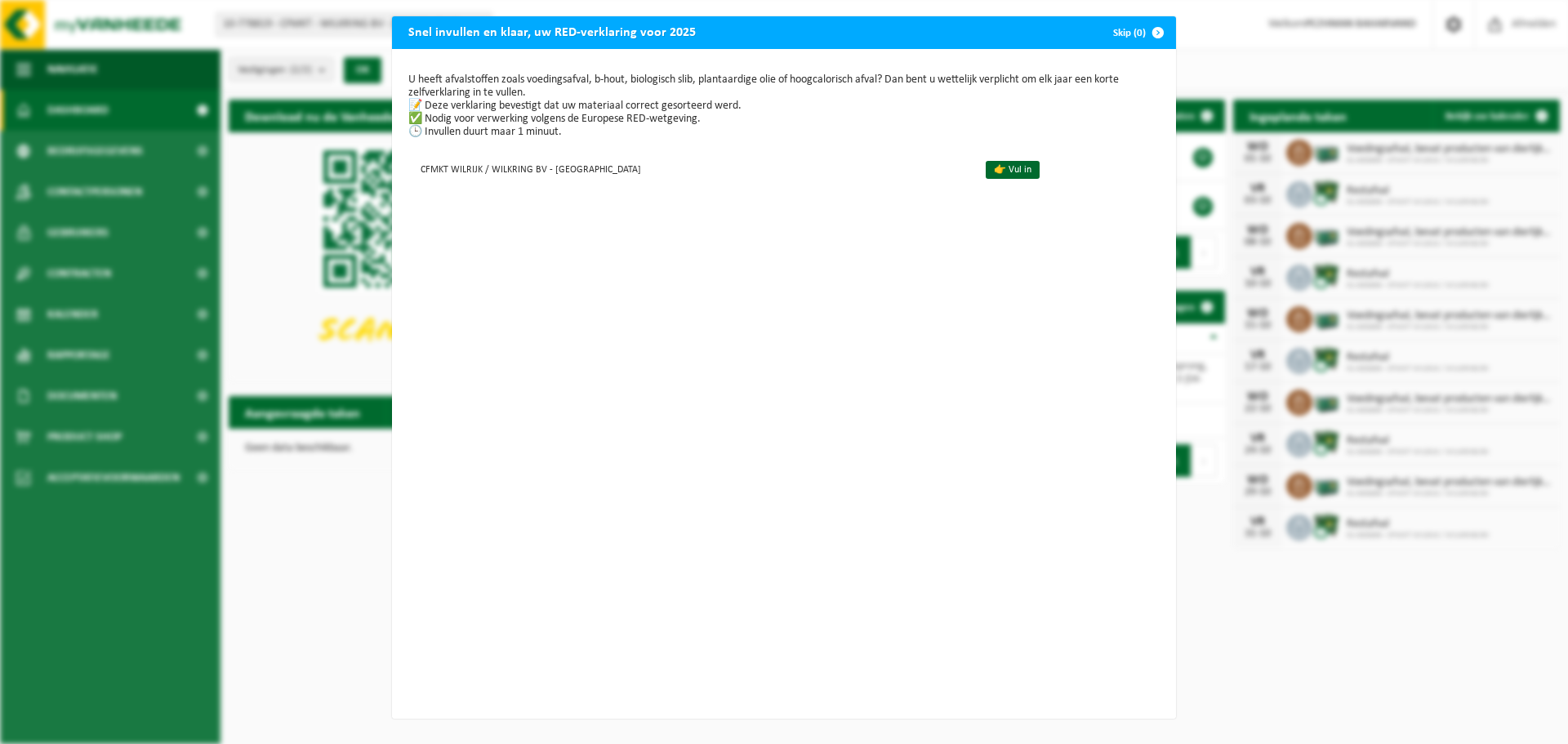
click at [1150, 36] on span "button" at bounding box center [1158, 32] width 33 height 33
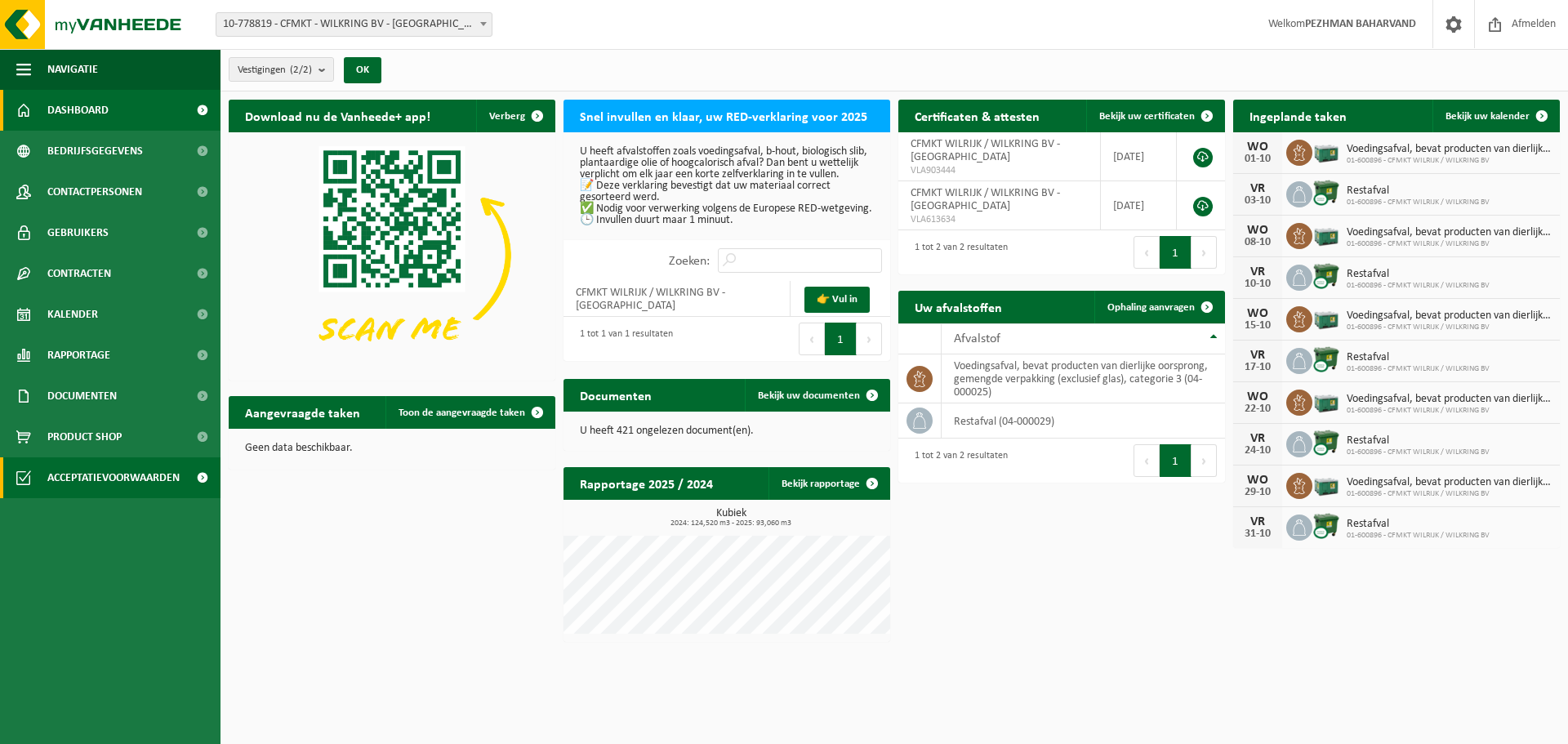
click at [65, 478] on span "Acceptatievoorwaarden" at bounding box center [113, 478] width 133 height 41
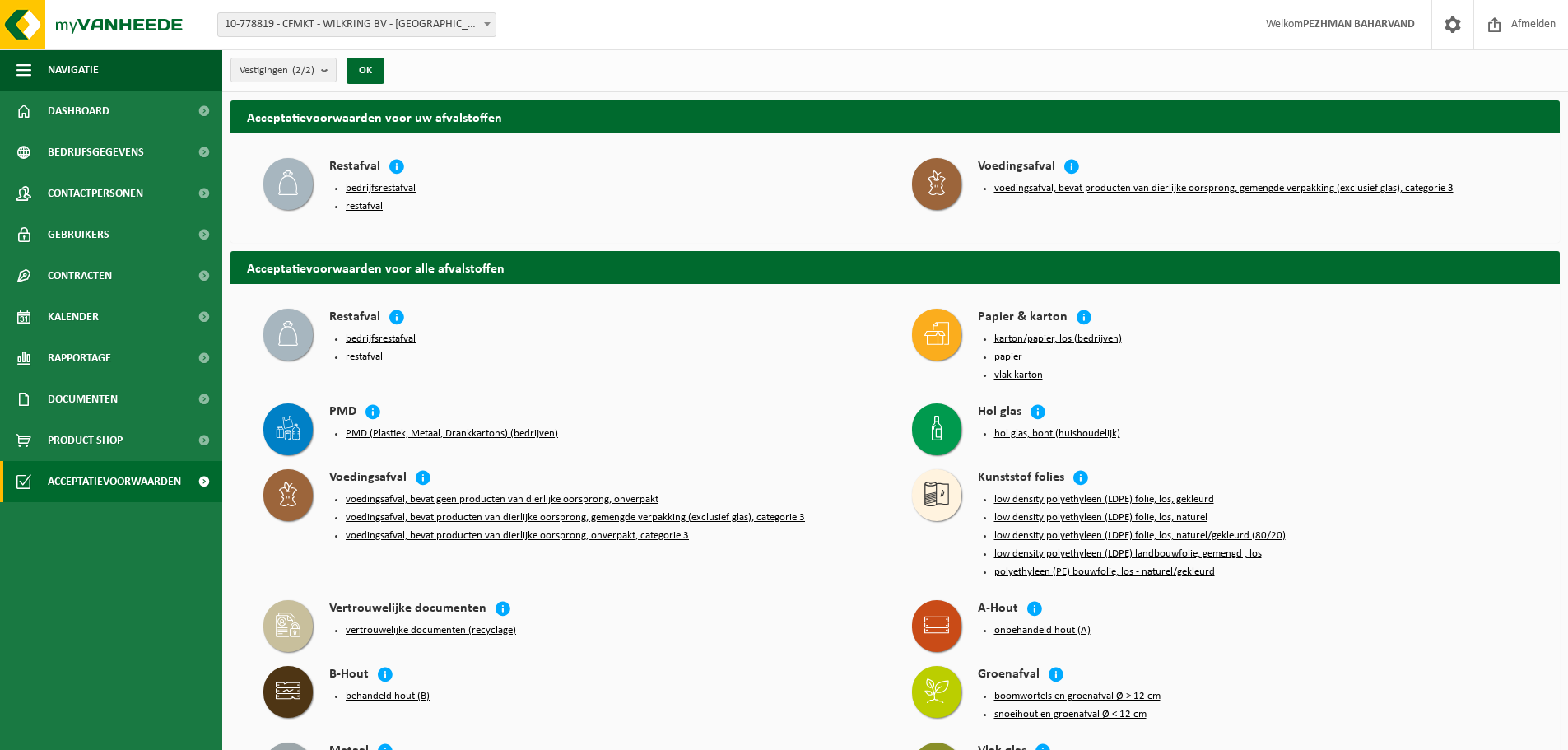
click at [66, 449] on span "Product Shop" at bounding box center [84, 440] width 74 height 41
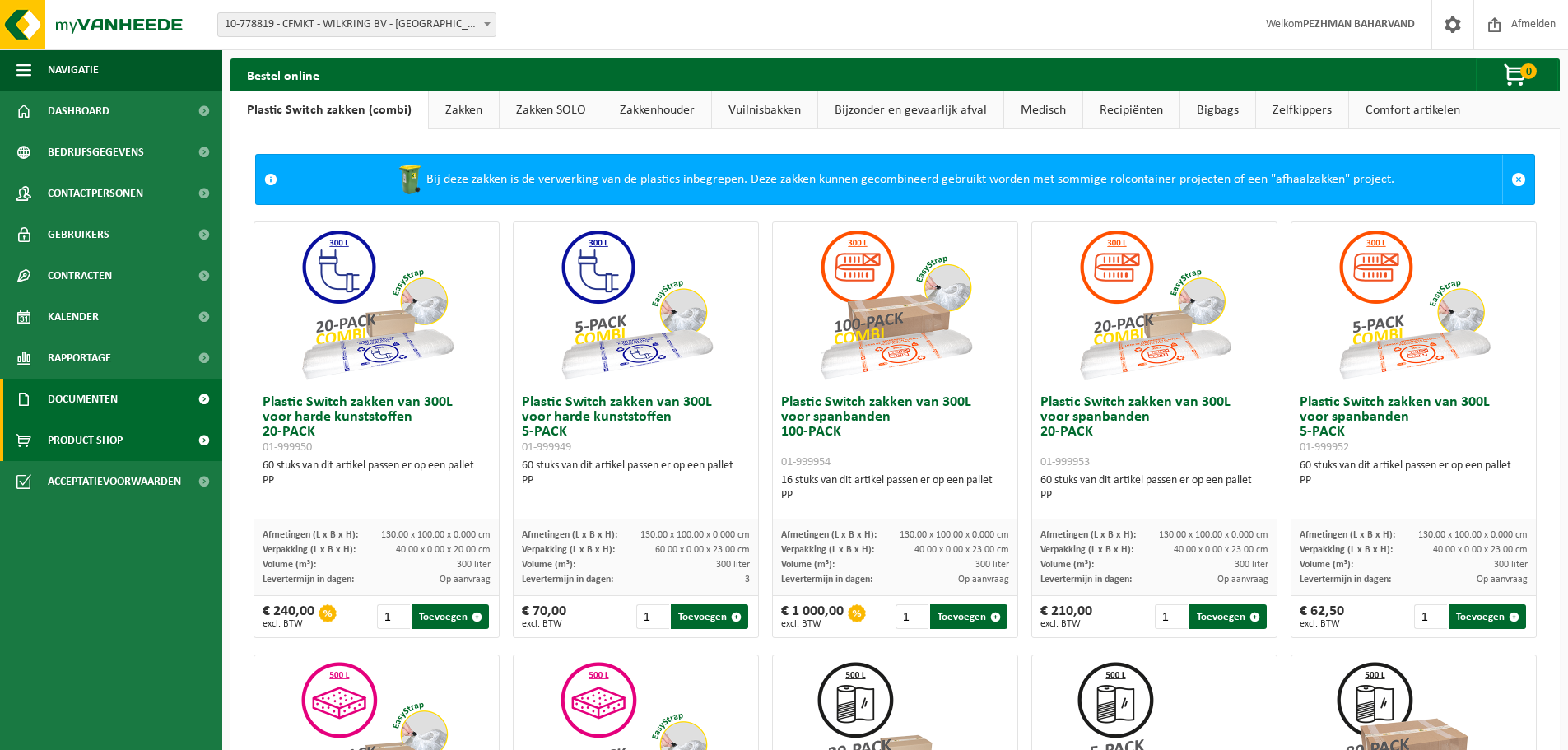
click at [91, 397] on span "Documenten" at bounding box center [83, 399] width 70 height 41
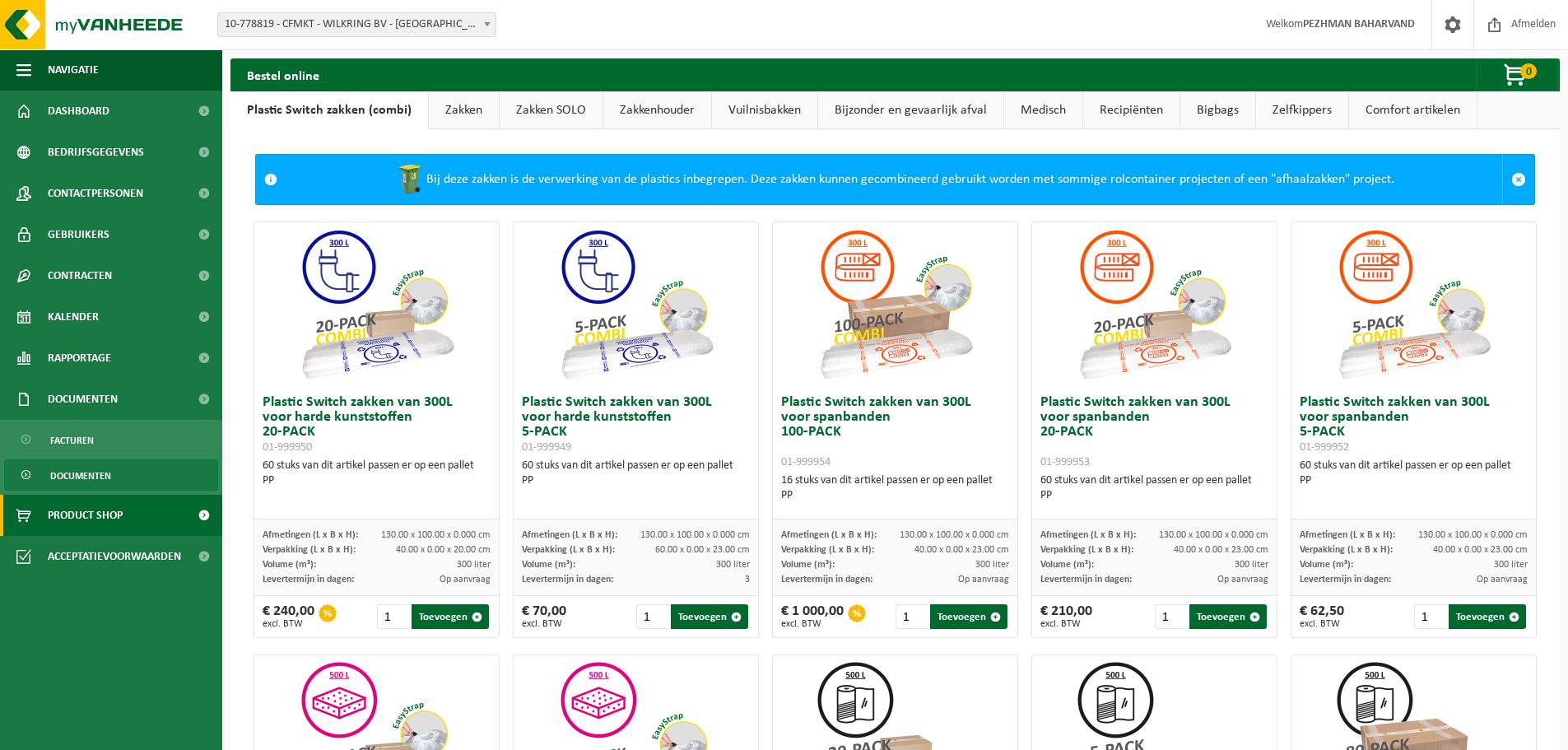
click at [74, 475] on span "Documenten" at bounding box center [81, 475] width 61 height 31
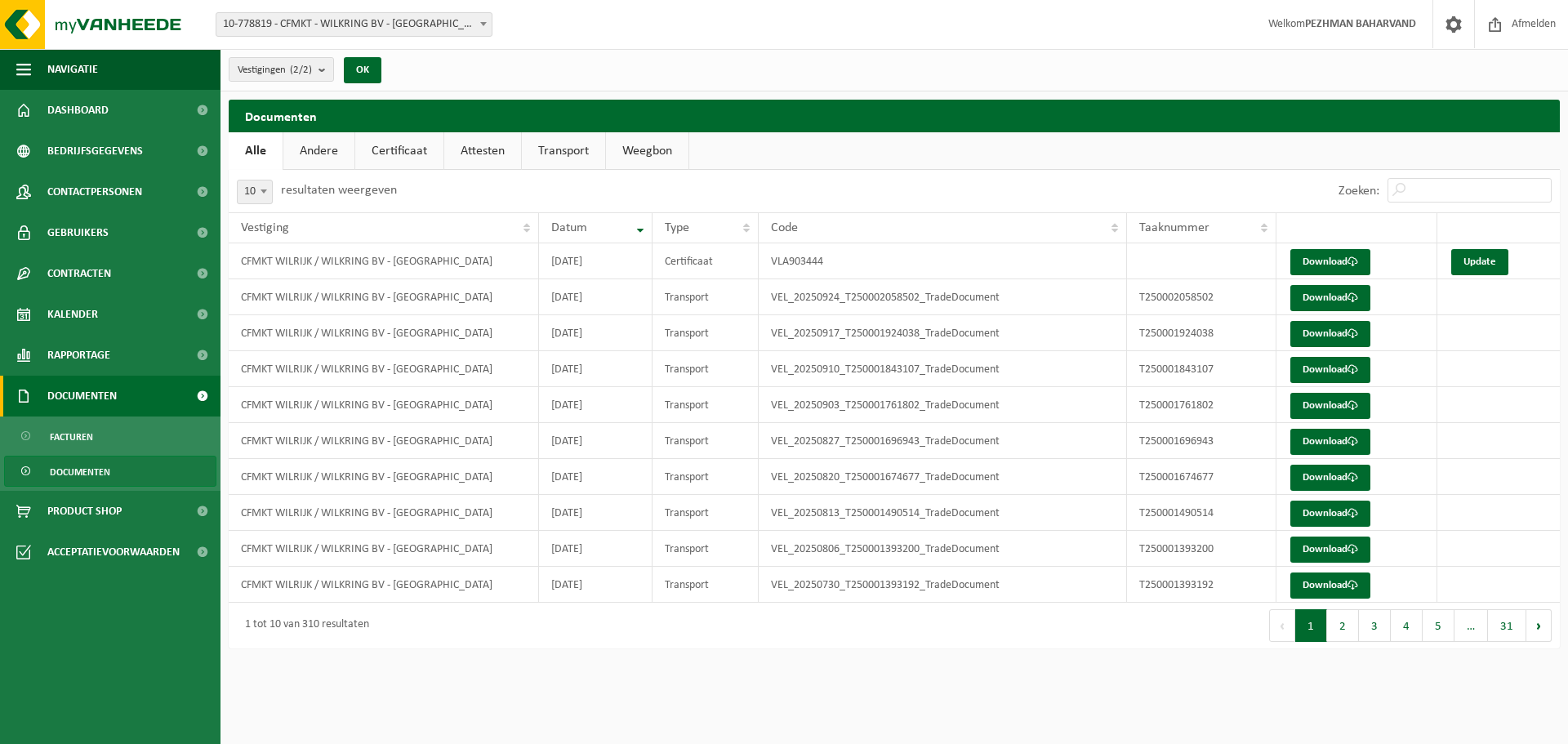
click at [117, 394] on span "Documenten" at bounding box center [82, 396] width 69 height 41
click at [83, 433] on span "Facturen" at bounding box center [71, 436] width 44 height 31
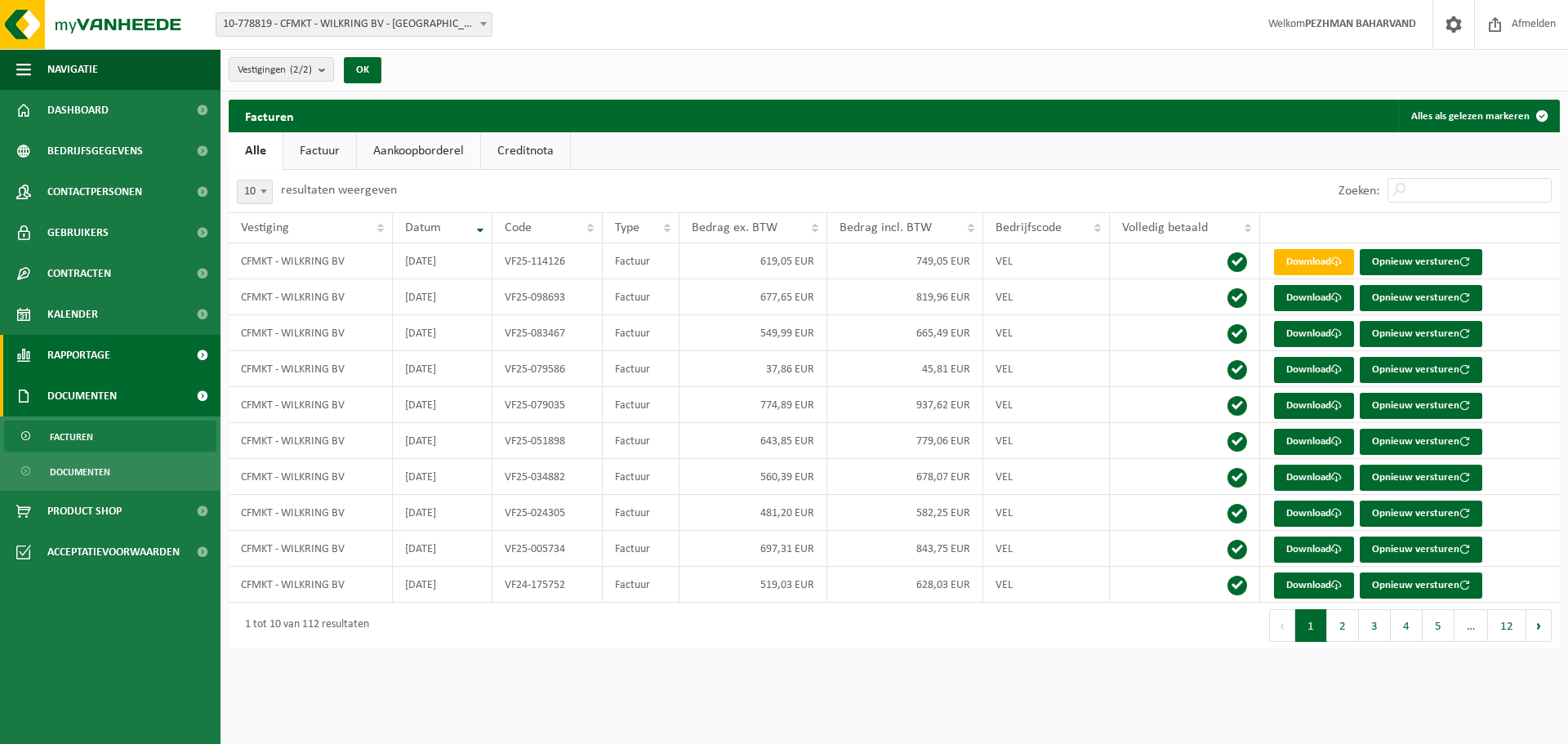
click at [83, 355] on span "Rapportage" at bounding box center [78, 355] width 63 height 41
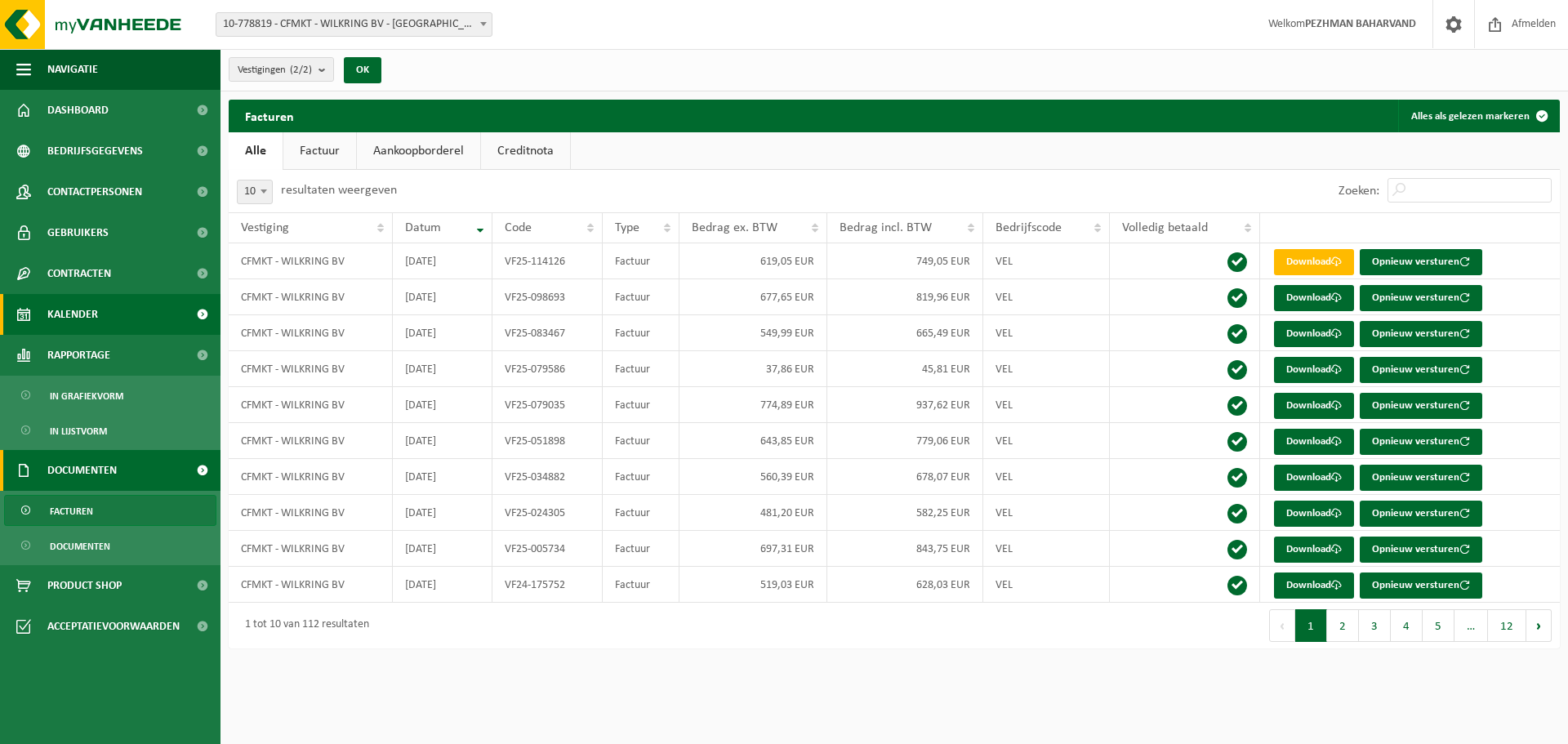
click at [90, 296] on span "Kalender" at bounding box center [72, 314] width 51 height 41
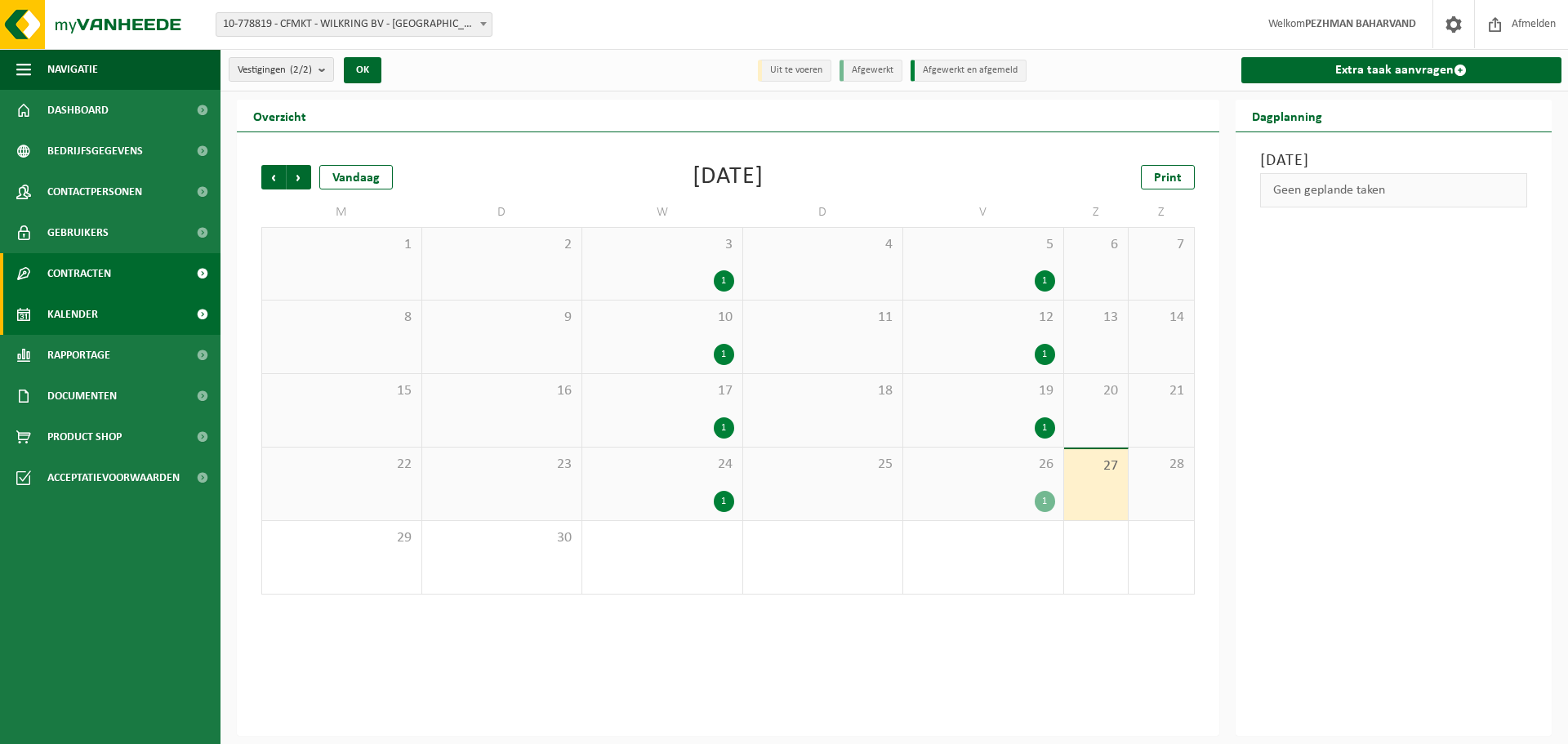
click at [80, 275] on span "Contracten" at bounding box center [79, 273] width 64 height 41
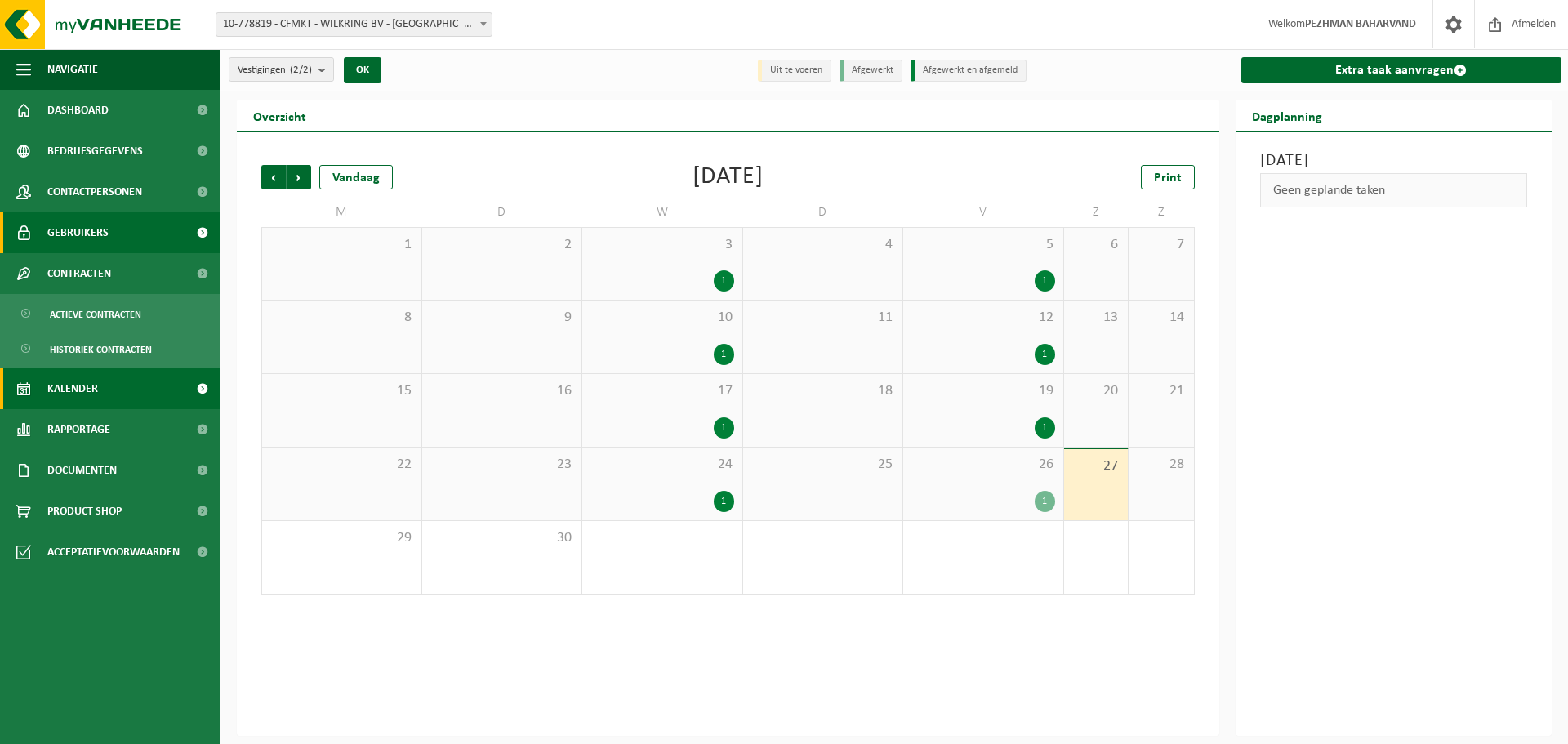
click at [114, 221] on link "Gebruikers" at bounding box center [110, 232] width 221 height 41
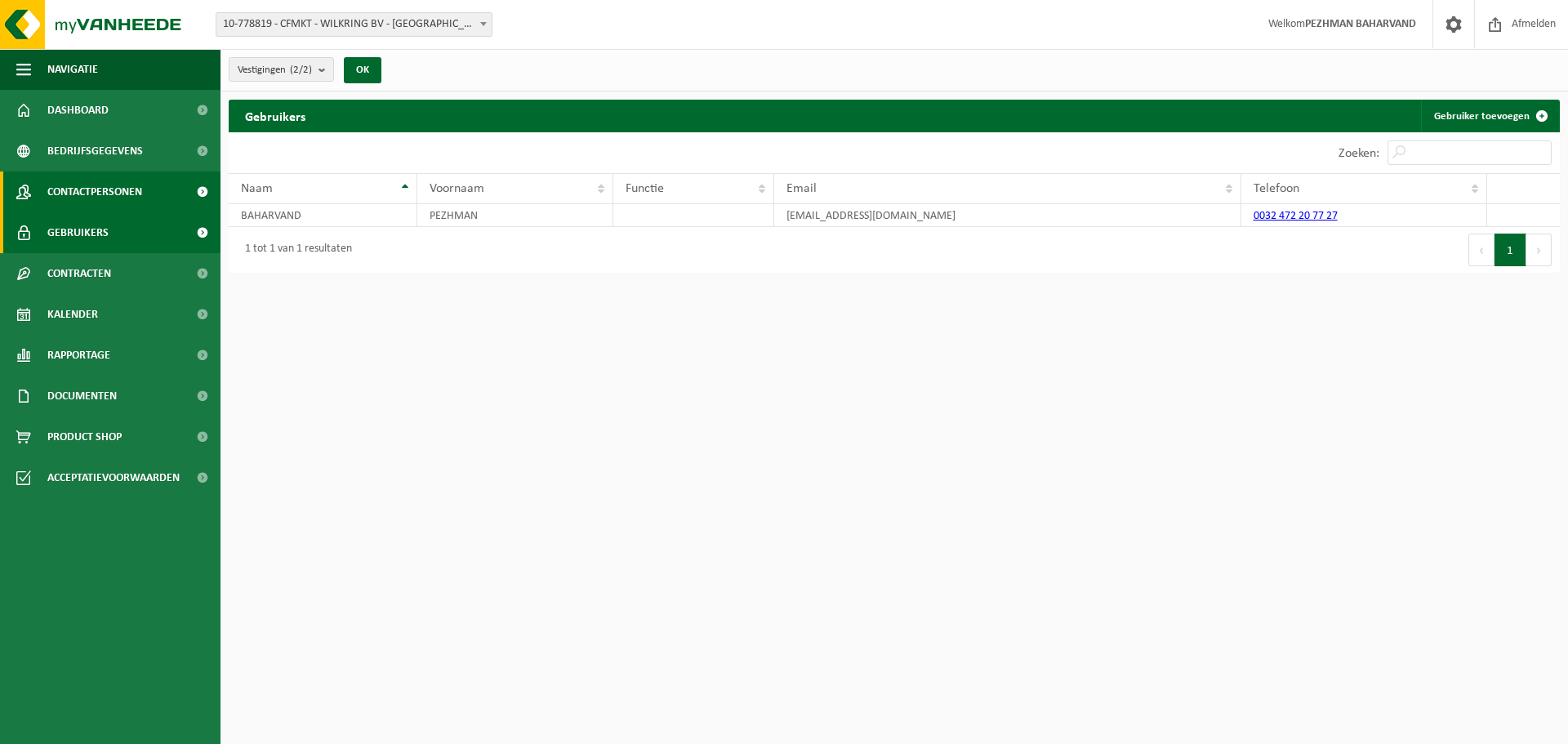
click at [116, 202] on span "Contactpersonen" at bounding box center [94, 192] width 94 height 41
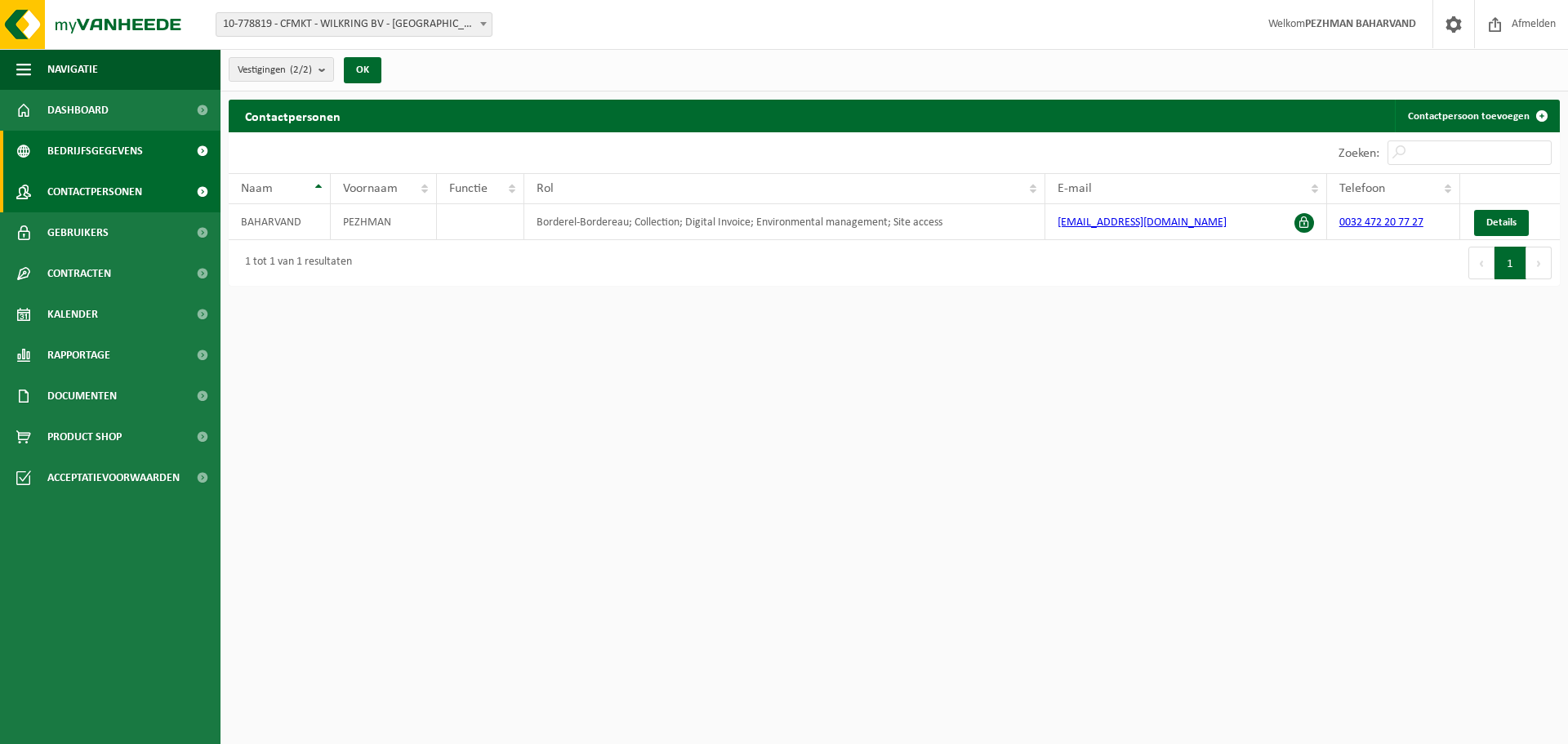
click at [134, 143] on span "Bedrijfsgegevens" at bounding box center [94, 151] width 95 height 41
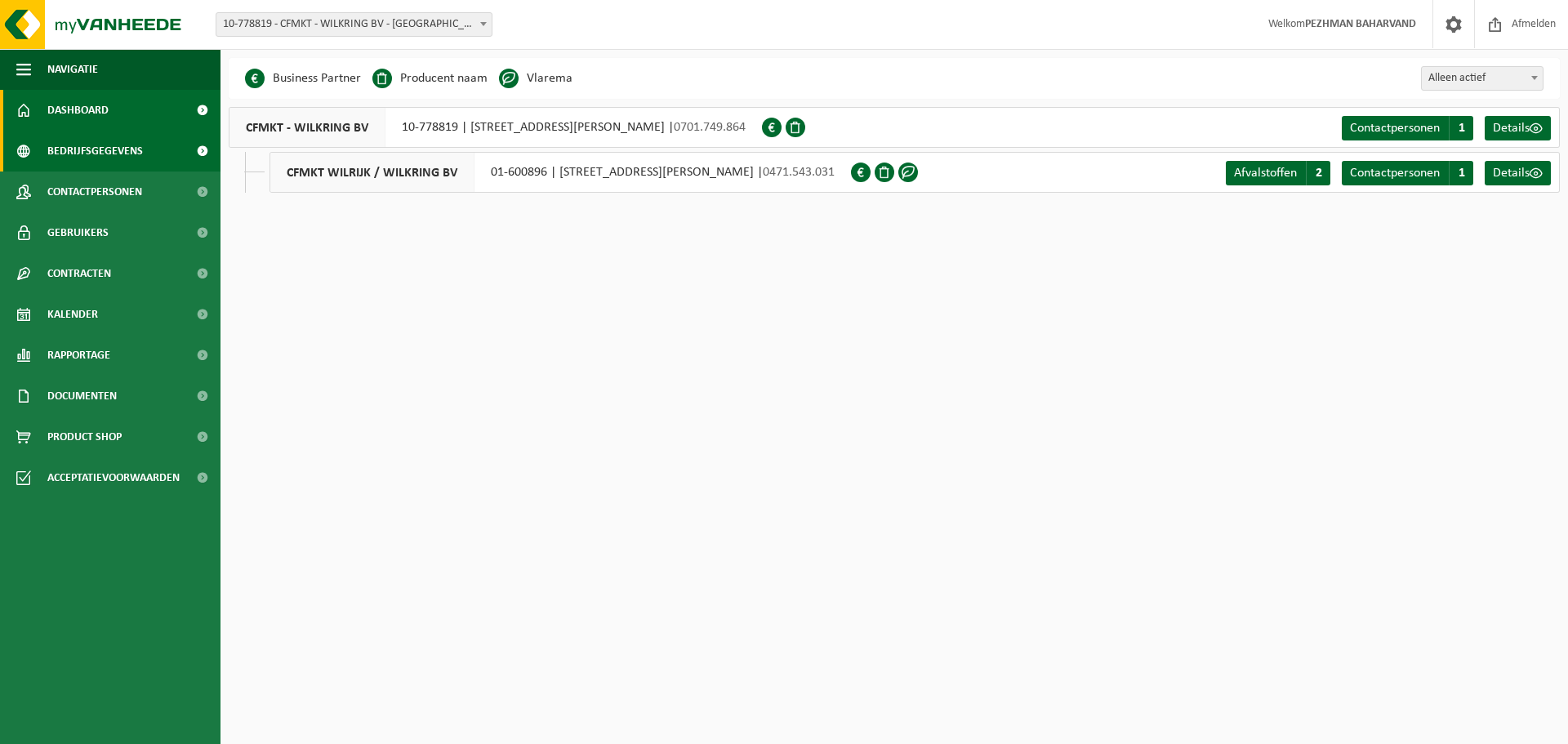
click at [102, 107] on span "Dashboard" at bounding box center [77, 110] width 61 height 41
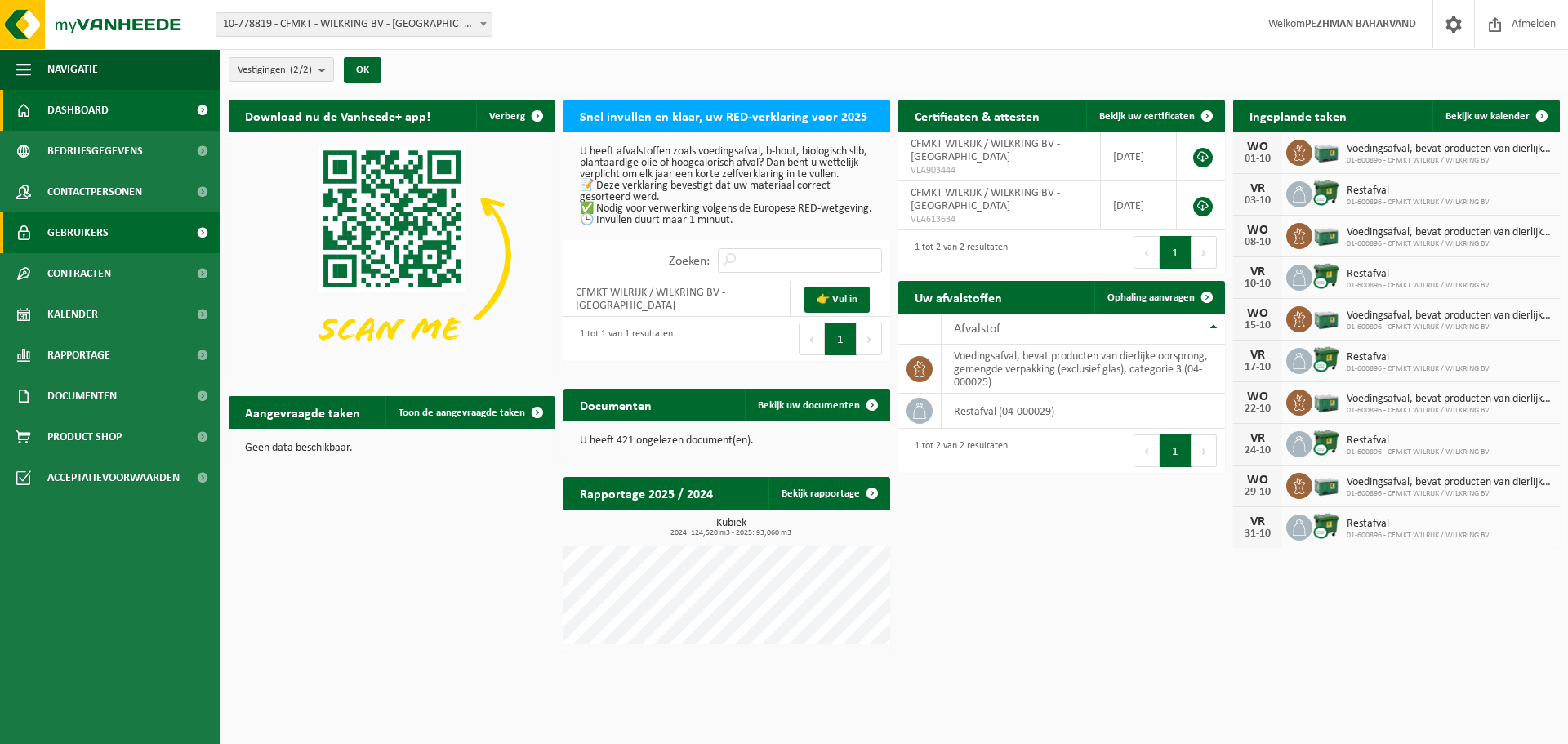
click at [61, 238] on span "Gebruikers" at bounding box center [77, 232] width 61 height 41
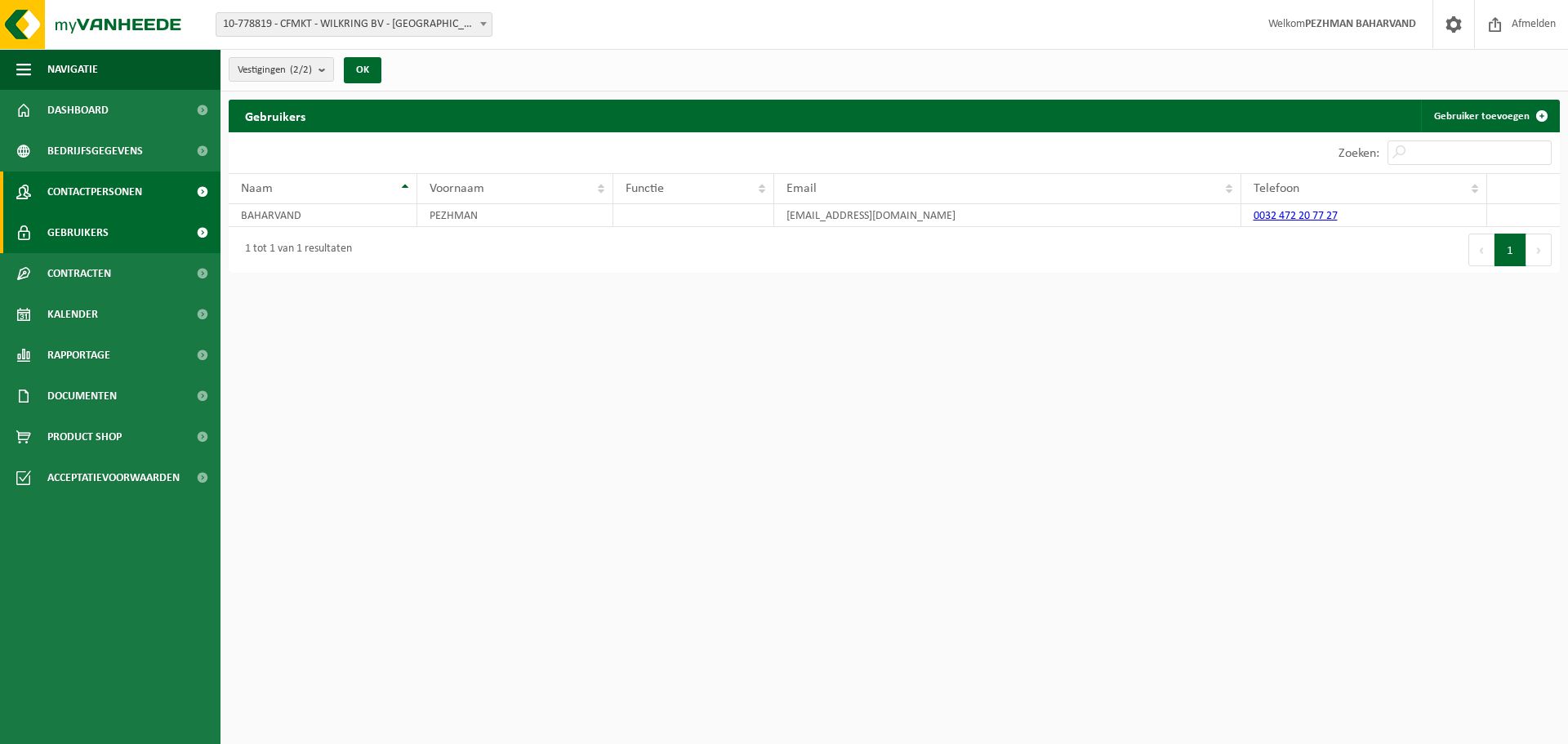
click at [73, 198] on span "Contactpersonen" at bounding box center [94, 192] width 94 height 41
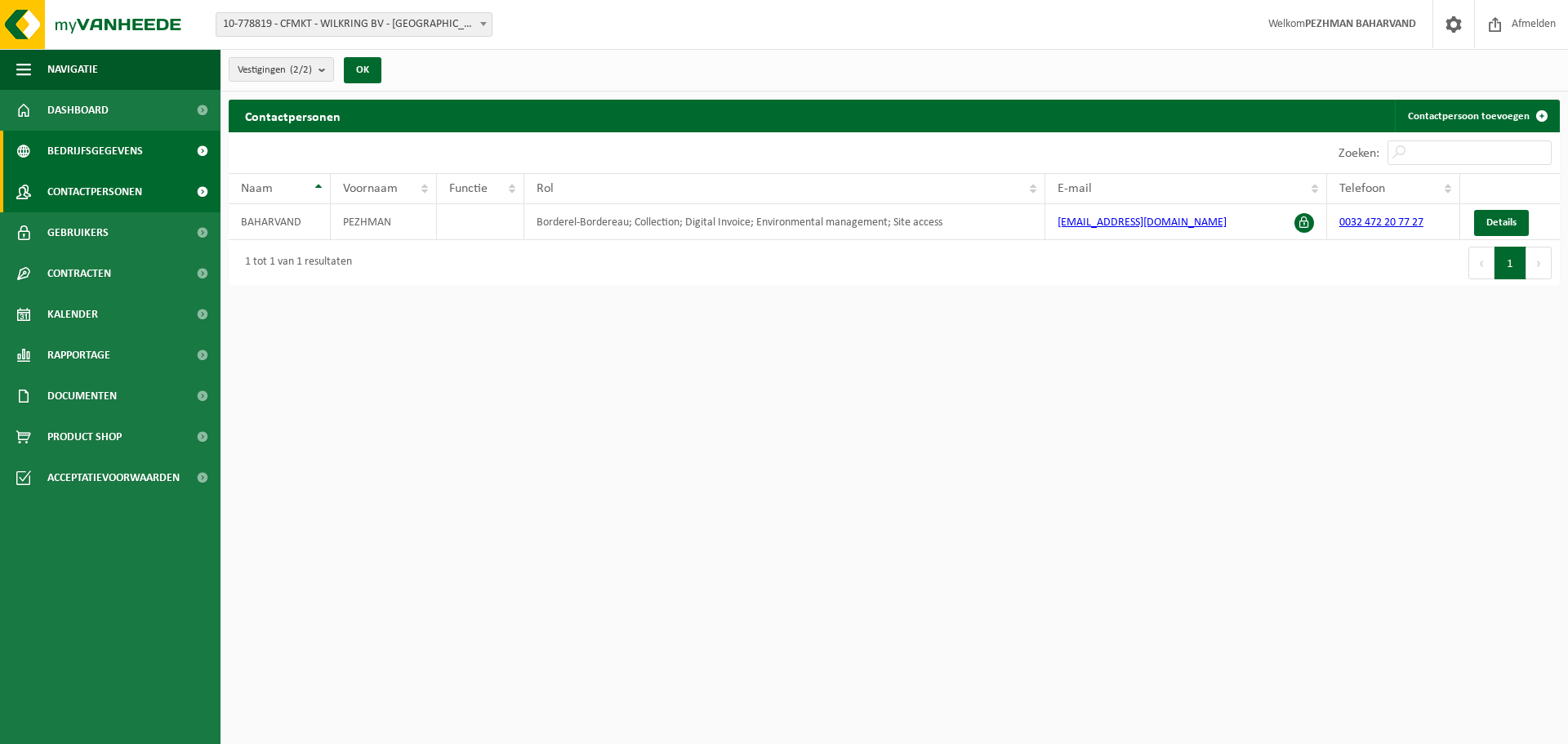
click at [79, 151] on span "Bedrijfsgegevens" at bounding box center [94, 151] width 95 height 41
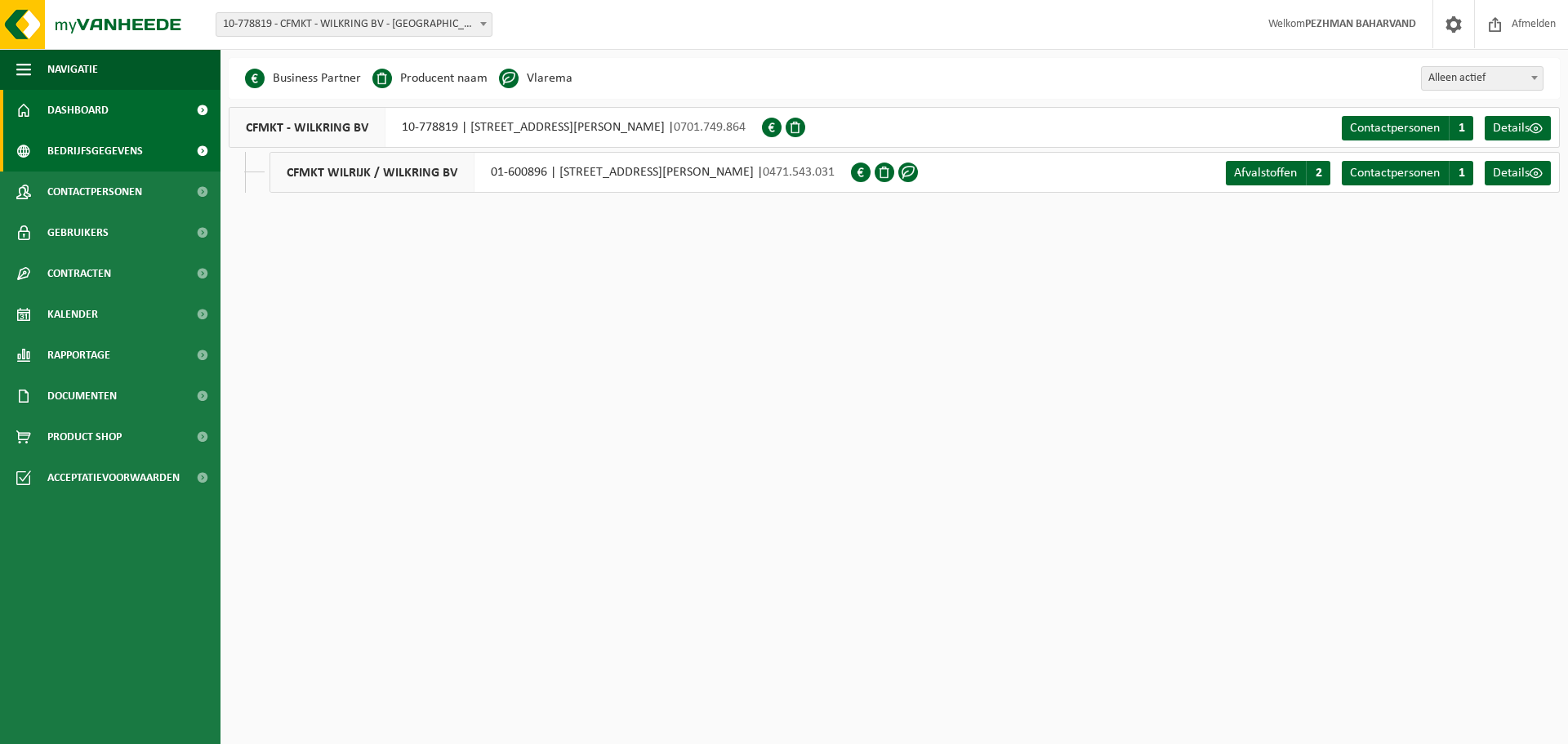
click at [77, 112] on span "Dashboard" at bounding box center [77, 110] width 61 height 41
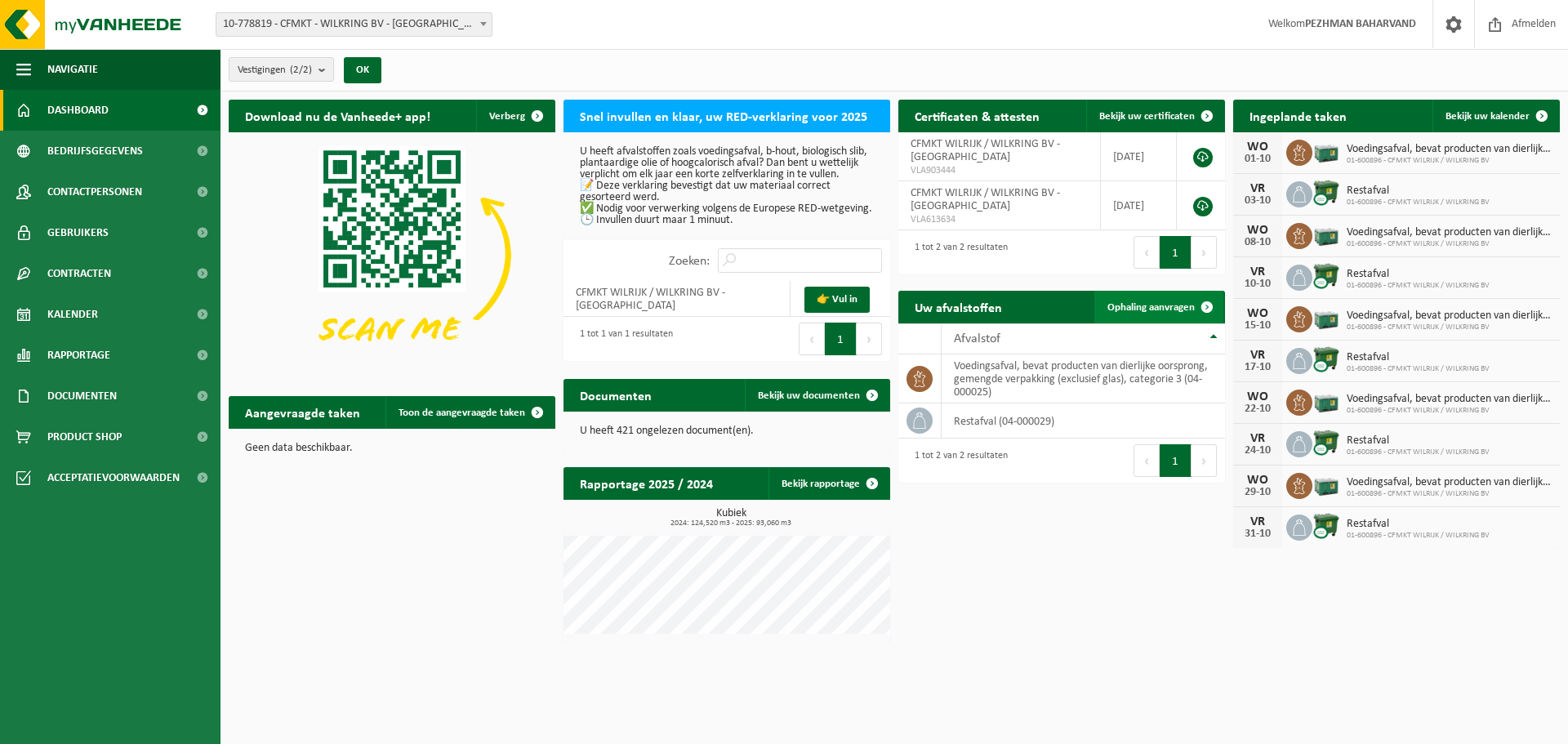
click at [1179, 304] on span "Ophaling aanvragen" at bounding box center [1151, 307] width 87 height 11
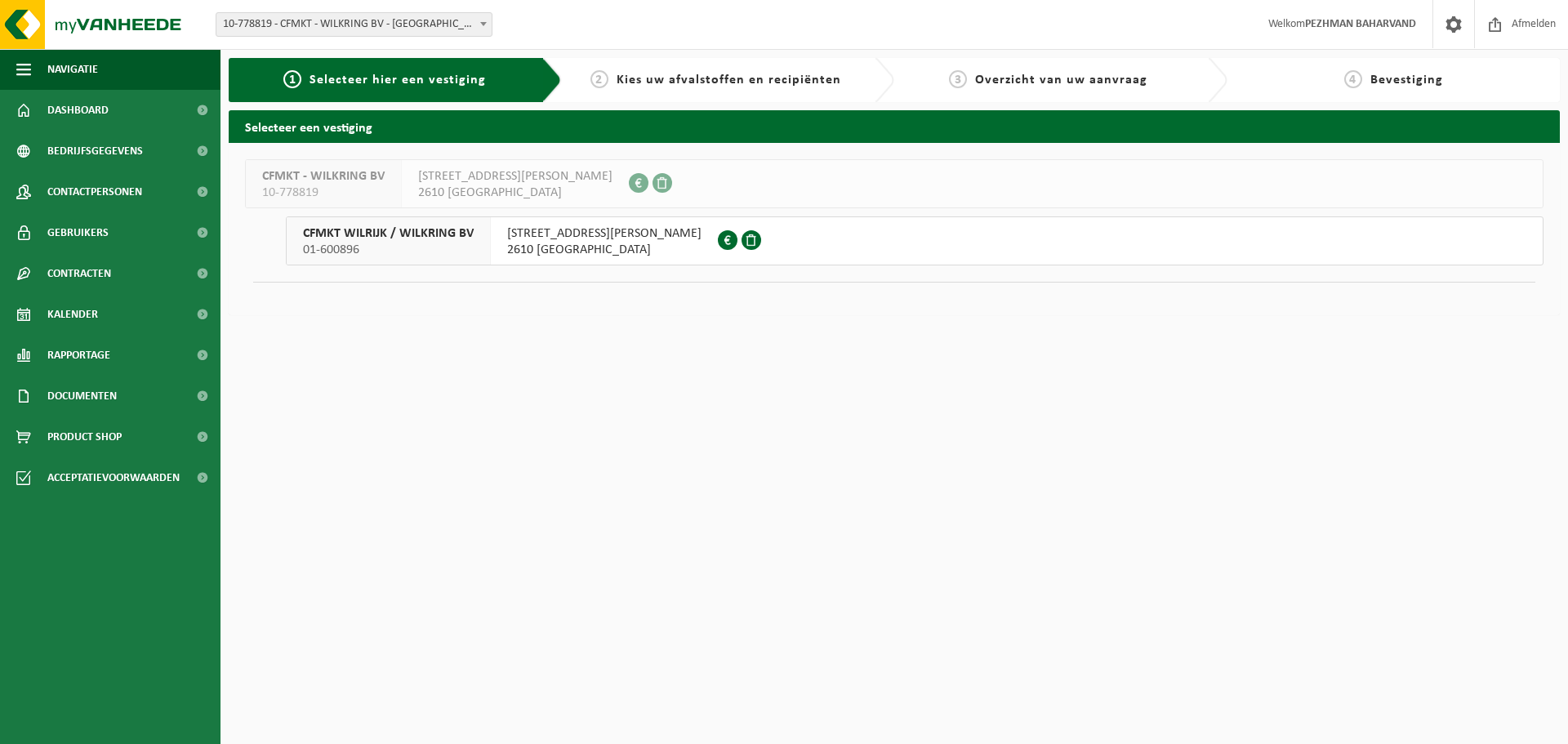
click at [499, 242] on div "PRINS BOUDEWIJNLAAN 146 2610 WILRIJK 0471.543.031" at bounding box center [604, 240] width 227 height 47
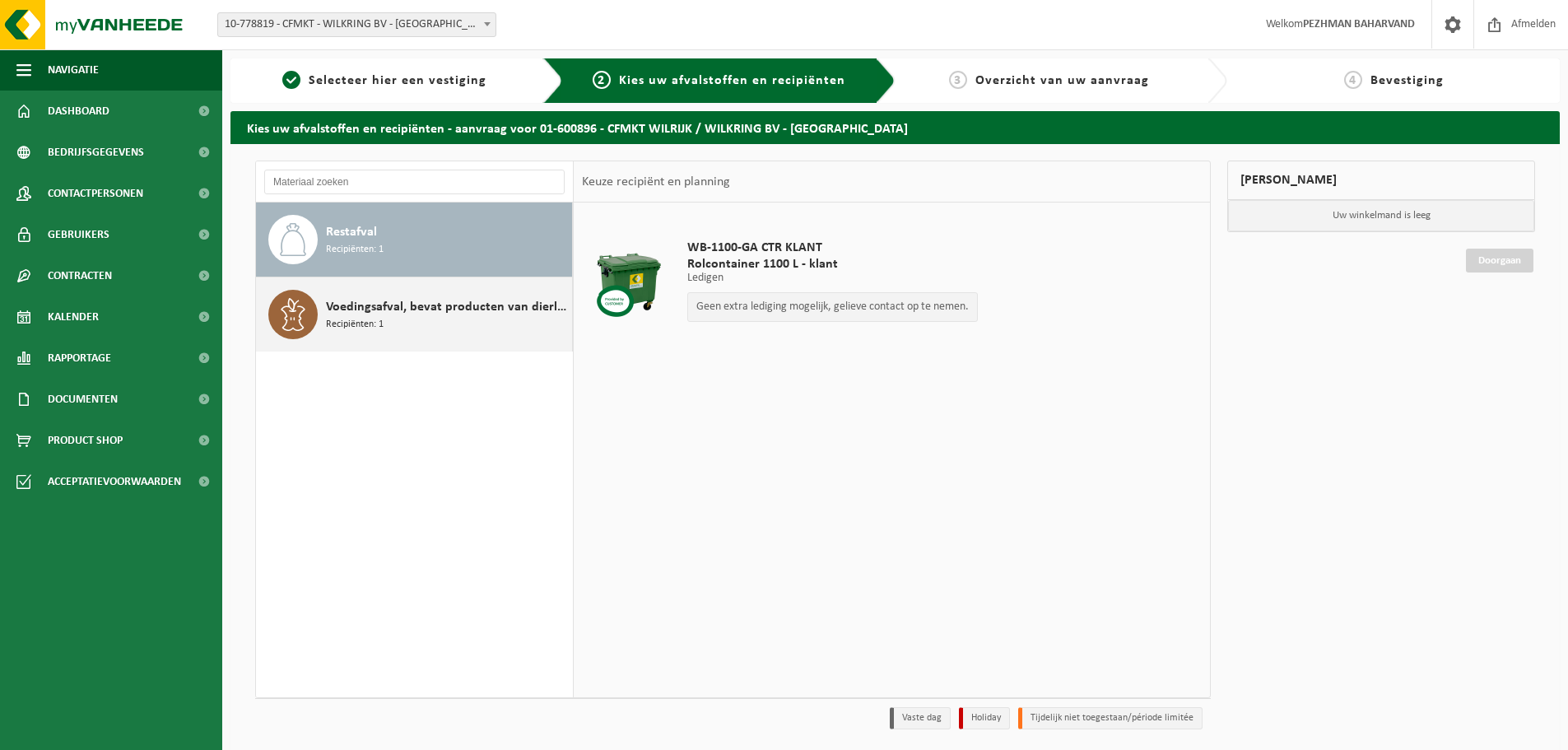
click at [372, 313] on span "Voedingsafval, bevat producten van dierlijke oorsprong, gemengde verpakking (ex…" at bounding box center [447, 307] width 242 height 20
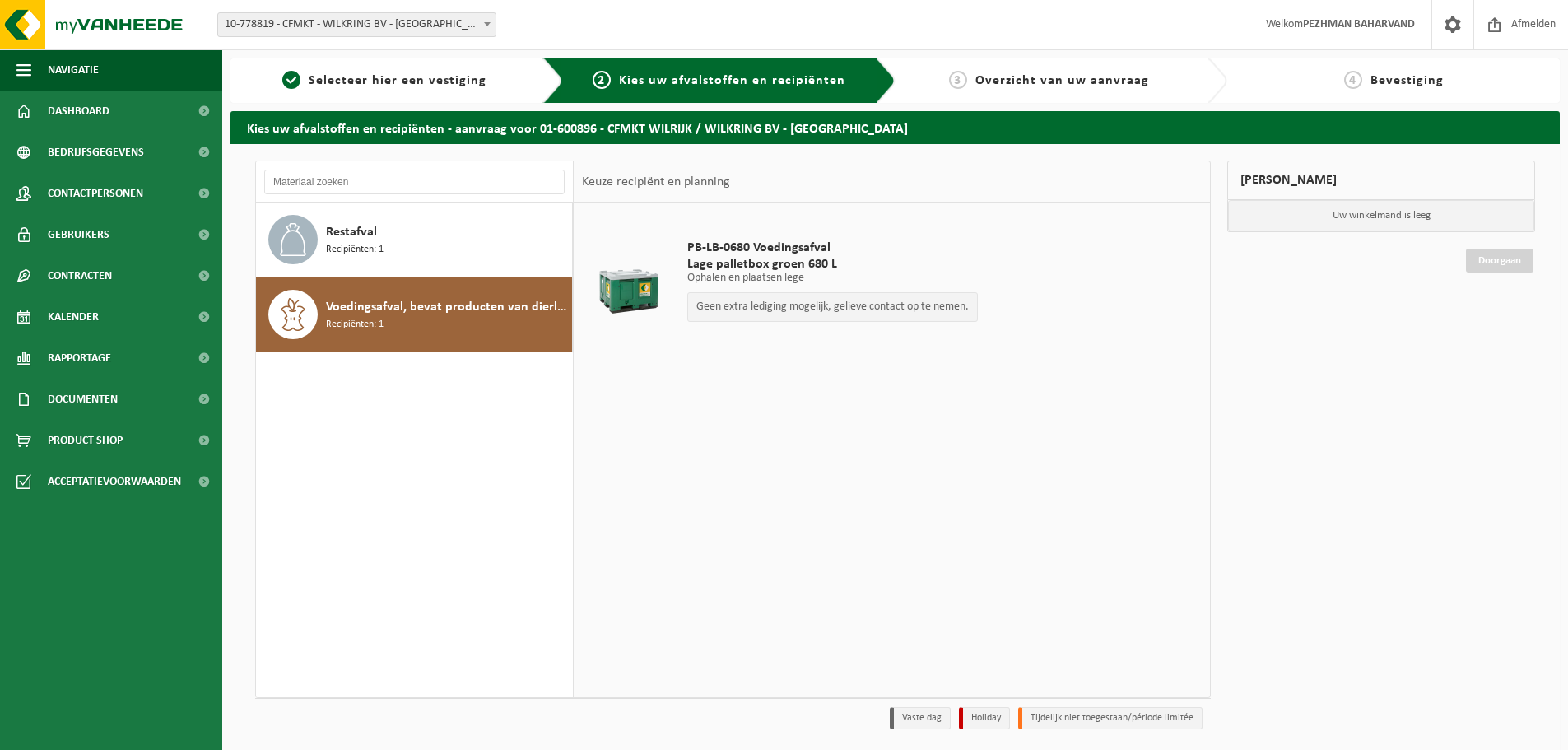
click at [658, 280] on div at bounding box center [628, 284] width 84 height 65
